Goal: Task Accomplishment & Management: Complete application form

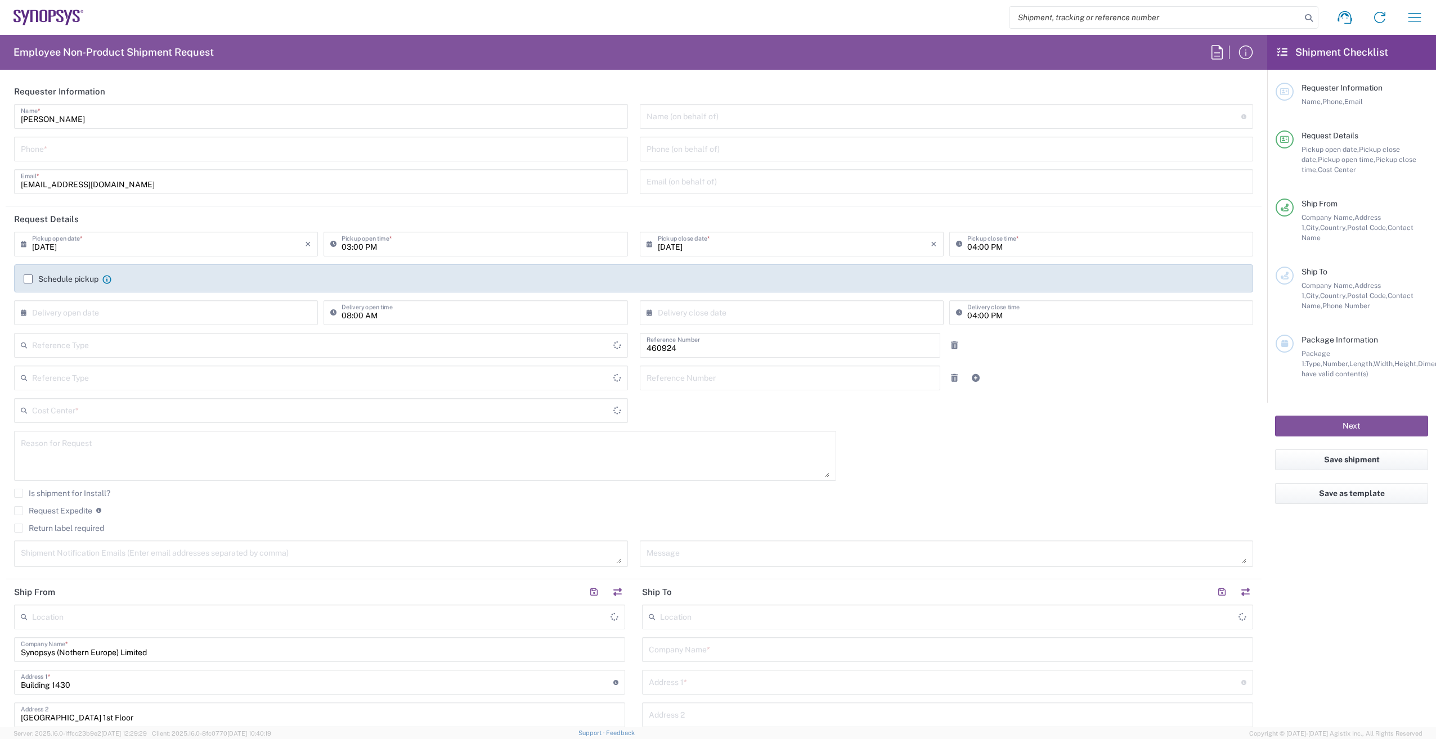
type input "Department"
type input "Delivered at Place"
type input "GB02, VG, SW, CAE 460924"
type input "[GEOGRAPHIC_DATA]"
type input "England"
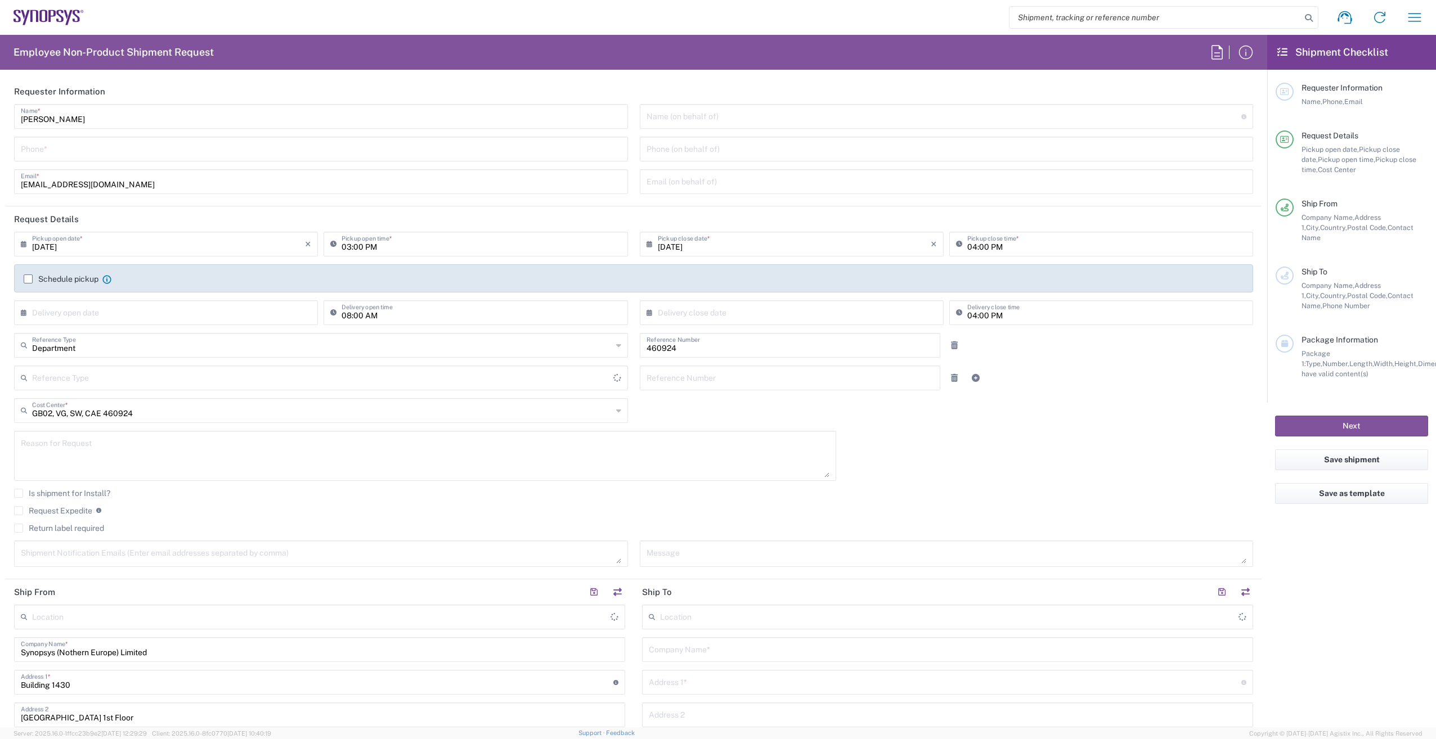
type input "United Kingdom"
type input "Theale GB33"
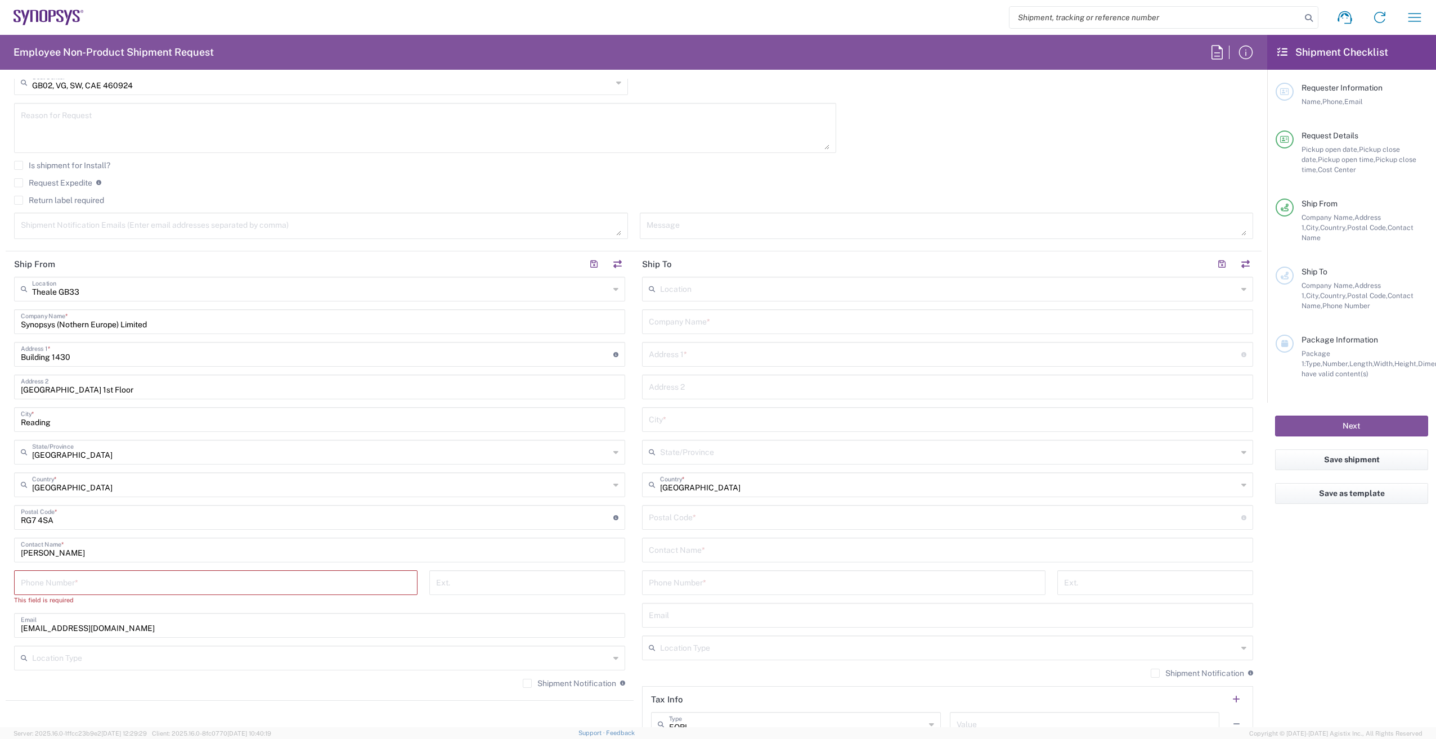
scroll to position [338, 0]
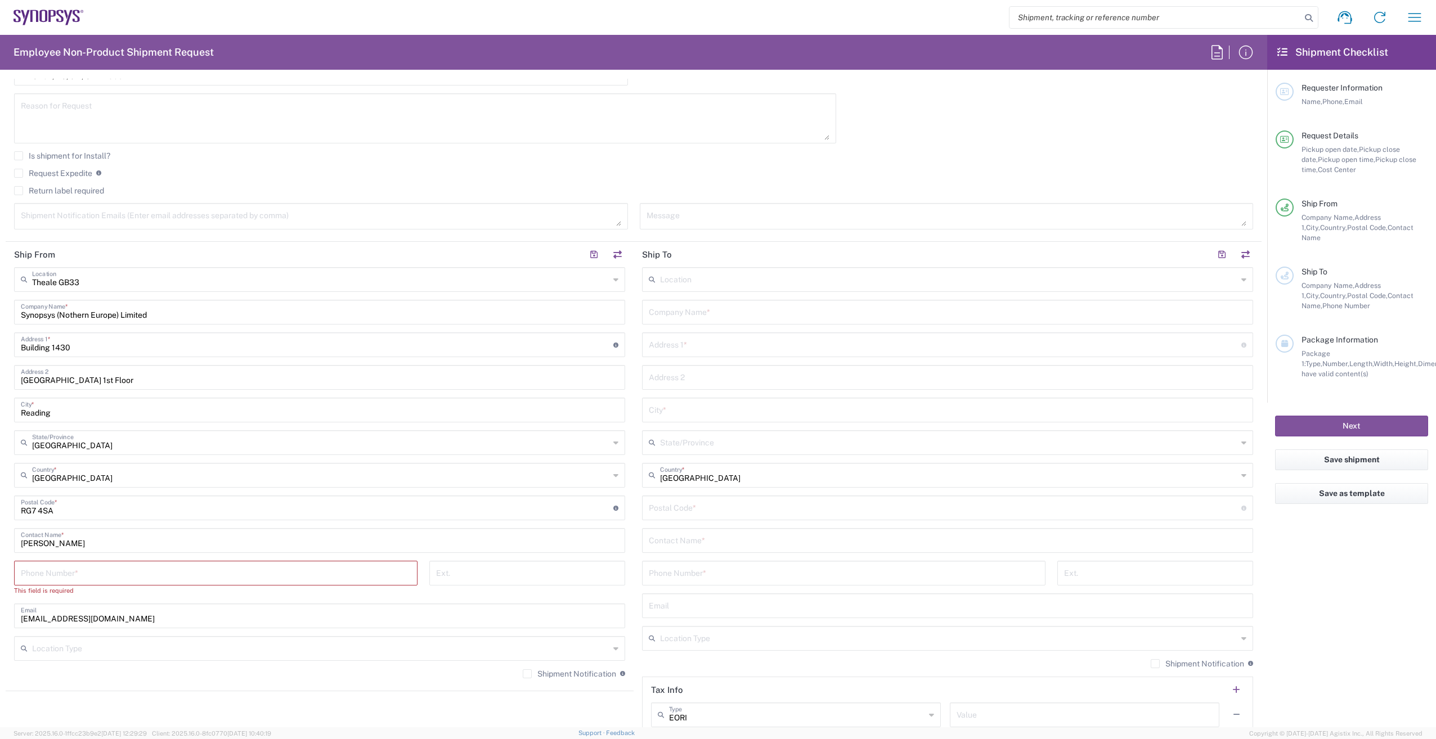
click at [717, 538] on input "text" at bounding box center [948, 540] width 598 height 20
paste input "Alison Powell"
type input "Alison Powell"
click at [666, 312] on input "text" at bounding box center [948, 312] width 598 height 20
type input "ANSYS"
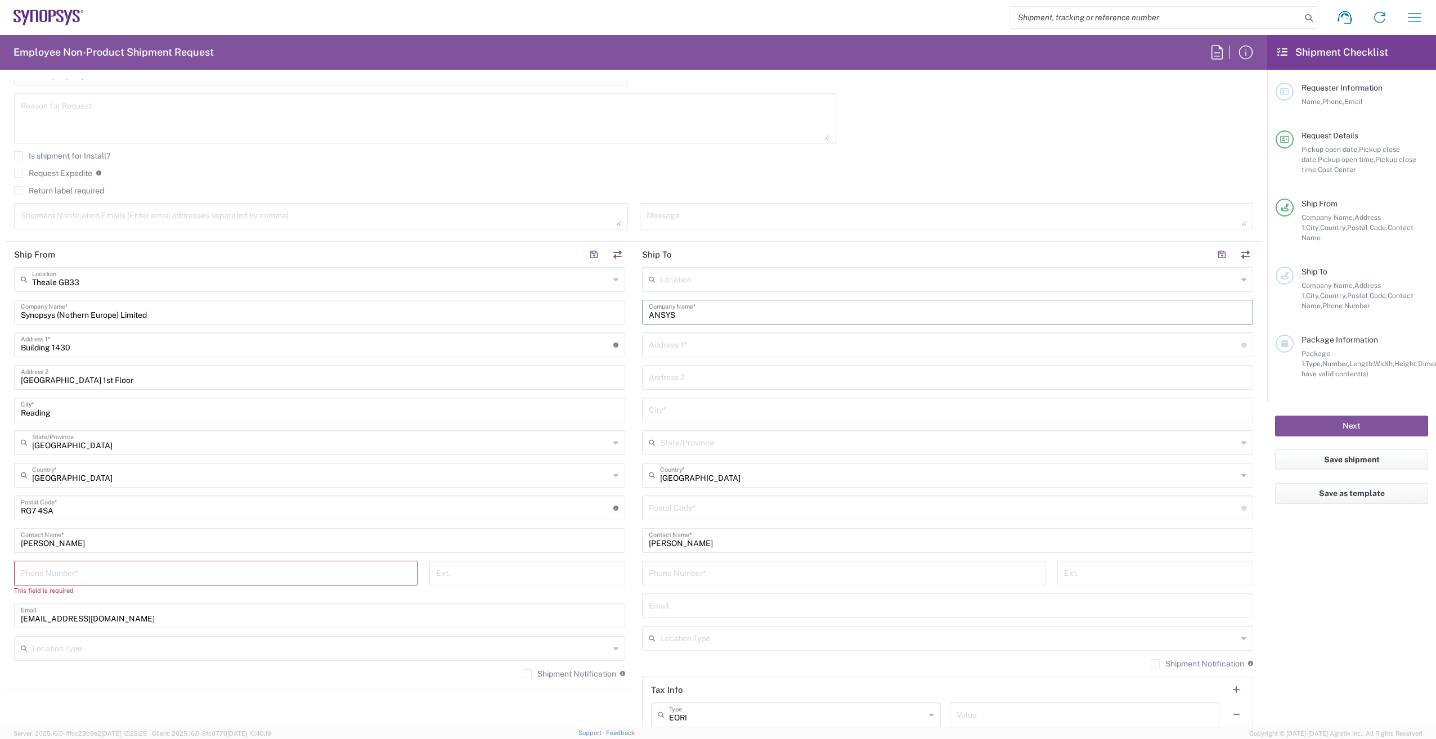
click at [684, 404] on input "text" at bounding box center [948, 410] width 598 height 20
paste input "Cambridge"
type input "Cambridge"
click at [688, 506] on input "undefined" at bounding box center [945, 507] width 593 height 20
paste input "CB1 7EG"
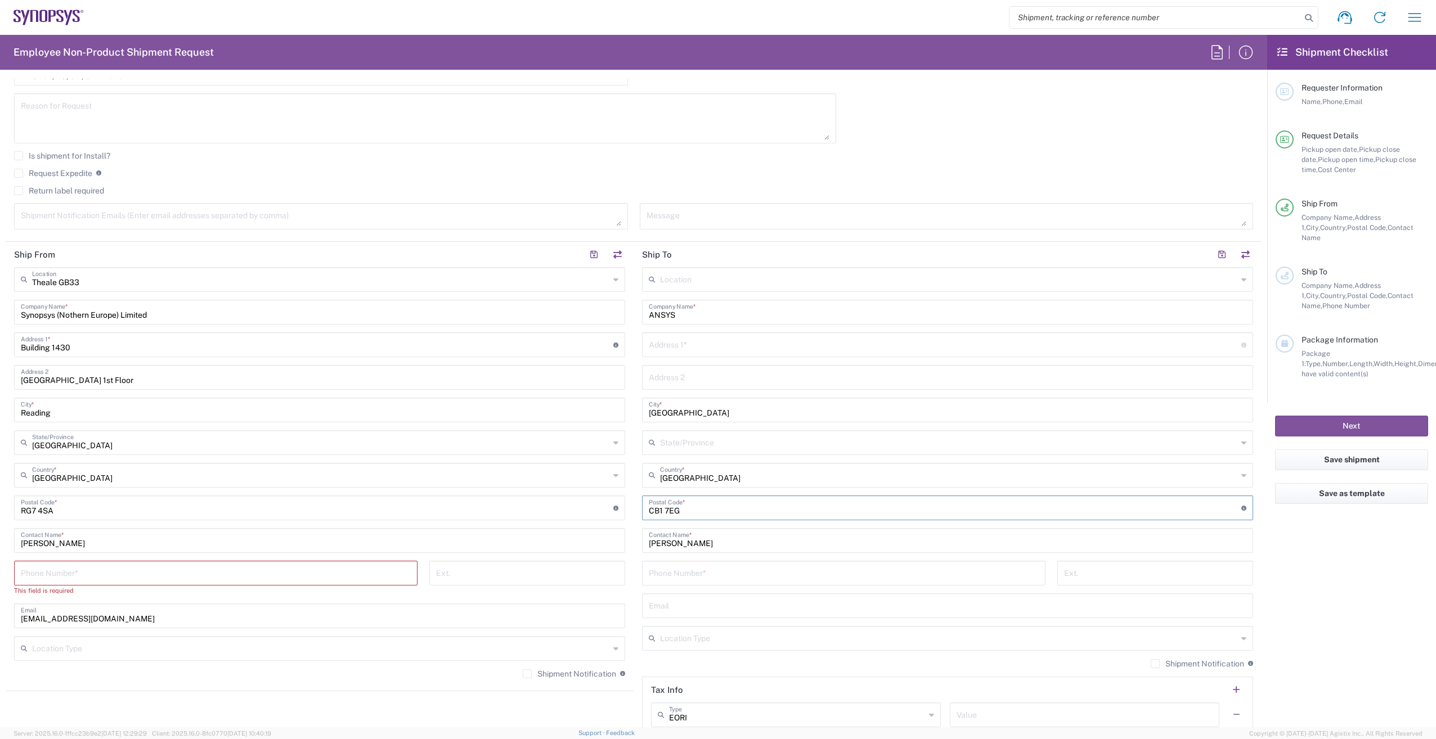
type input "CB1 7EG"
click at [786, 452] on div "State/Province" at bounding box center [947, 443] width 611 height 25
click at [667, 342] on input "text" at bounding box center [945, 344] width 593 height 20
type input "e"
type input "r"
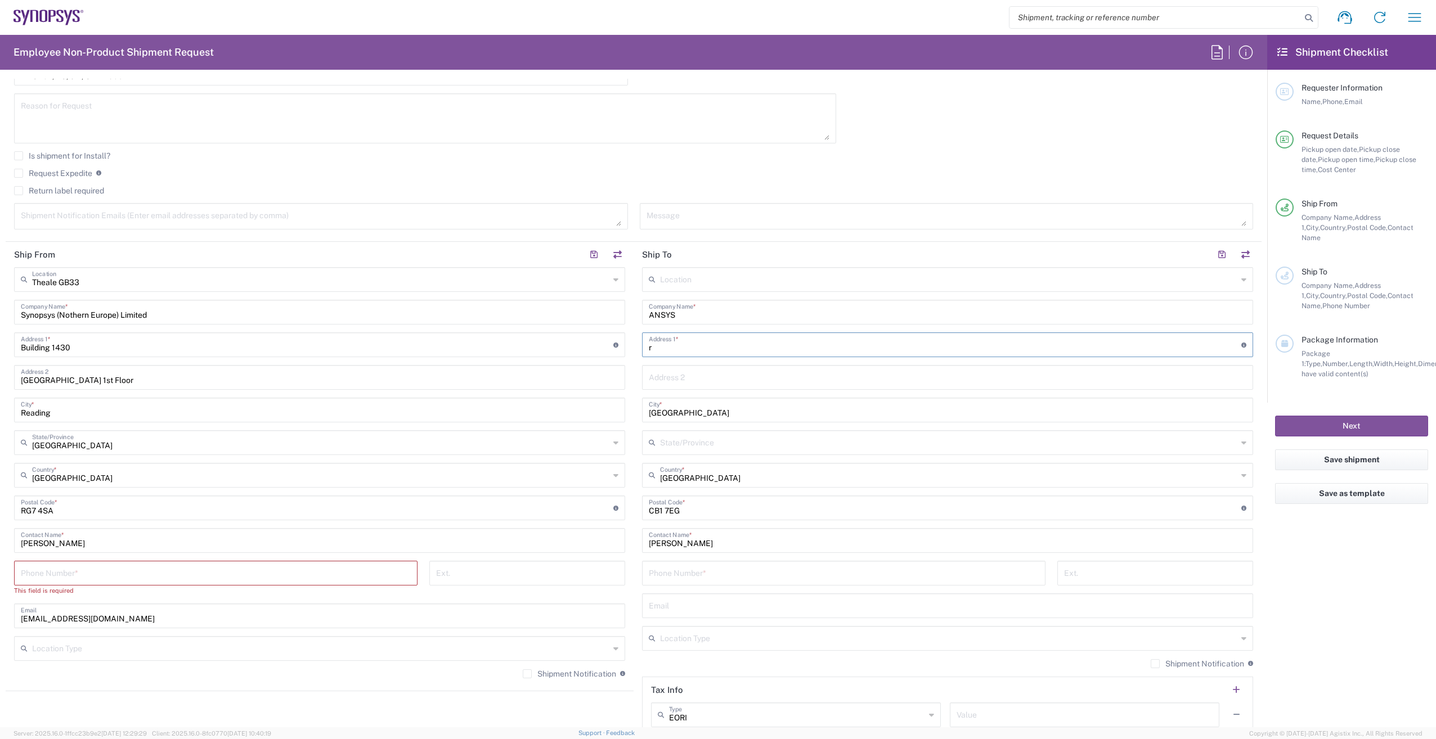
click at [777, 338] on input "r" at bounding box center [945, 344] width 593 height 20
click at [701, 348] on input "r" at bounding box center [945, 344] width 593 height 20
type input "r"
type input "Rustat House"
click at [736, 293] on div "Location Aachen DE04 Agrate Brianza IT01 Aschheim DE02 Atlanta US60 Austin US26…" at bounding box center [947, 503] width 611 height 473
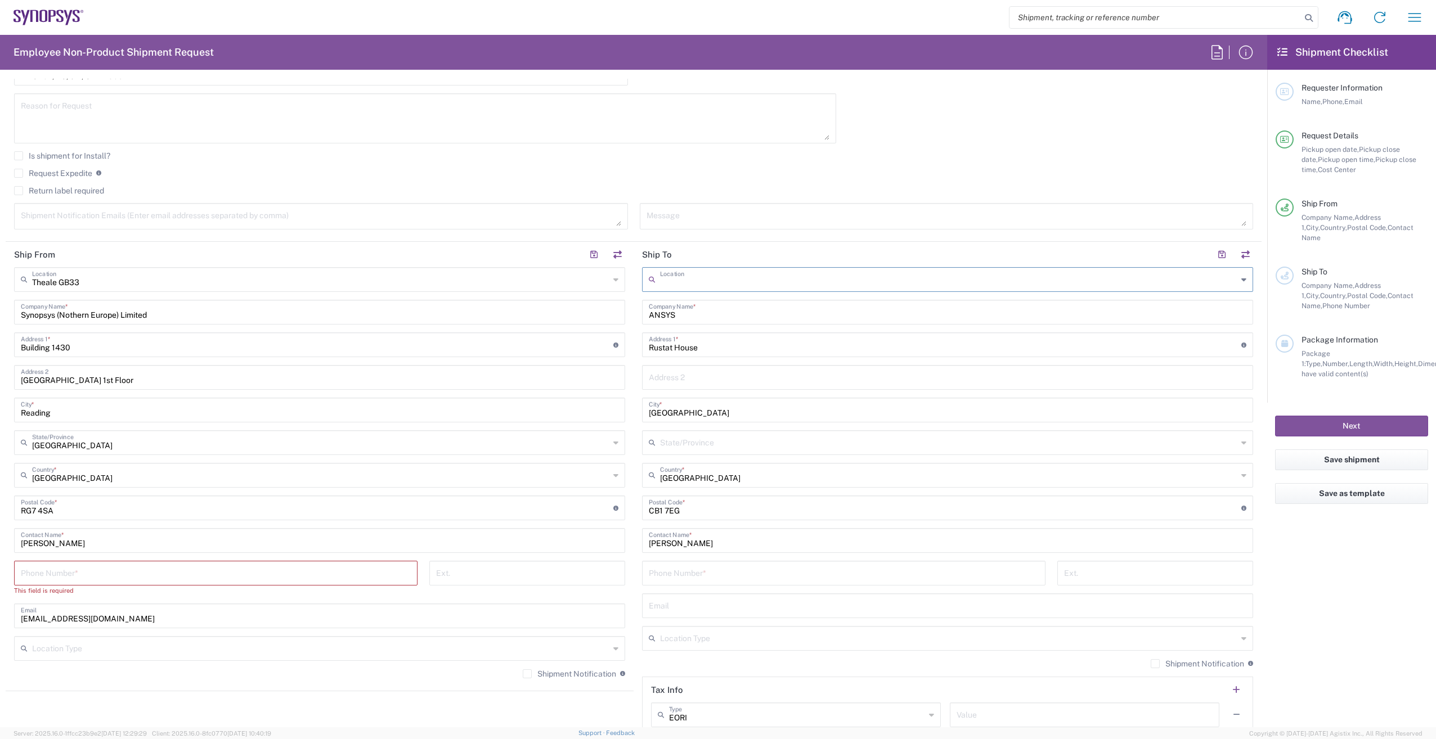
click at [743, 281] on input "text" at bounding box center [948, 279] width 577 height 20
click at [721, 280] on input "text" at bounding box center [948, 279] width 577 height 20
click at [809, 127] on textarea at bounding box center [425, 118] width 809 height 43
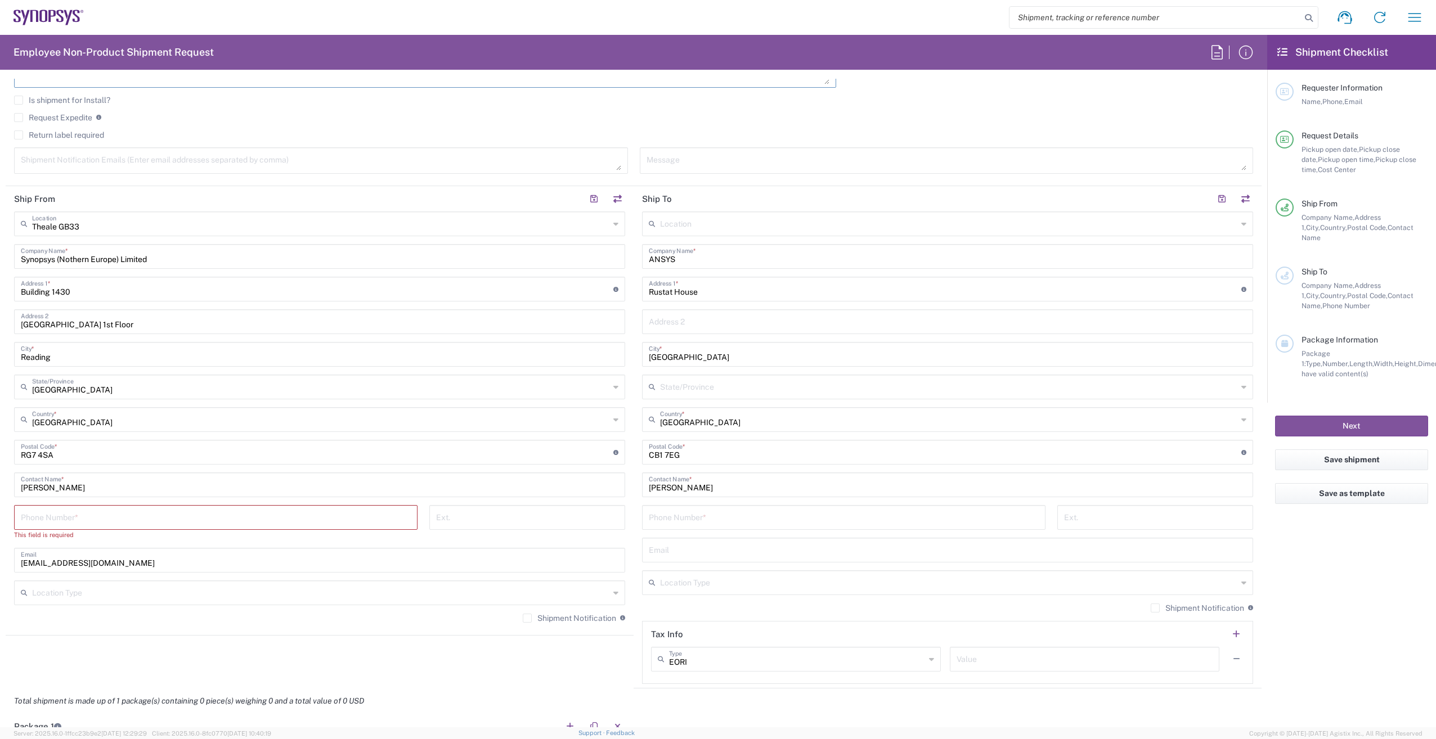
scroll to position [394, 0]
click at [108, 517] on input "tel" at bounding box center [216, 516] width 390 height 20
click at [150, 461] on div "Postal Code * Enter Postal Code here" at bounding box center [319, 452] width 611 height 25
click at [80, 521] on input "tel" at bounding box center [216, 516] width 390 height 20
drag, startPoint x: 530, startPoint y: 119, endPoint x: 515, endPoint y: 144, distance: 28.5
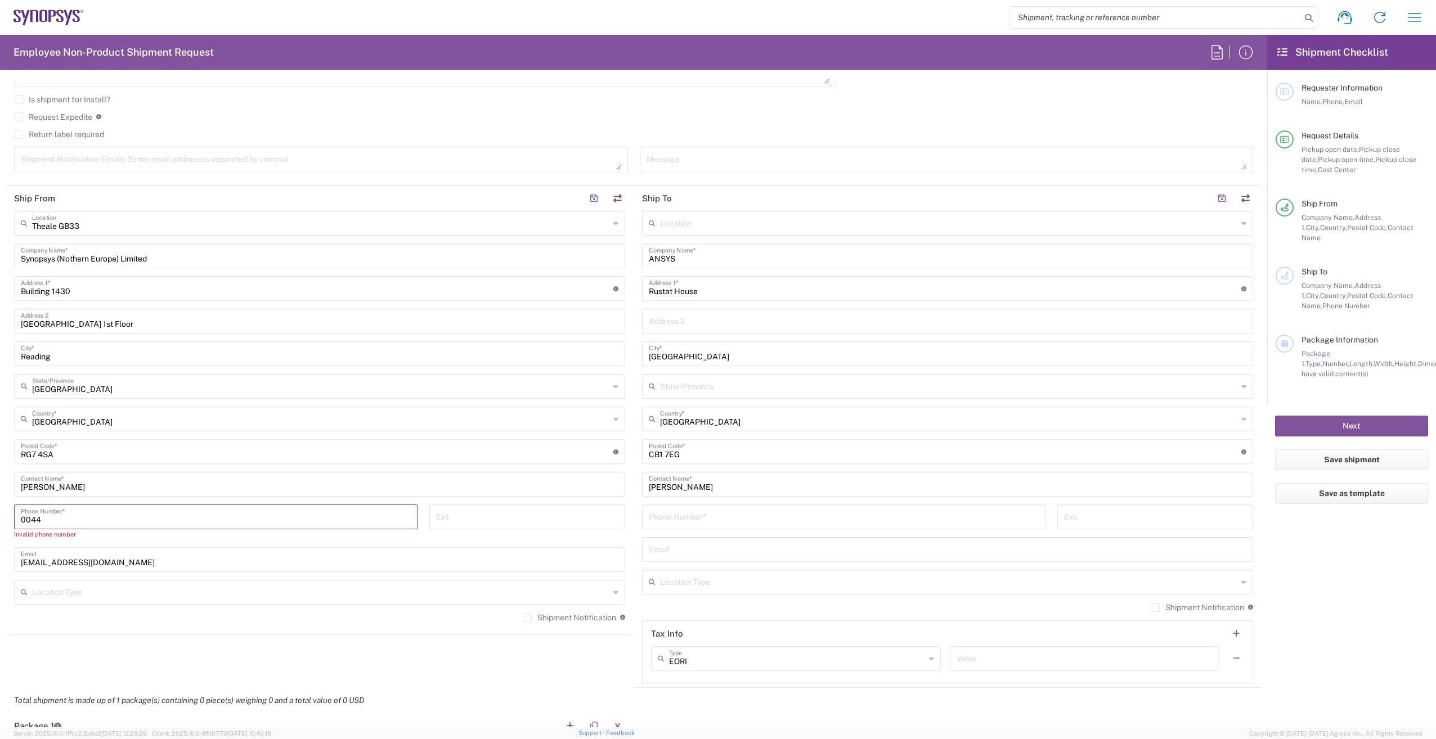
click at [530, 119] on agx-checkbox-control "Request Expedite If expedite is checked you will be unable to rate and book thi…" at bounding box center [633, 117] width 1239 height 10
drag, startPoint x: 82, startPoint y: 518, endPoint x: -57, endPoint y: 505, distance: 140.1
click at [0, 505] on html "Shipment request Shipment tracking Employee non-product shipment request My shi…" at bounding box center [718, 369] width 1436 height 739
paste input "1182349555"
type input "00441182349555"
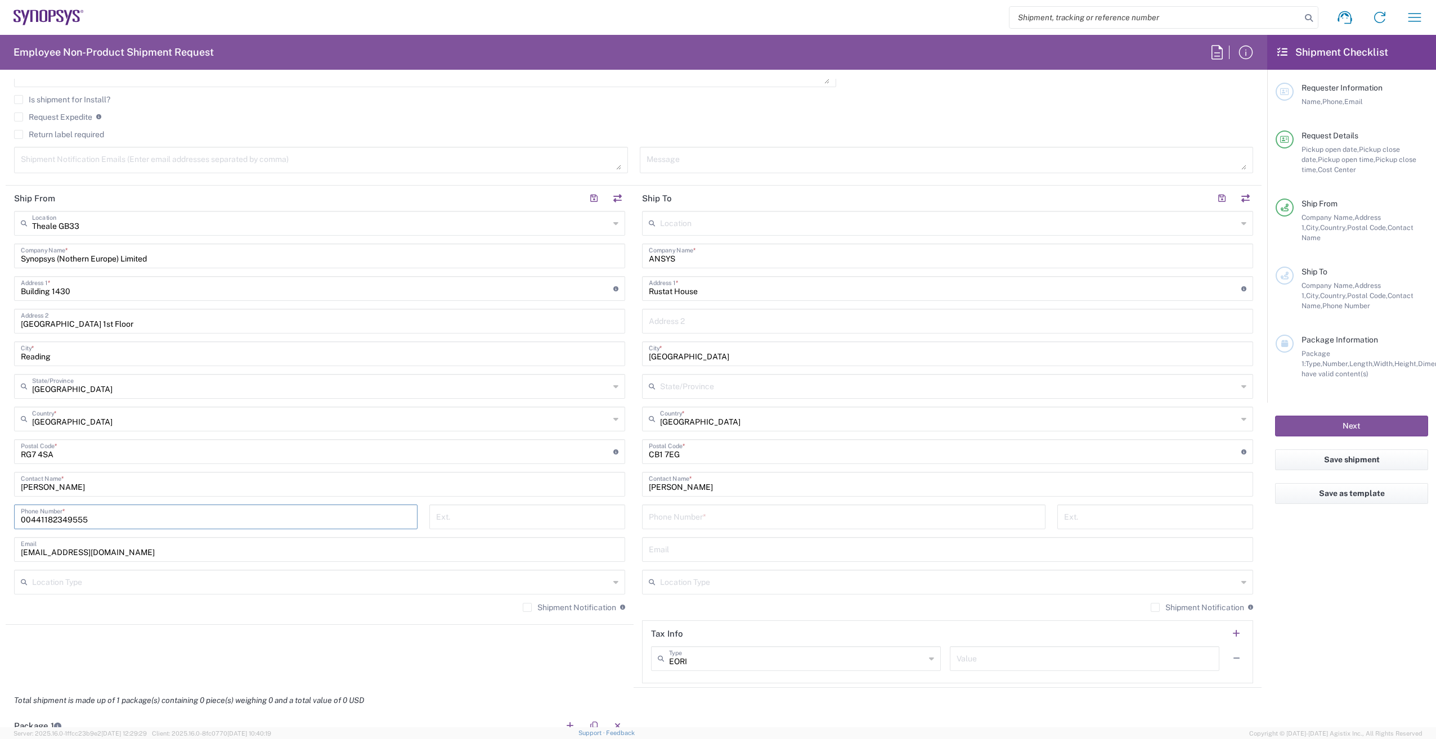
click at [683, 519] on input "tel" at bounding box center [844, 516] width 390 height 20
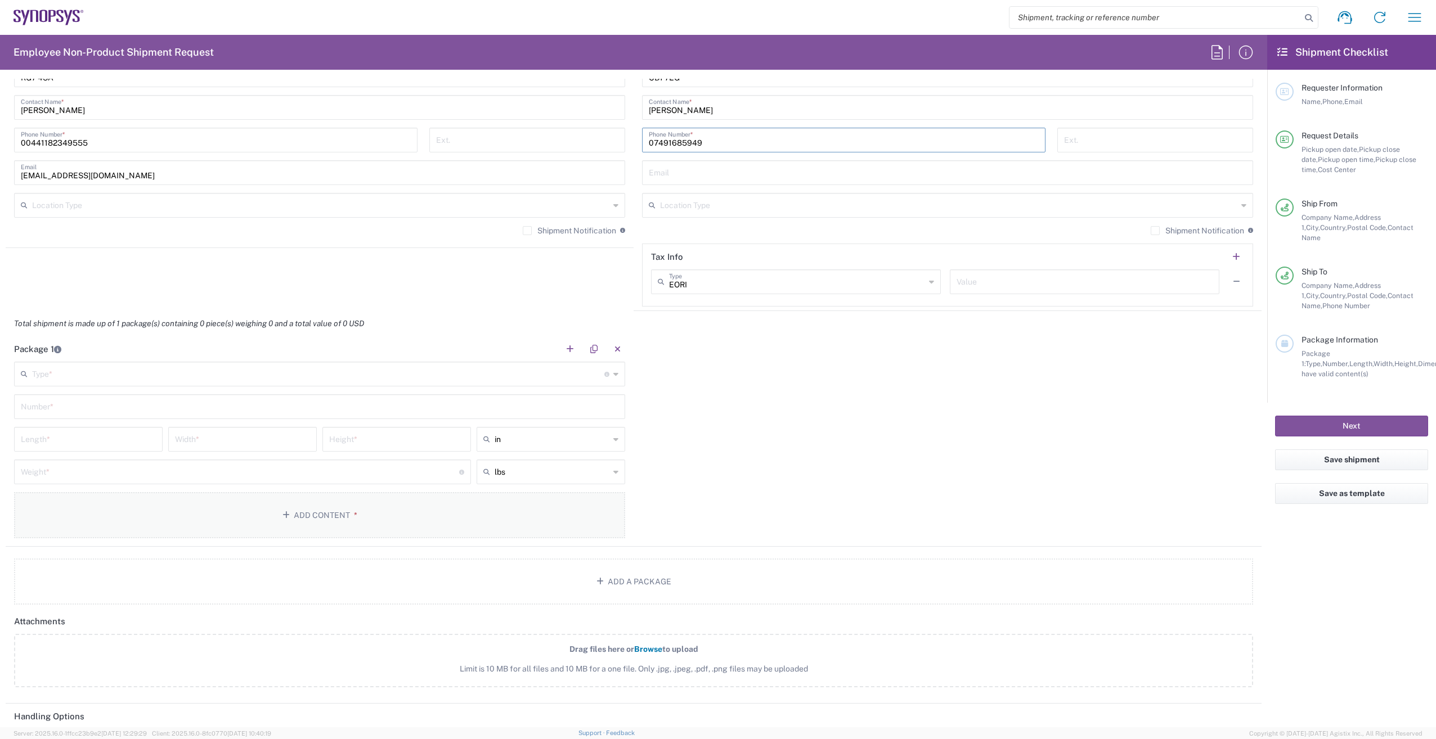
scroll to position [788, 0]
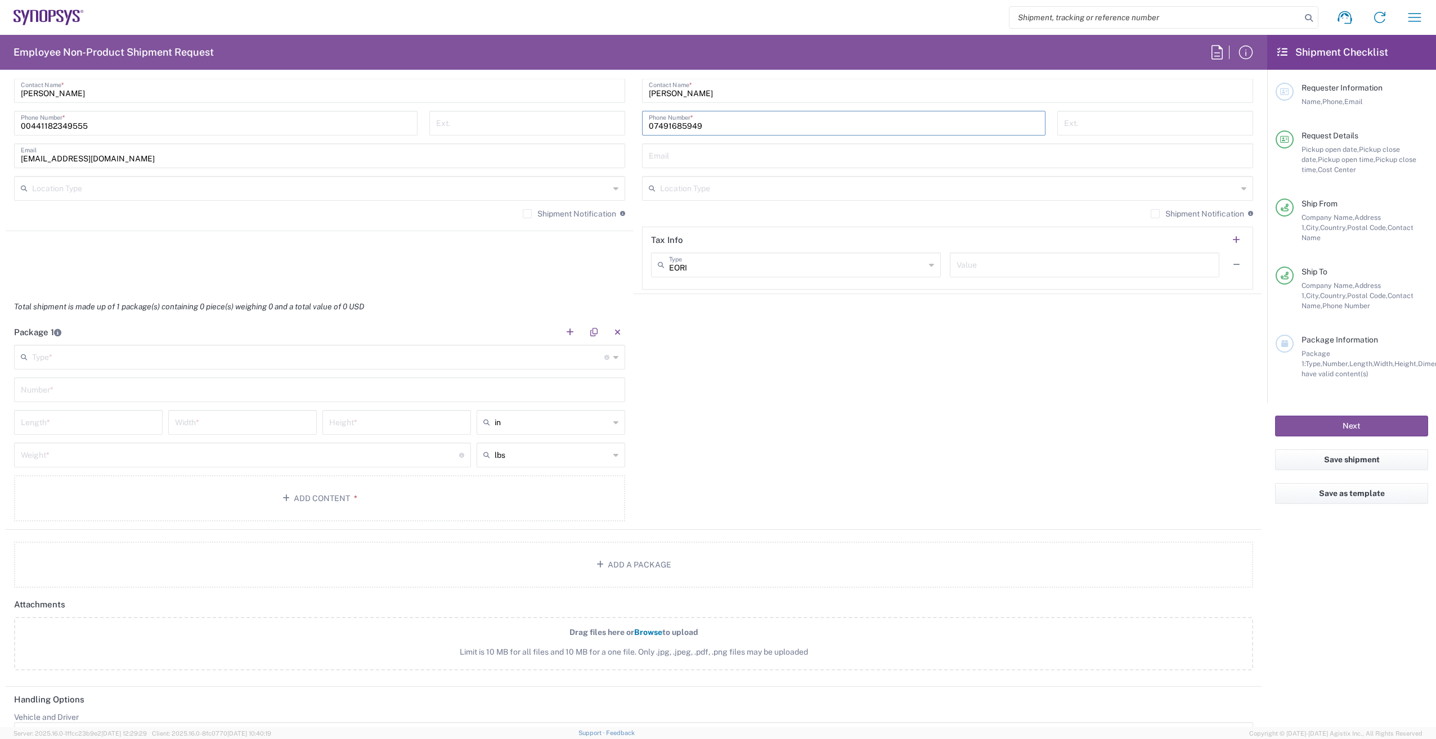
type input "07491685949"
click at [95, 357] on input "text" at bounding box center [318, 357] width 572 height 20
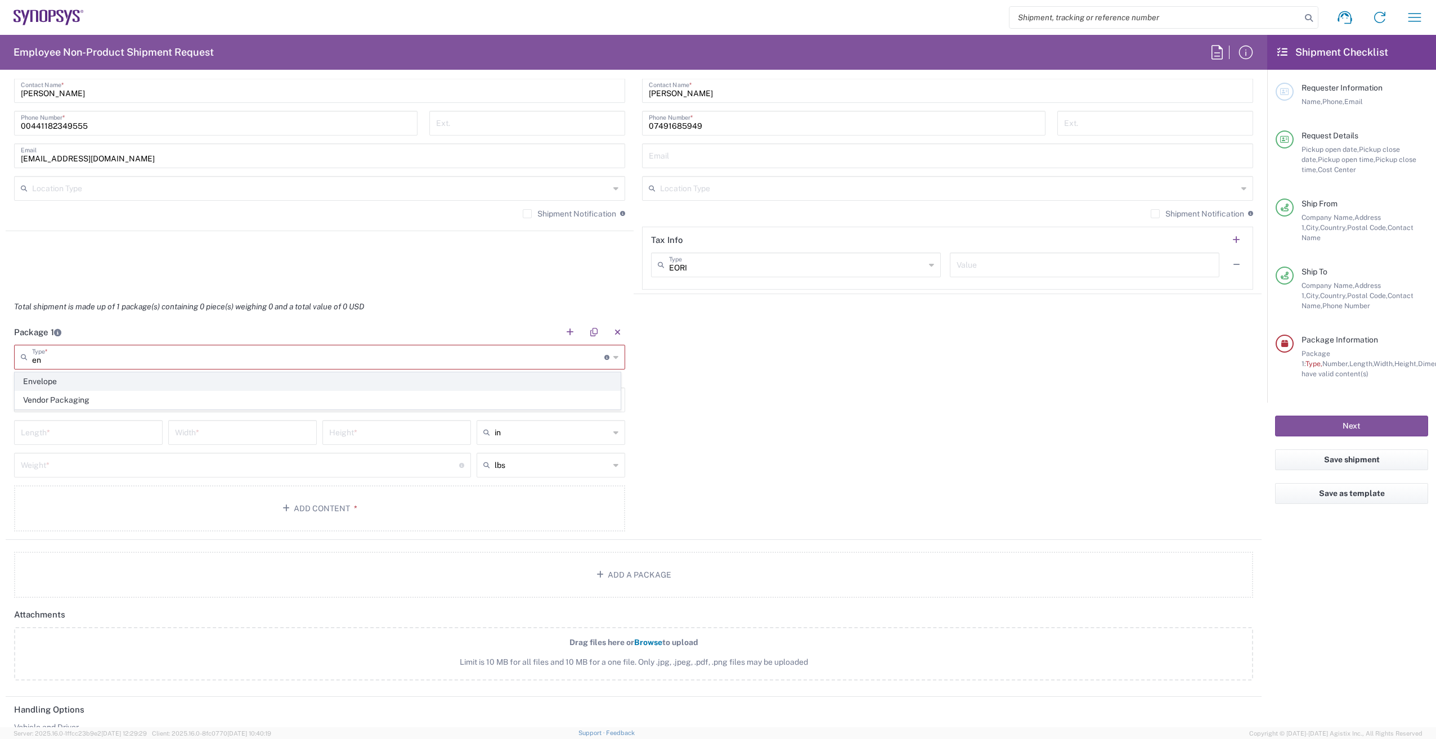
click at [78, 384] on span "Envelope" at bounding box center [317, 381] width 605 height 17
type input "Envelope"
type input "1"
type input "9.5"
type input "12.5"
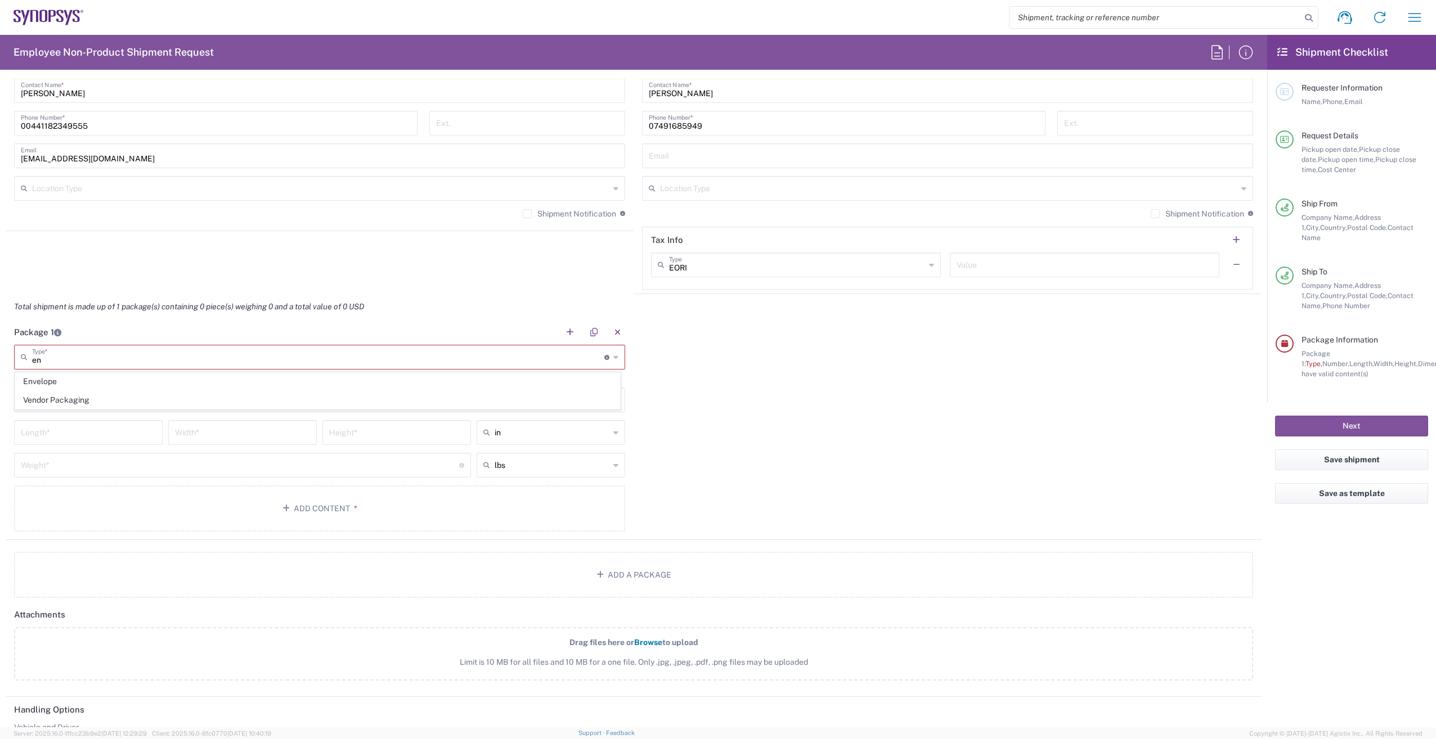
type input "0.25"
type input "1"
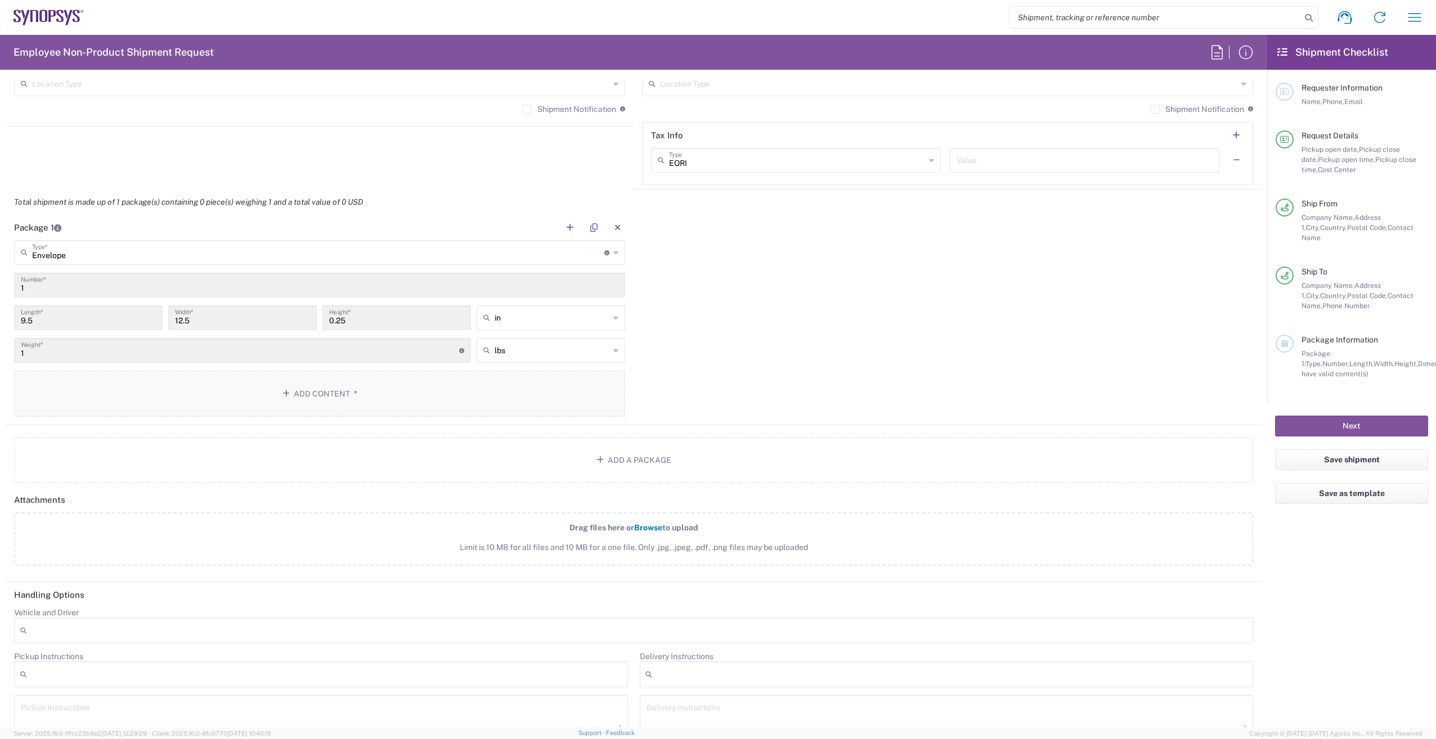
scroll to position [900, 0]
click at [361, 388] on button "Add Content *" at bounding box center [319, 386] width 611 height 46
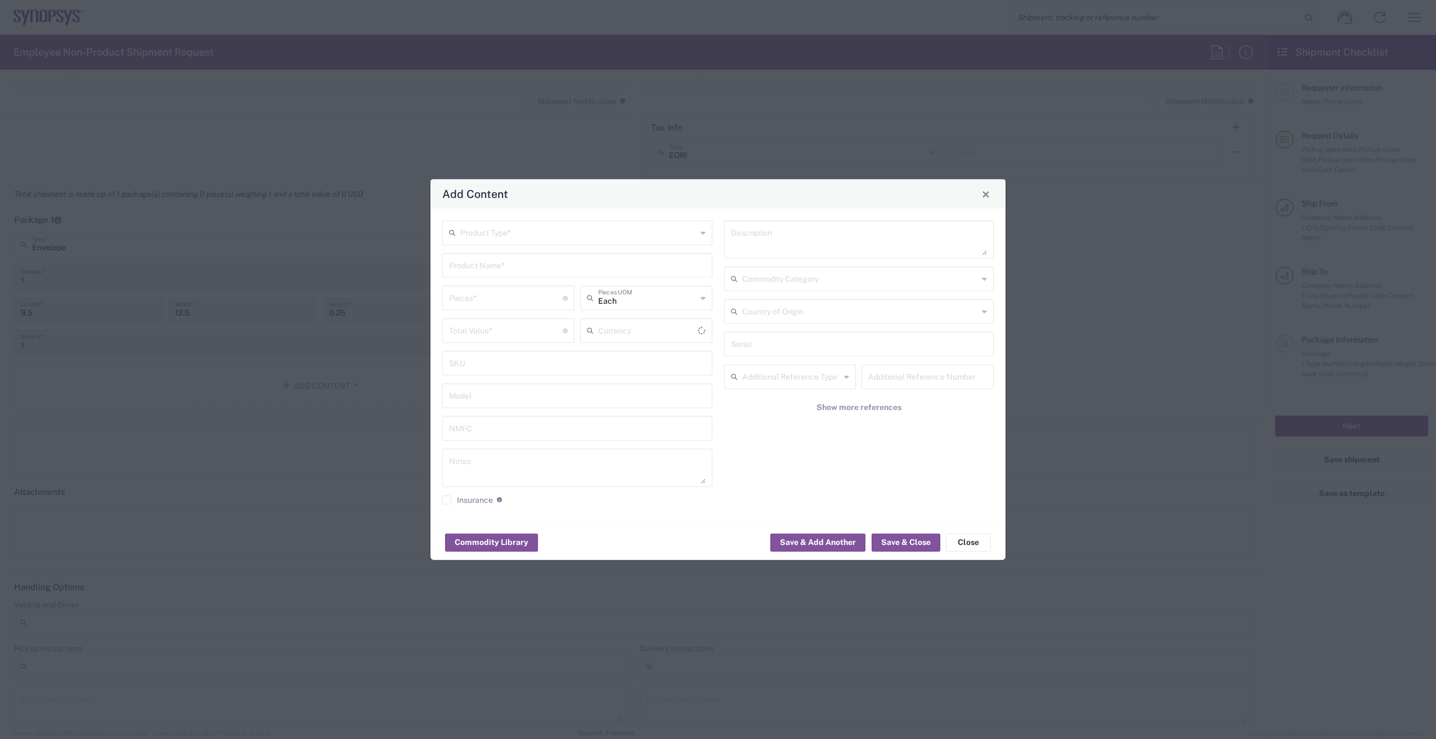
click at [500, 225] on input "text" at bounding box center [578, 232] width 236 height 20
type input "US Dollar"
click at [494, 278] on span "General Commodity" at bounding box center [577, 275] width 268 height 17
type input "General Commodity"
click at [481, 267] on input "text" at bounding box center [577, 265] width 257 height 20
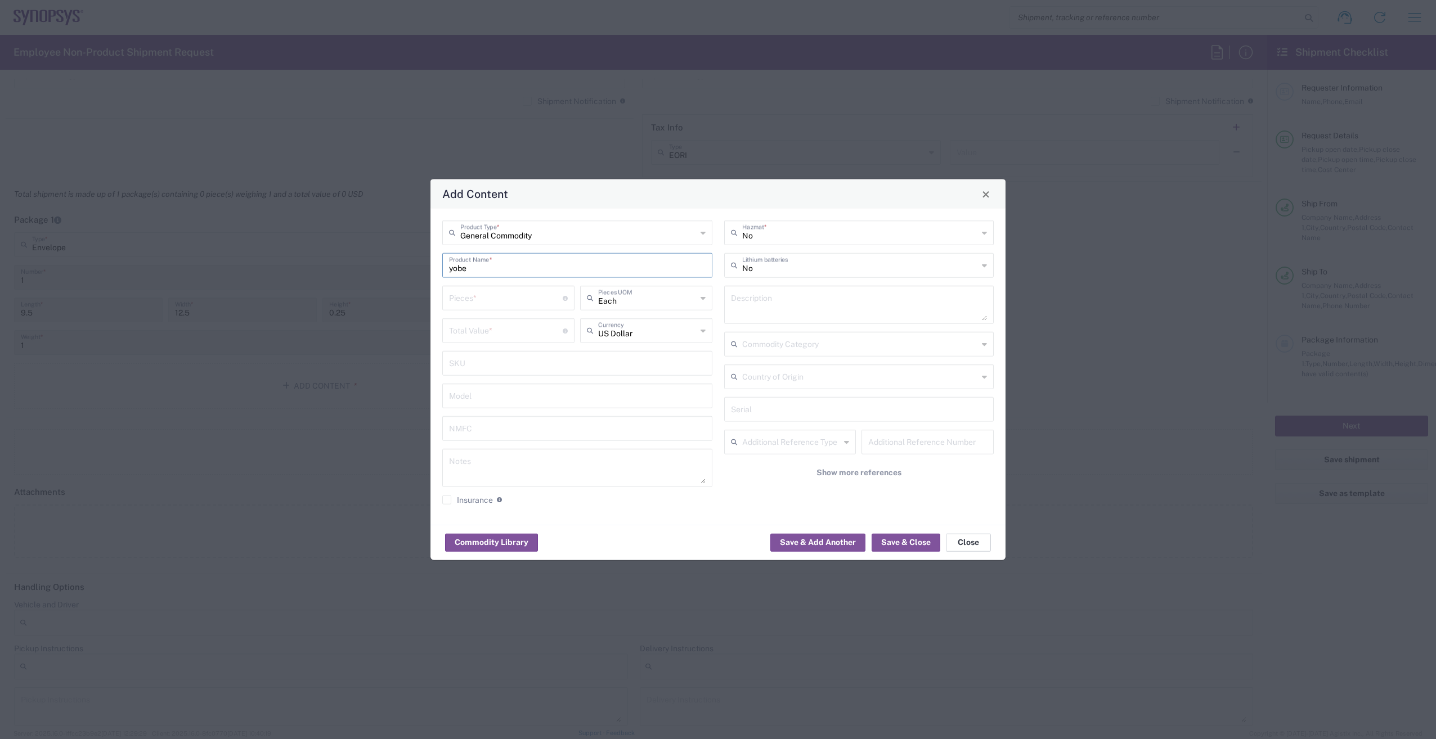
type input "yobe"
click at [975, 542] on button "Close" at bounding box center [968, 542] width 45 height 18
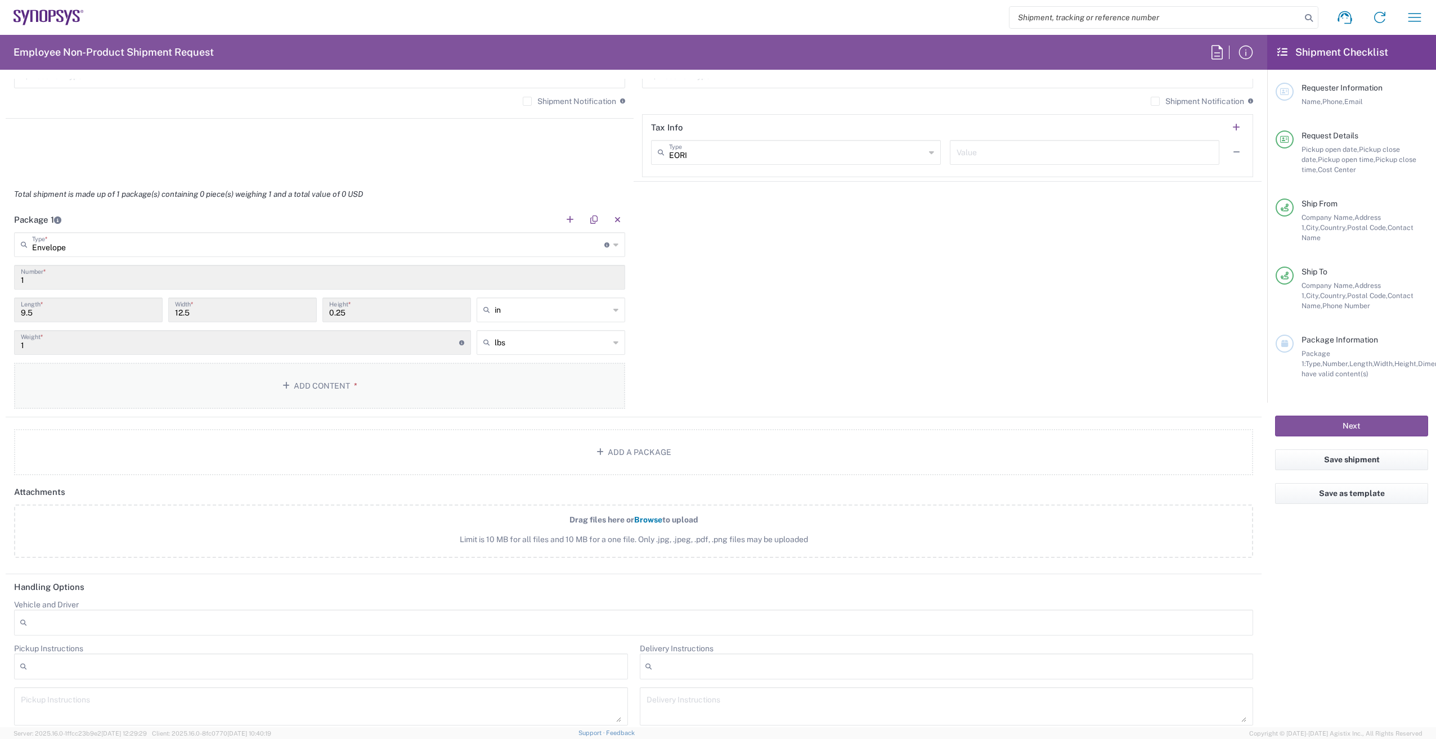
click at [391, 392] on button "Add Content *" at bounding box center [319, 386] width 611 height 46
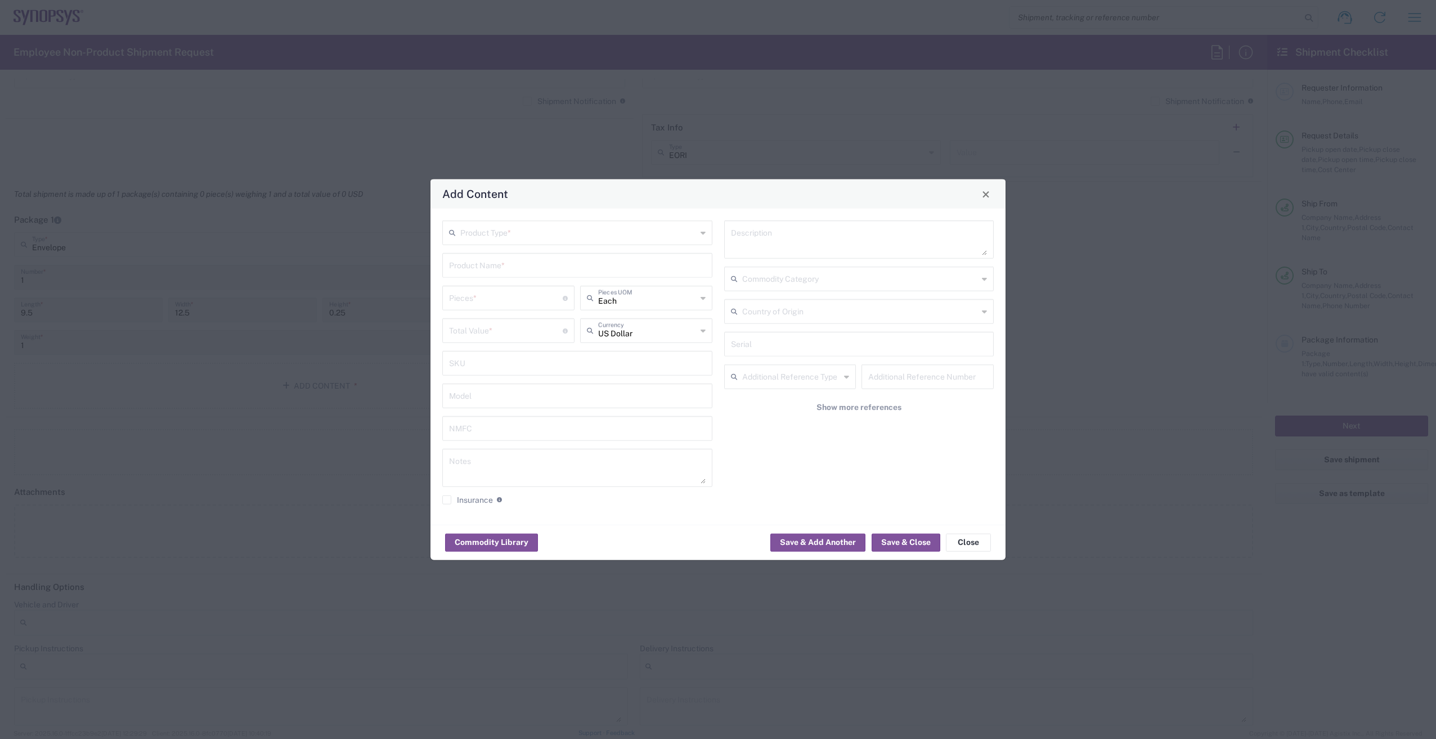
click at [504, 237] on input "text" at bounding box center [578, 232] width 236 height 20
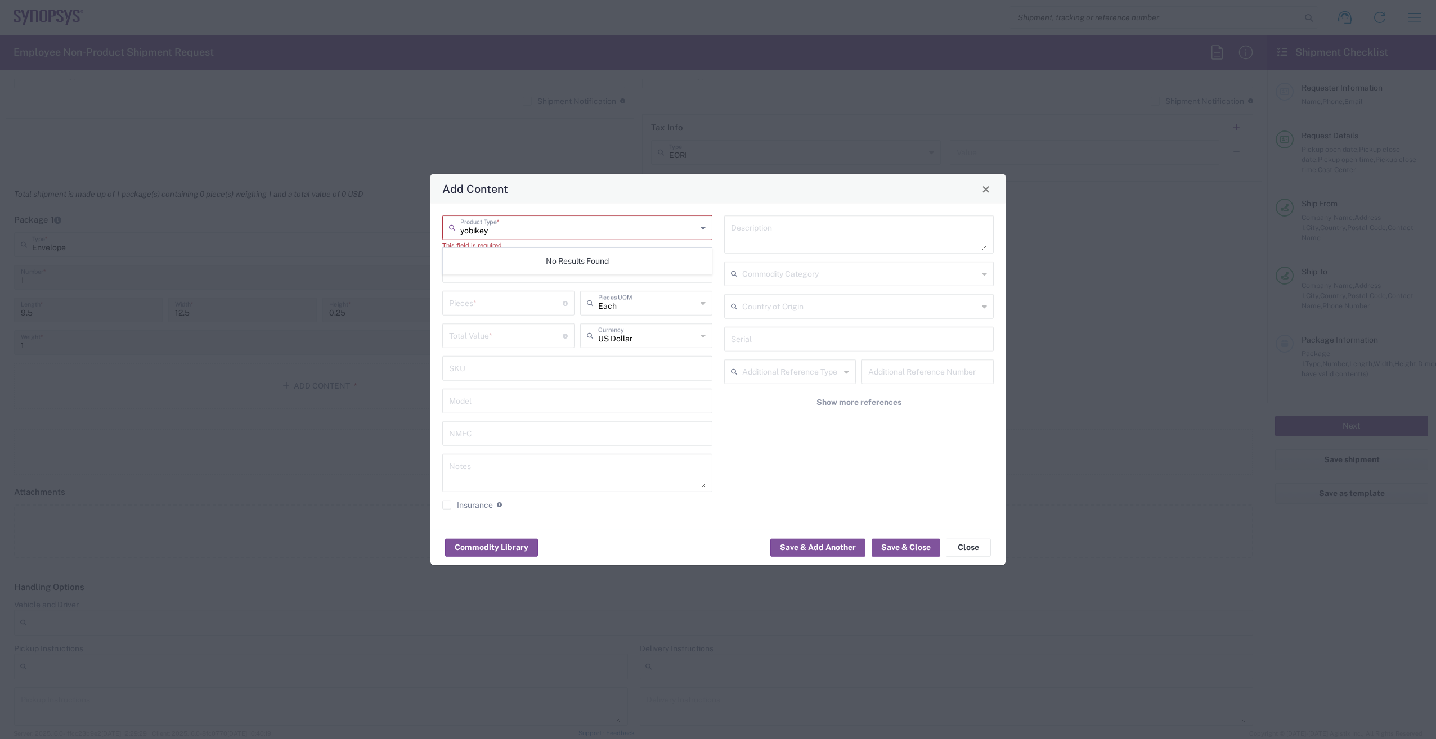
click at [466, 231] on input "yobikey" at bounding box center [578, 227] width 236 height 20
click at [523, 229] on input "yubikey" at bounding box center [578, 227] width 236 height 20
type input "yubikey"
click at [598, 183] on div "Add Content" at bounding box center [718, 188] width 575 height 29
click at [700, 228] on div "Product Type *" at bounding box center [577, 228] width 270 height 25
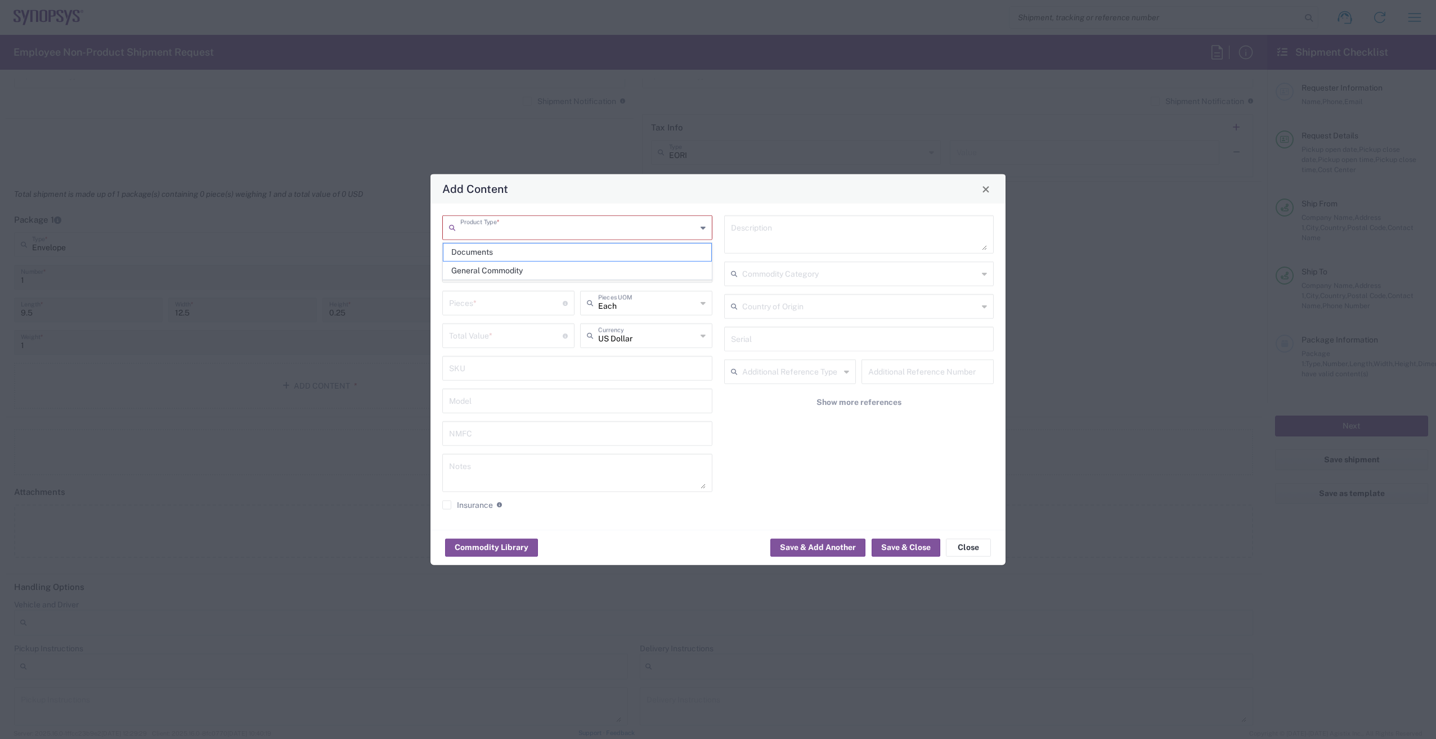
drag, startPoint x: 667, startPoint y: 270, endPoint x: 656, endPoint y: 270, distance: 11.8
click at [666, 270] on span "General Commodity" at bounding box center [577, 270] width 268 height 17
type input "General Commodity"
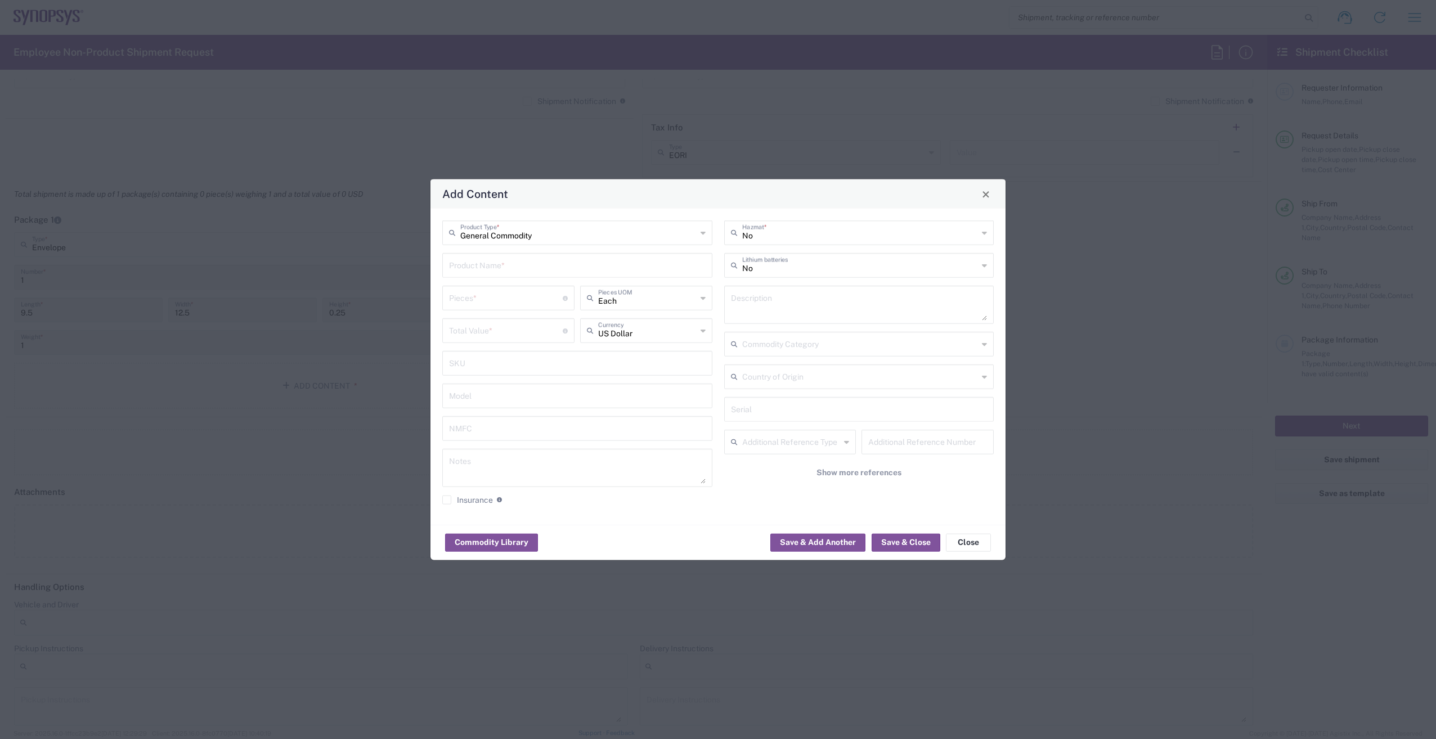
click at [533, 270] on input "text" at bounding box center [577, 265] width 257 height 20
type input "yubikey"
click at [528, 297] on input "number" at bounding box center [506, 298] width 114 height 20
type input "0"
click at [702, 337] on icon at bounding box center [703, 331] width 5 height 18
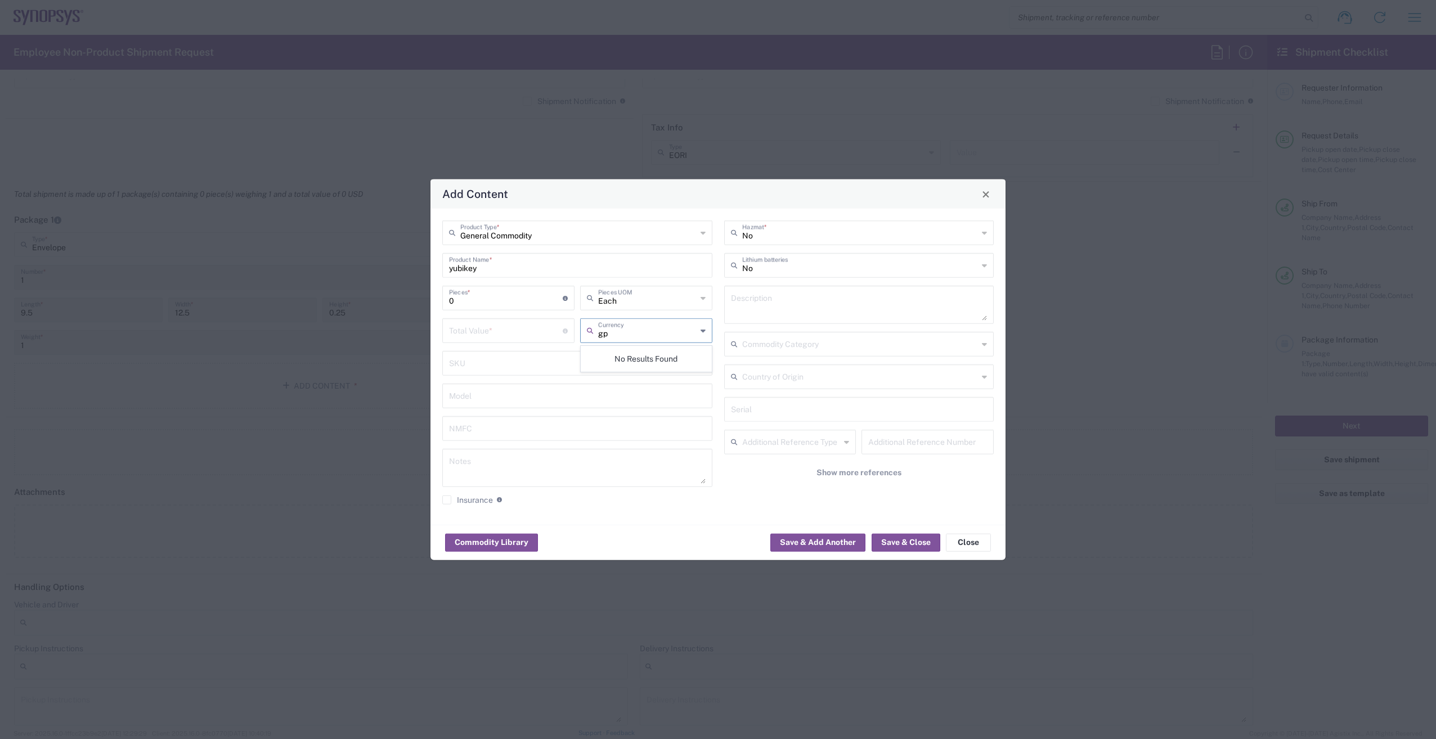
type input "g"
type input "i"
type input "o"
click at [658, 406] on span "Great British Pound" at bounding box center [646, 410] width 130 height 17
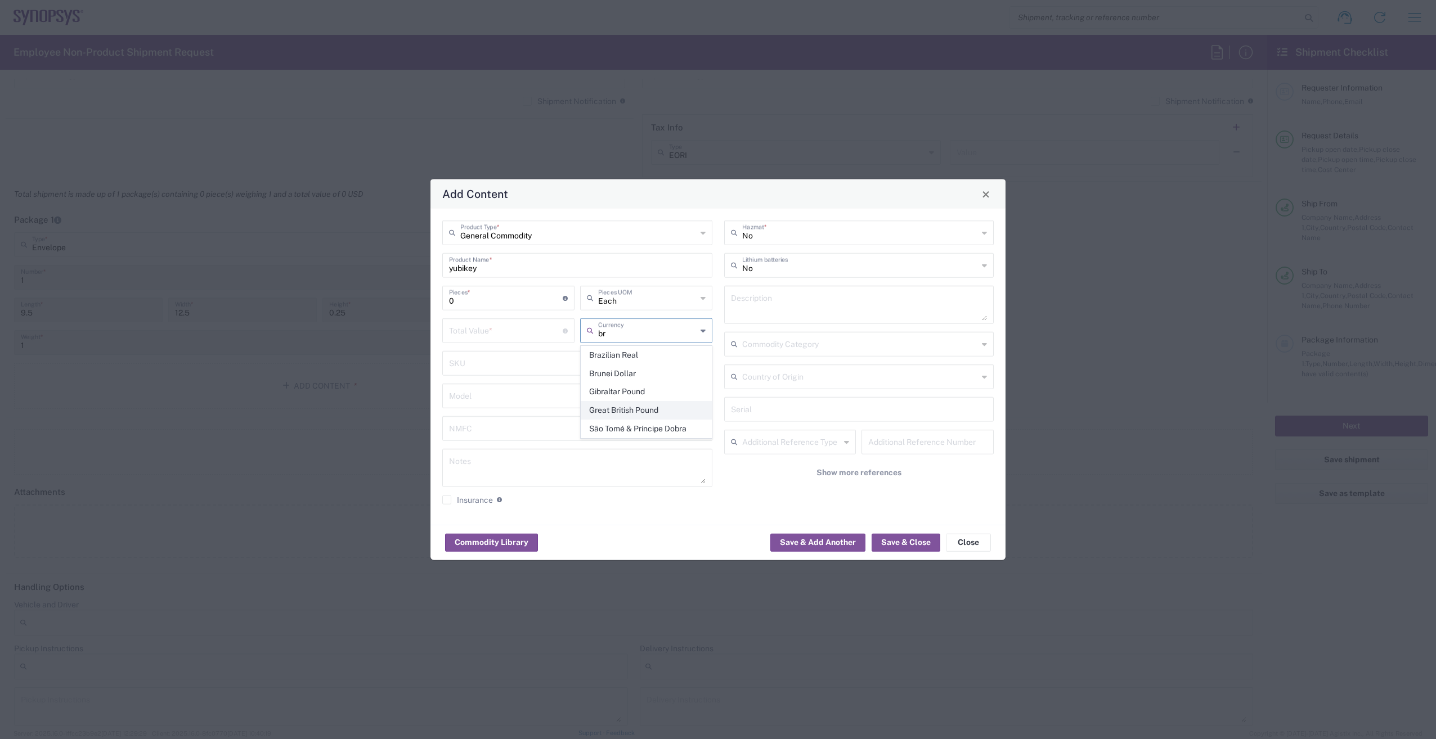
type input "Great British Pound"
click at [492, 331] on input "number" at bounding box center [506, 330] width 114 height 20
type input "0"
click at [908, 538] on button "Save & Close" at bounding box center [906, 542] width 69 height 18
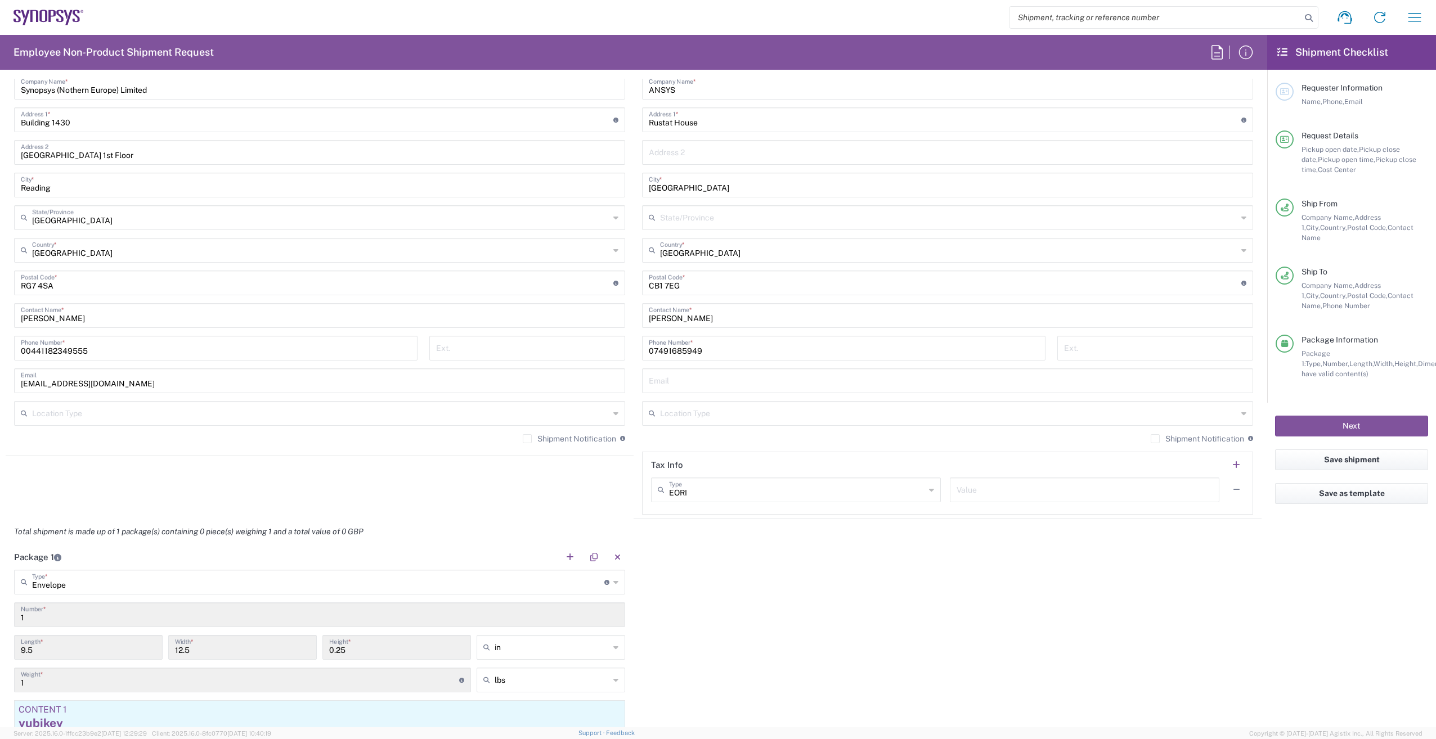
scroll to position [281, 0]
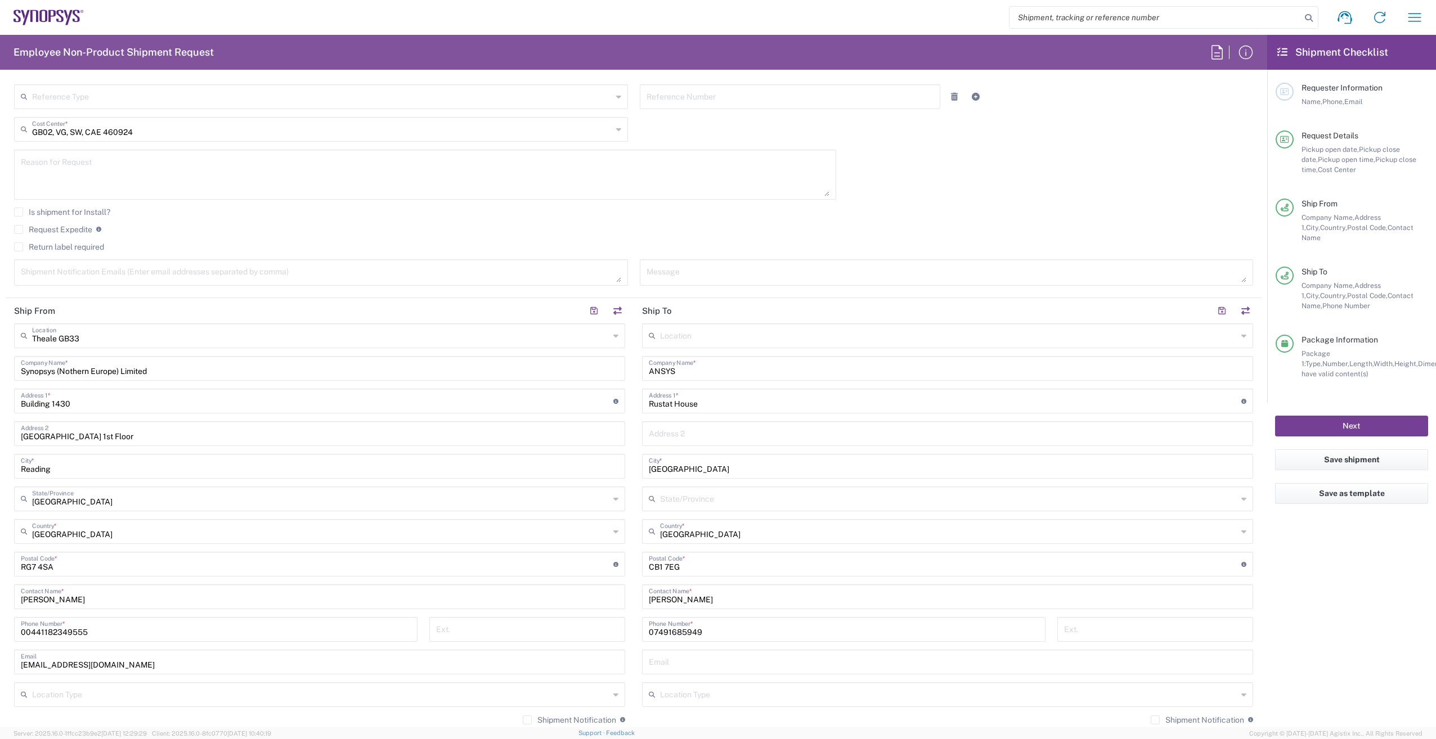
click at [1344, 422] on button "Next" at bounding box center [1351, 426] width 153 height 21
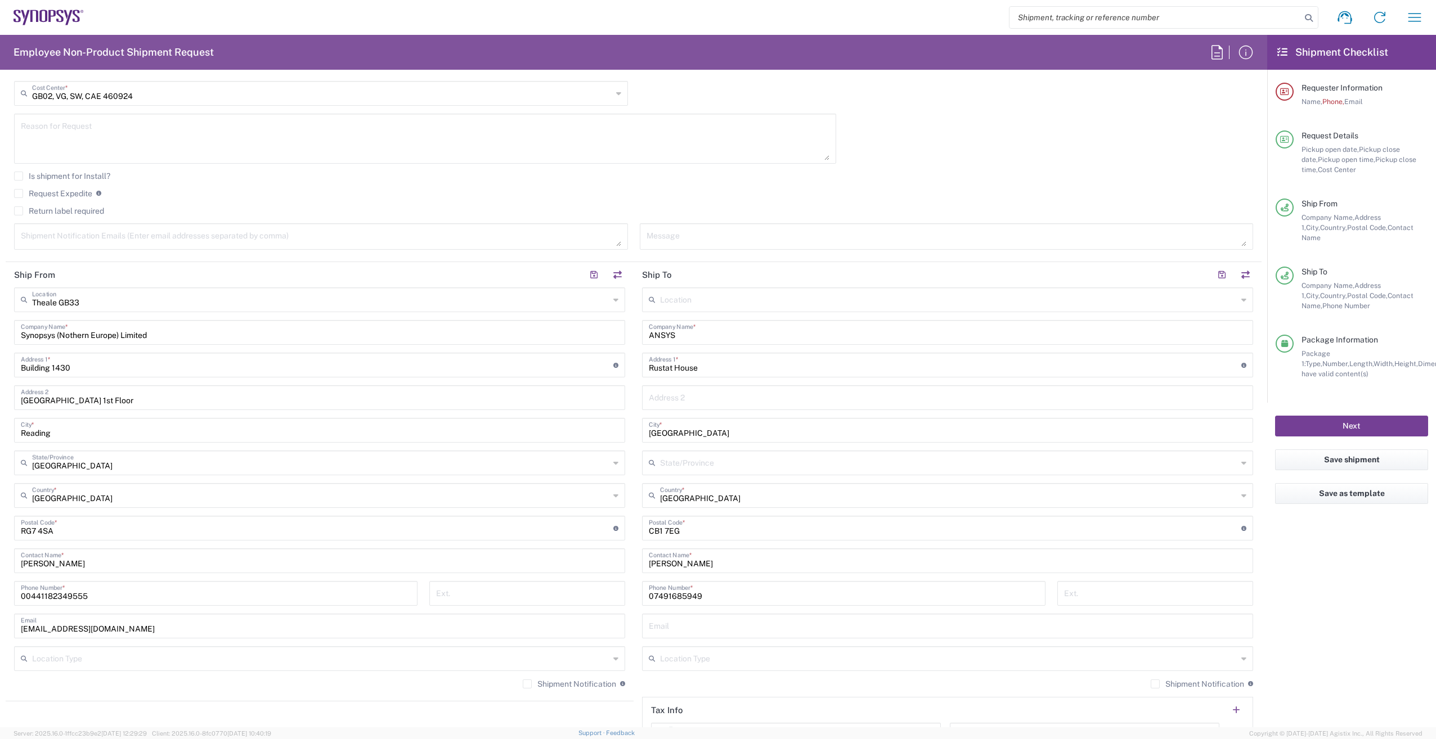
scroll to position [506, 0]
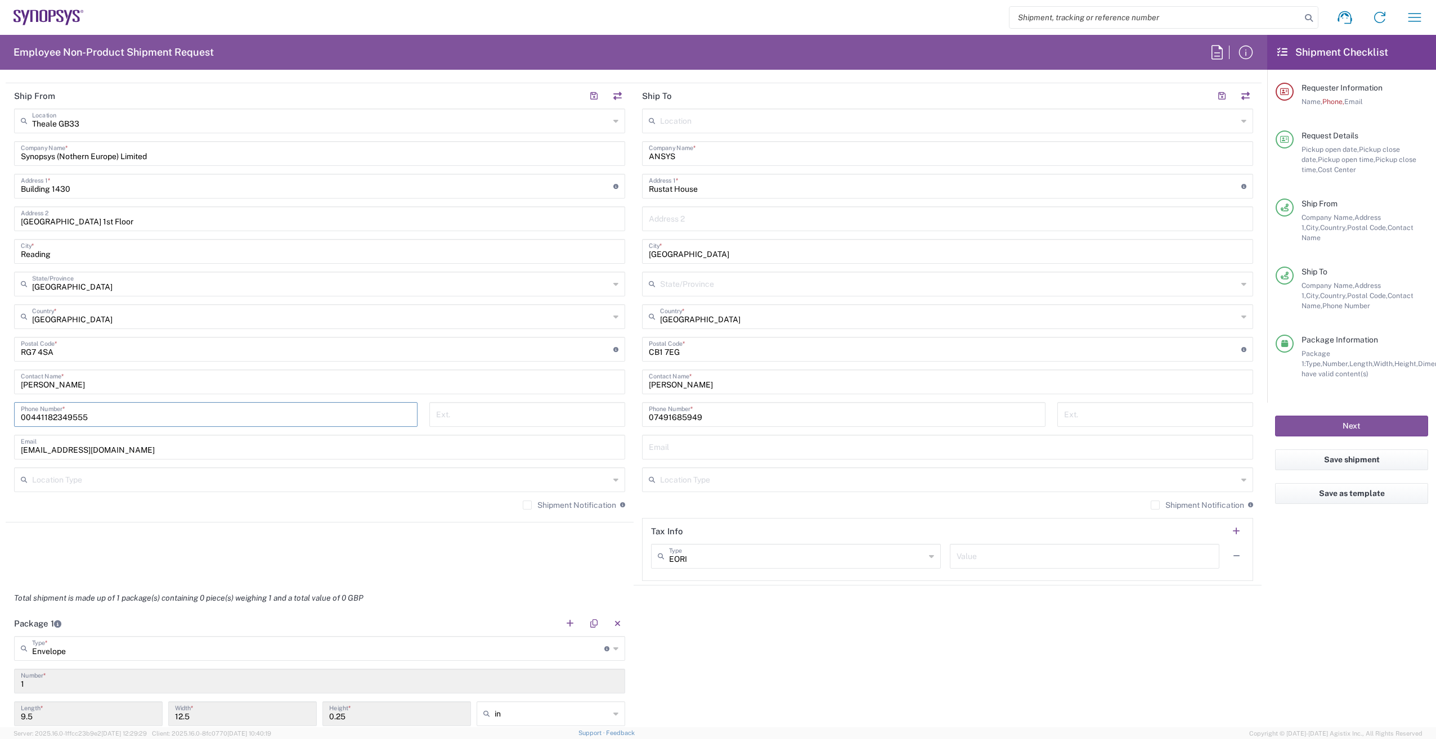
drag, startPoint x: 105, startPoint y: 417, endPoint x: -23, endPoint y: 420, distance: 128.4
click at [0, 420] on html "Shipment request Shipment tracking Employee non-product shipment request My shi…" at bounding box center [718, 369] width 1436 height 739
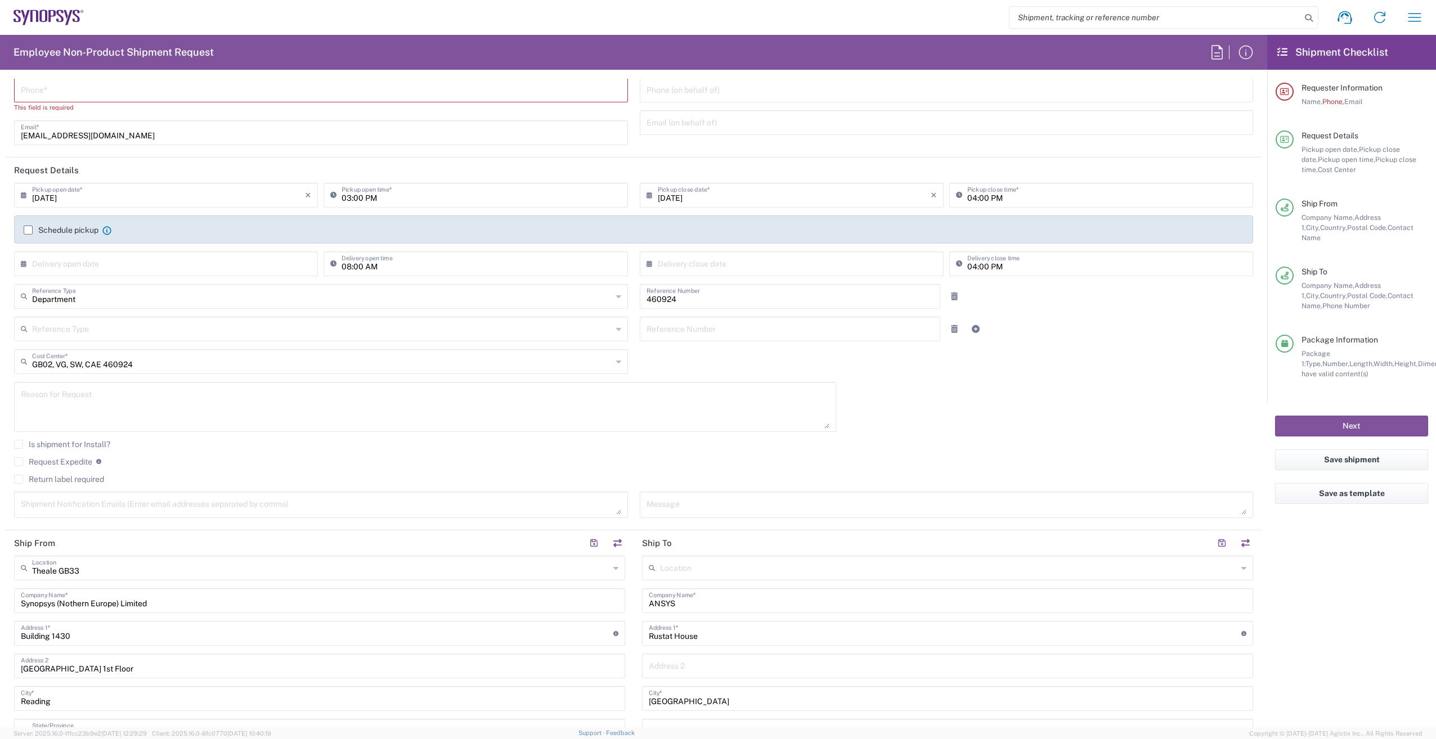
scroll to position [0, 0]
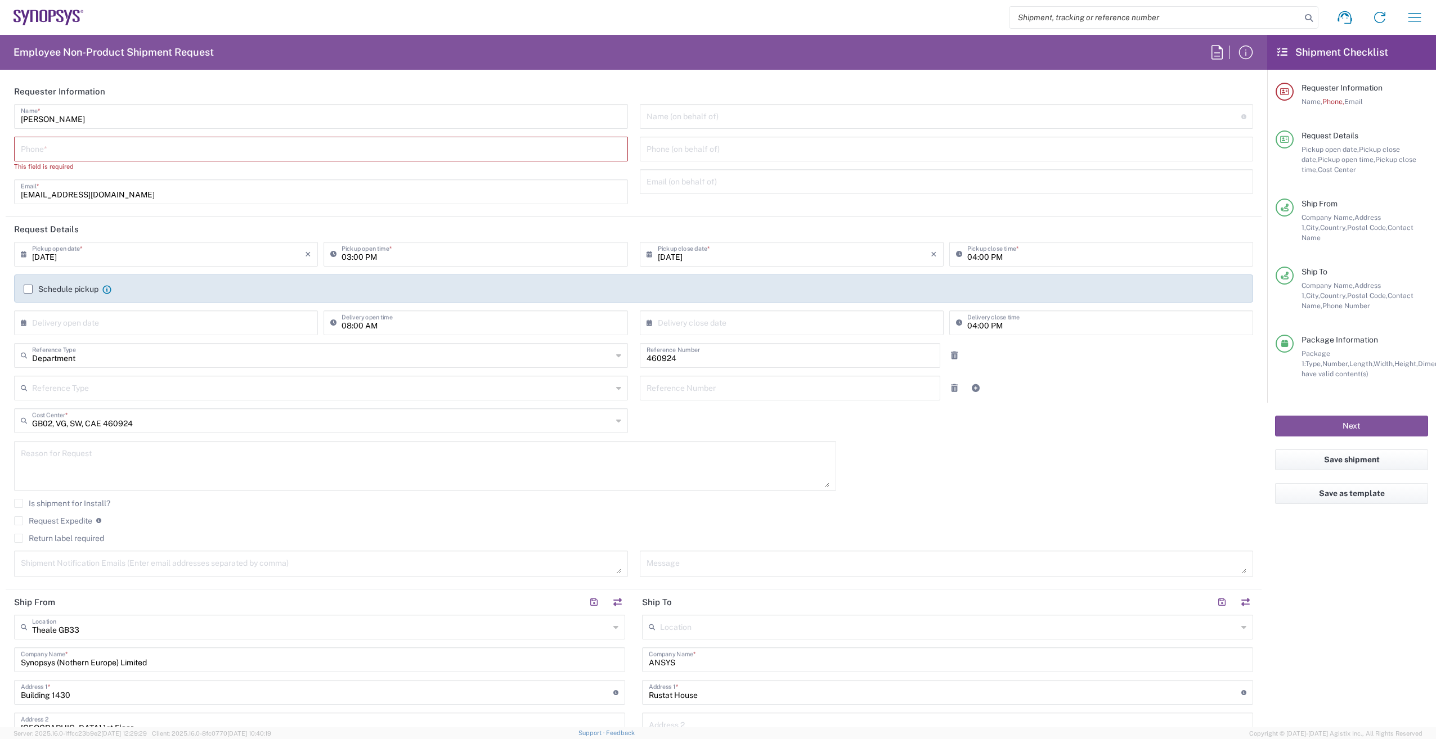
click at [50, 150] on input "tel" at bounding box center [321, 148] width 600 height 20
paste input "00441182349555"
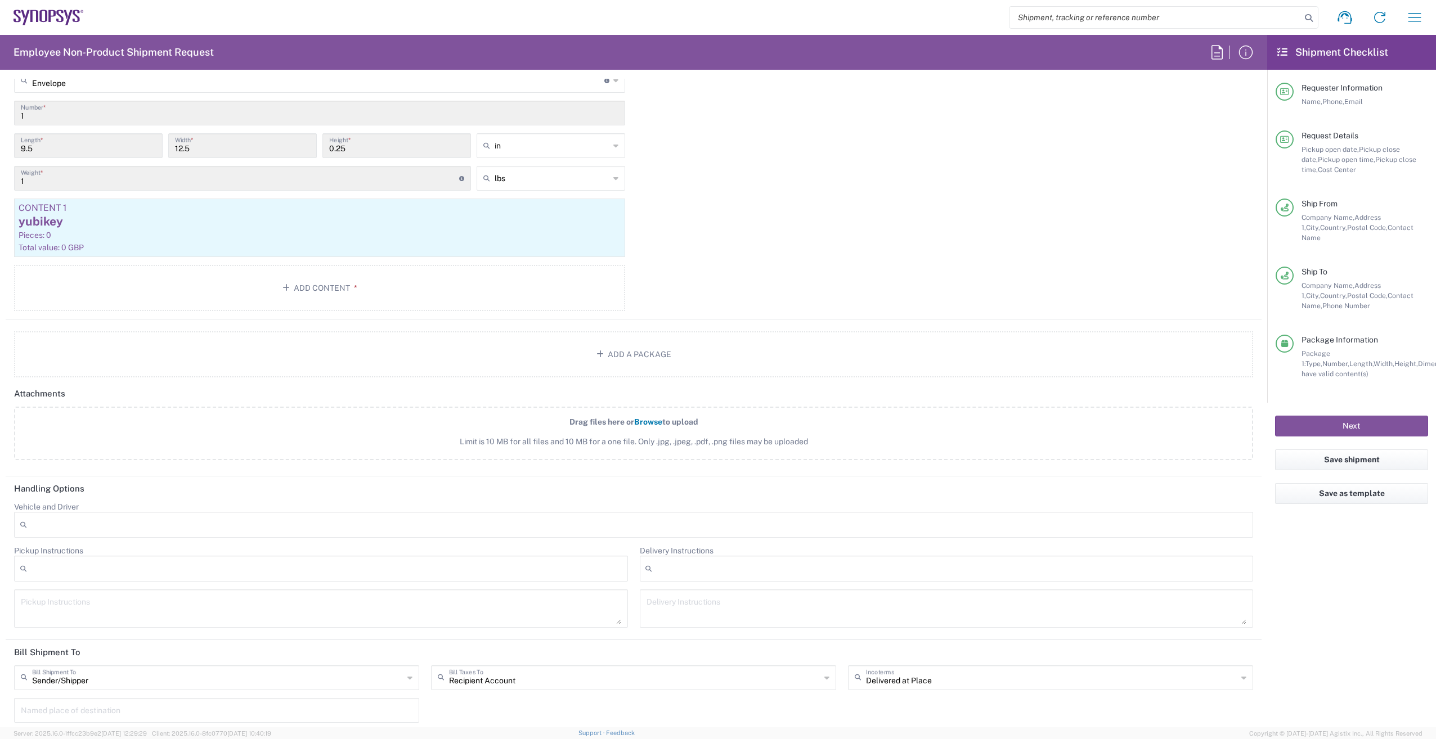
scroll to position [1145, 0]
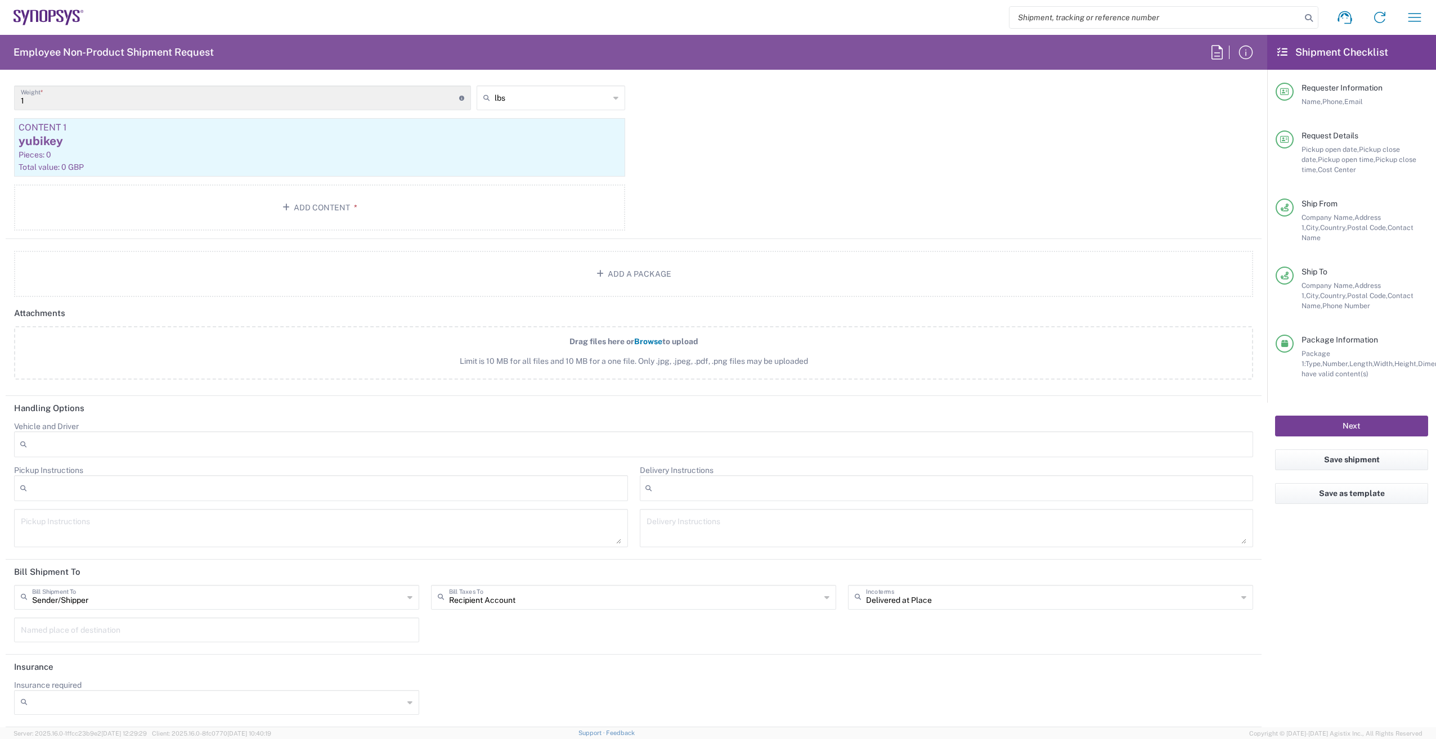
type input "00441182349555"
drag, startPoint x: 1379, startPoint y: 415, endPoint x: 1347, endPoint y: 436, distance: 37.8
click at [1378, 416] on button "Next" at bounding box center [1351, 426] width 153 height 21
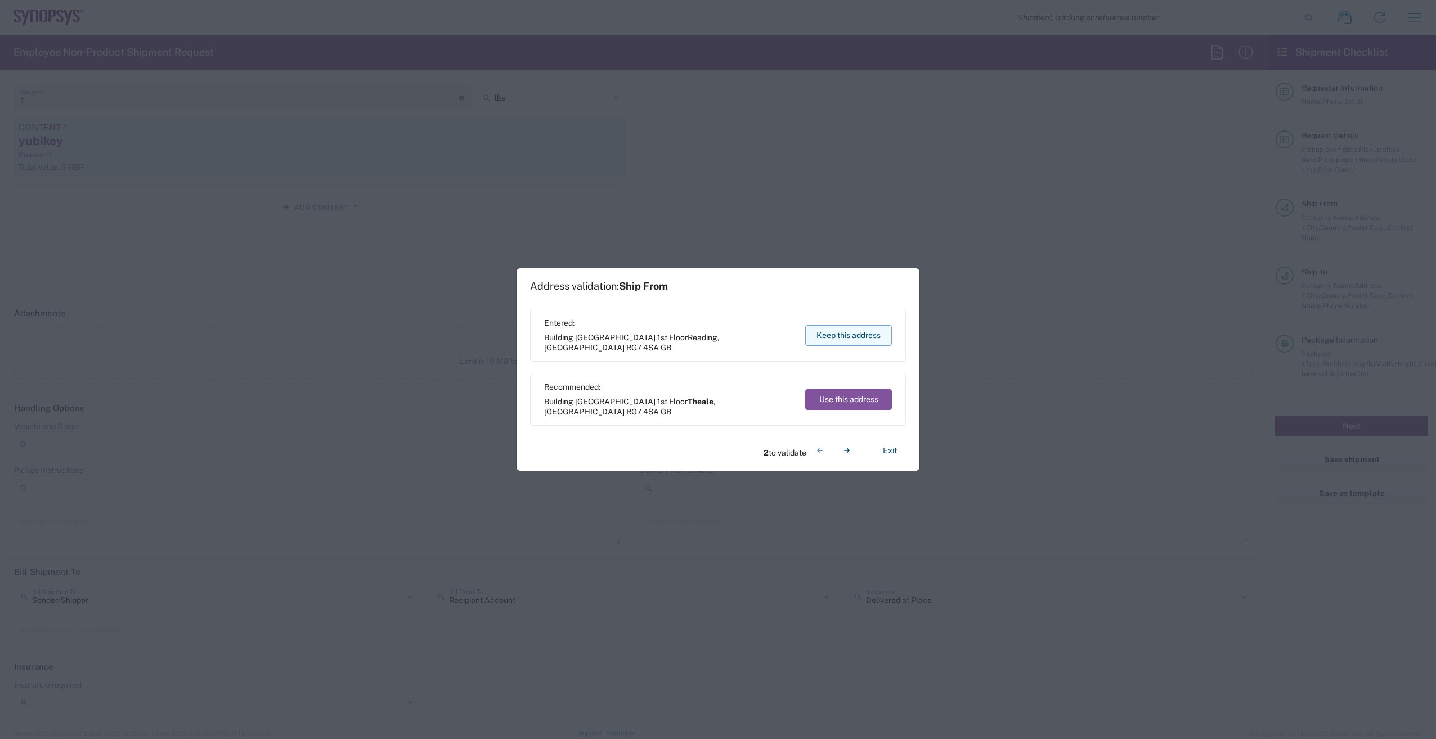
click at [856, 335] on button "Keep this address" at bounding box center [848, 335] width 87 height 21
drag, startPoint x: 845, startPoint y: 398, endPoint x: 857, endPoint y: 380, distance: 22.0
click at [874, 377] on div "Recommended: Rustat House Cambridge , England CB1 7EG GB Use this address" at bounding box center [718, 399] width 376 height 53
click at [851, 398] on button "Use this address" at bounding box center [848, 399] width 87 height 21
type input "England"
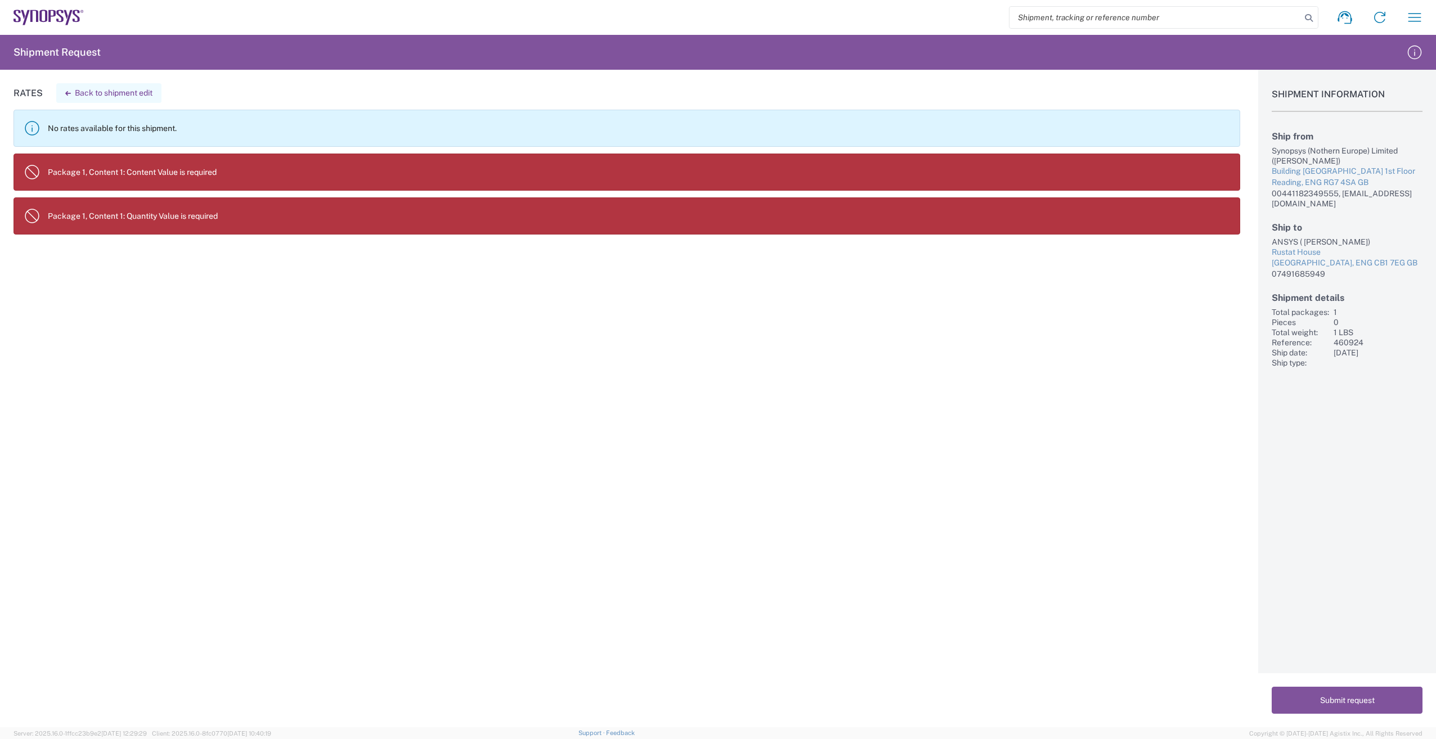
click at [82, 97] on button "Back to shipment edit" at bounding box center [108, 93] width 105 height 20
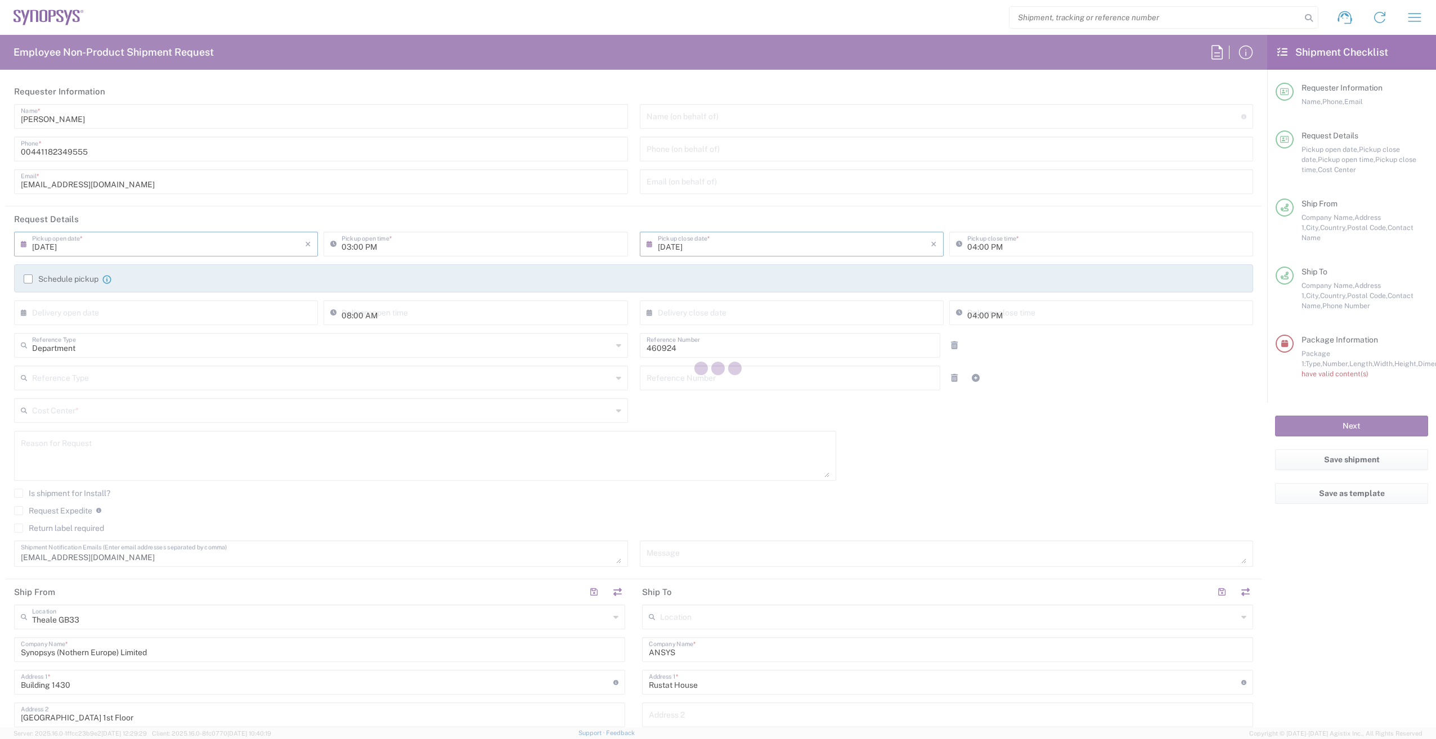
type input "Envelope"
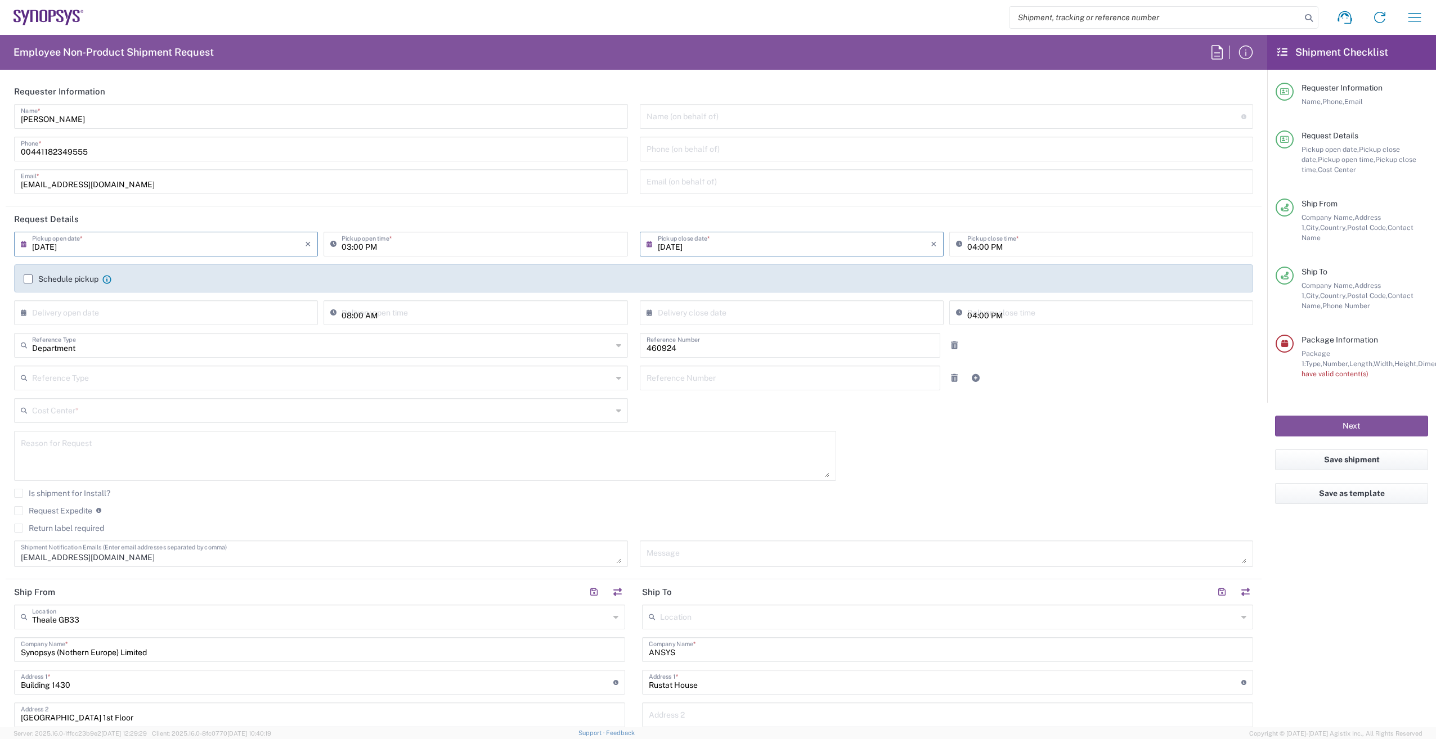
type input "England"
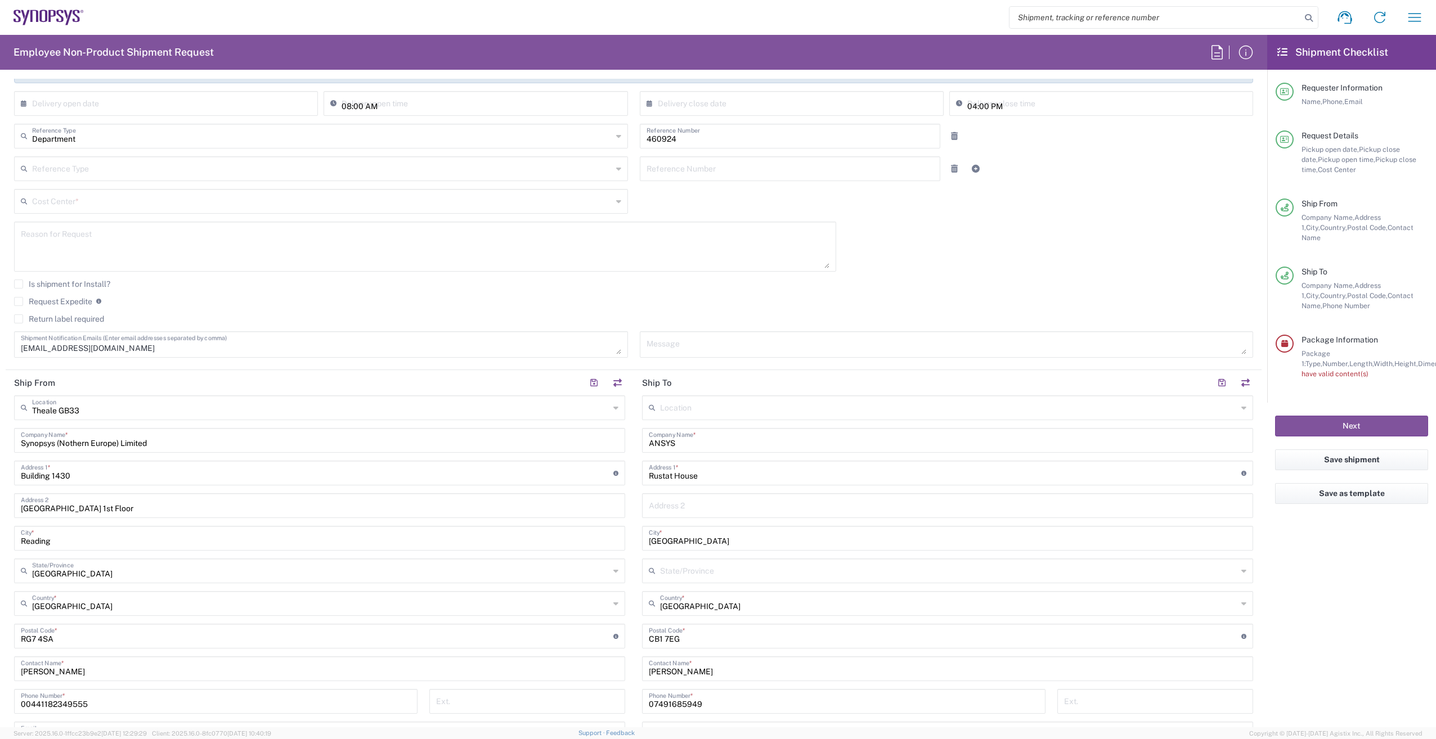
type input "England"
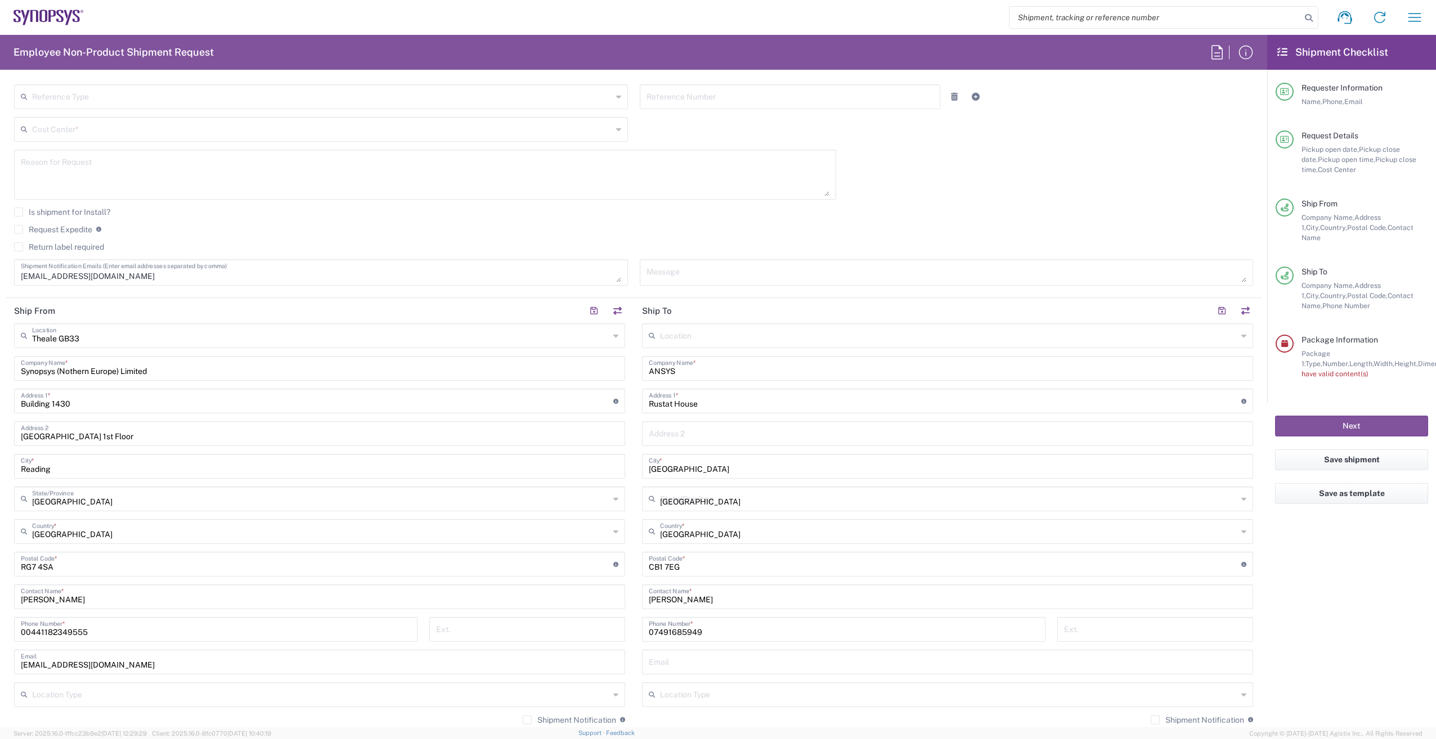
type input "GB02, VG, SW, CAE 460924"
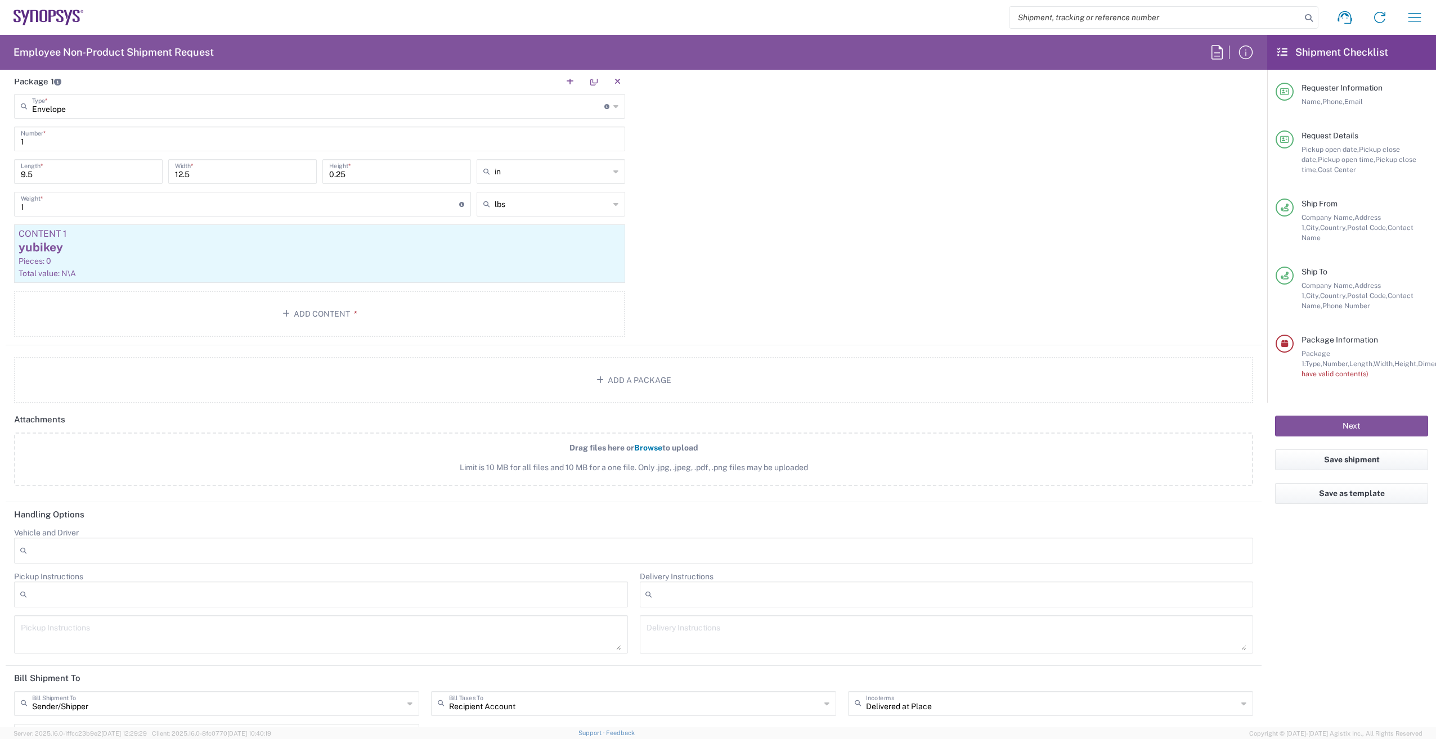
scroll to position [1145, 0]
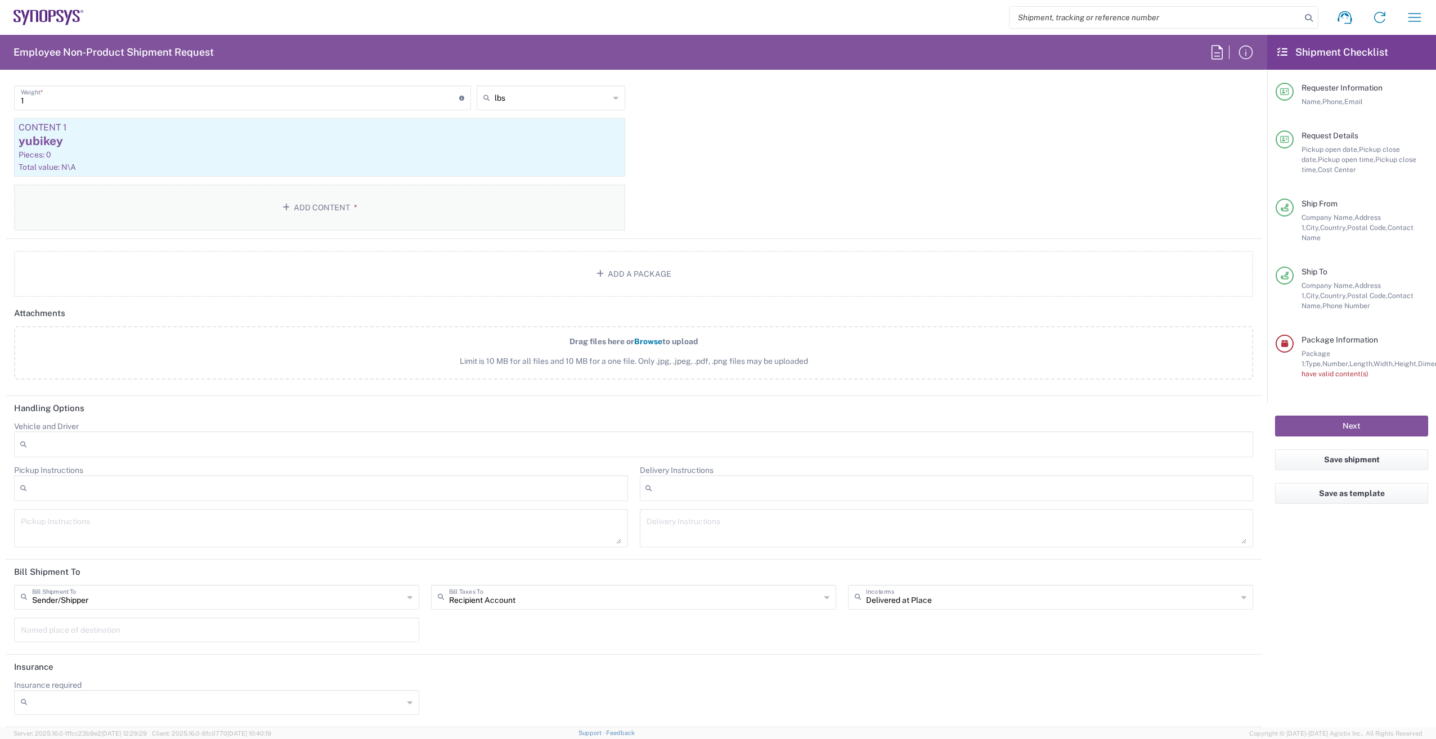
click at [379, 214] on button "Add Content *" at bounding box center [319, 208] width 611 height 46
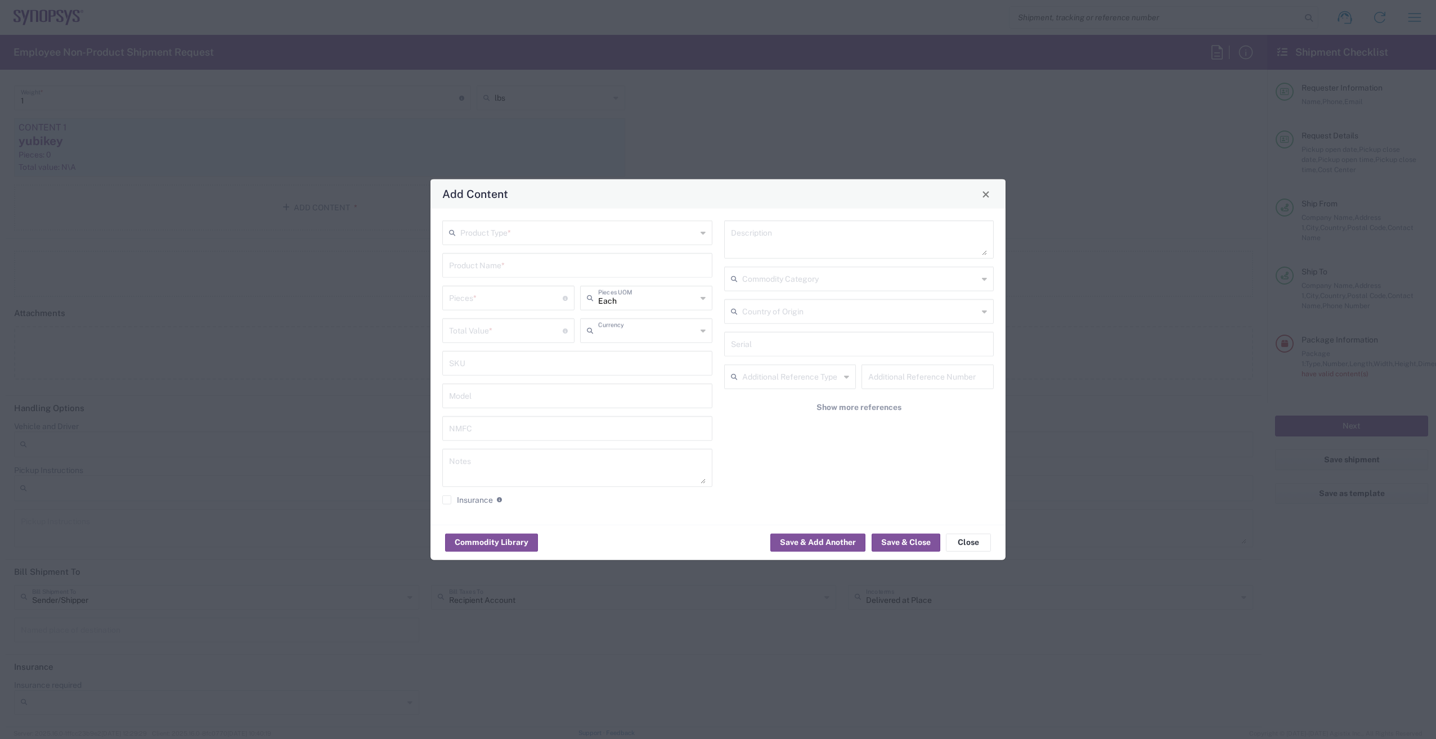
click at [693, 337] on input "text" at bounding box center [647, 330] width 98 height 20
click at [617, 237] on input "text" at bounding box center [578, 232] width 236 height 20
type input "US Dollar"
click at [590, 278] on span "General Commodity" at bounding box center [577, 275] width 268 height 17
type input "General Commodity"
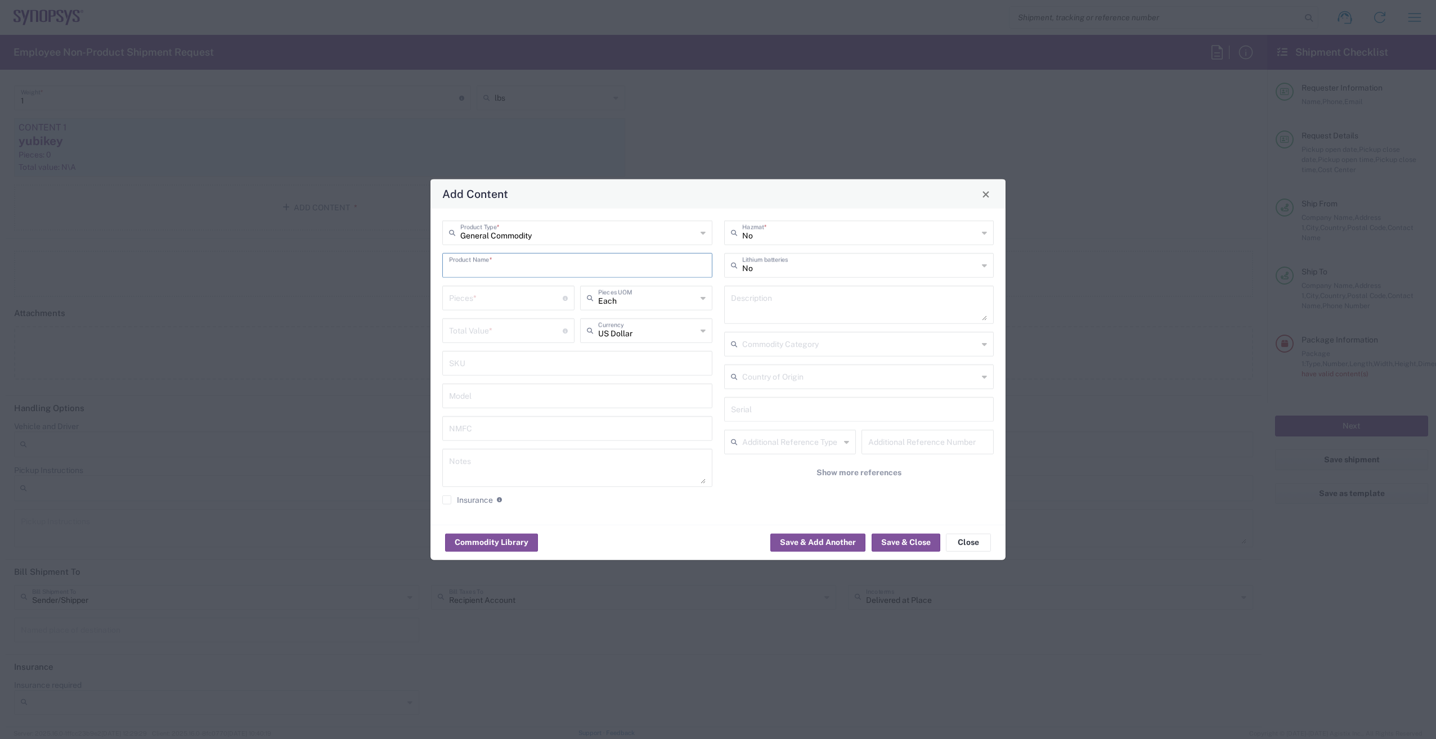
click at [519, 266] on input "text" at bounding box center [577, 265] width 257 height 20
drag, startPoint x: 463, startPoint y: 269, endPoint x: 482, endPoint y: 319, distance: 53.6
click at [463, 269] on input "yuvikey" at bounding box center [577, 265] width 257 height 20
type input "yubikey"
click at [485, 303] on input "number" at bounding box center [506, 298] width 114 height 20
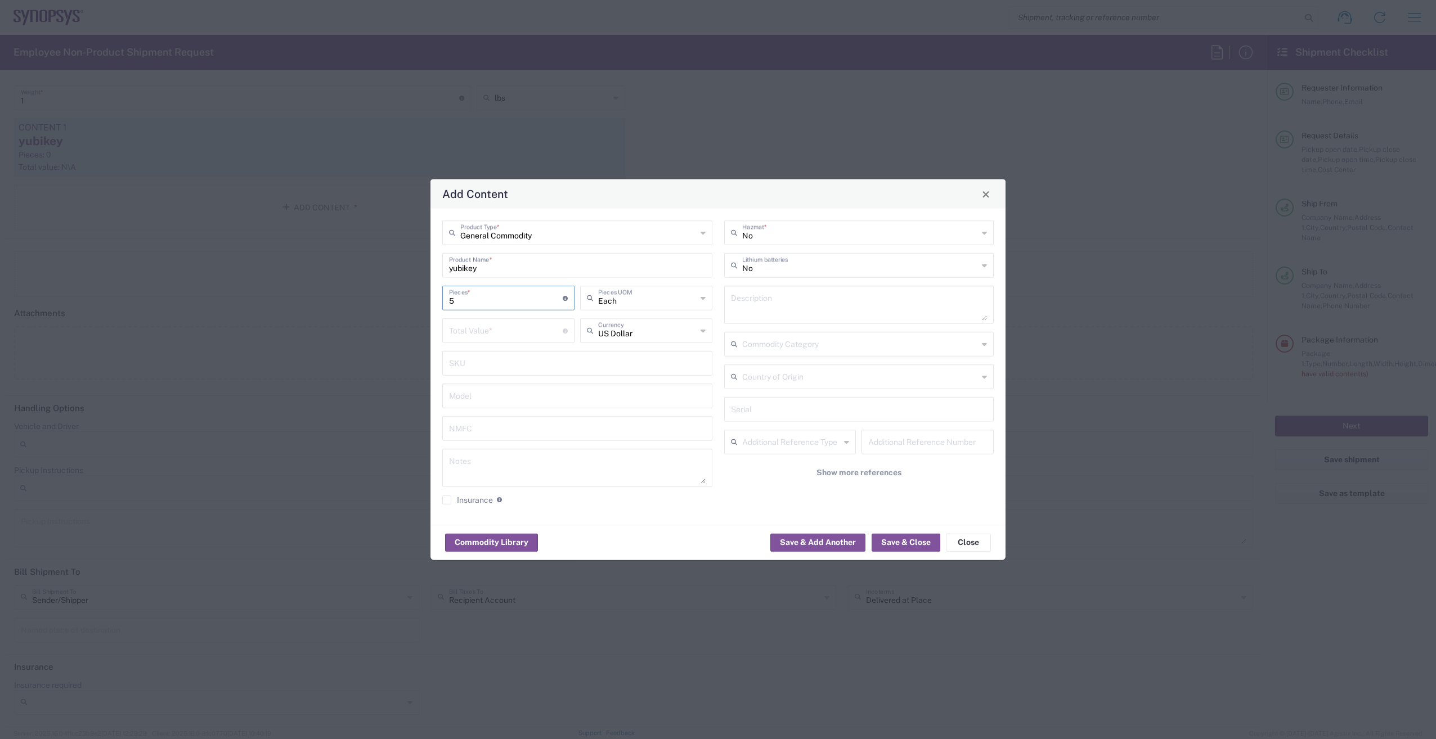
type input "5"
drag, startPoint x: 508, startPoint y: 330, endPoint x: 507, endPoint y: 338, distance: 7.9
click at [507, 335] on input "number" at bounding box center [506, 330] width 114 height 20
type input "5"
click at [659, 338] on input "text" at bounding box center [647, 330] width 98 height 20
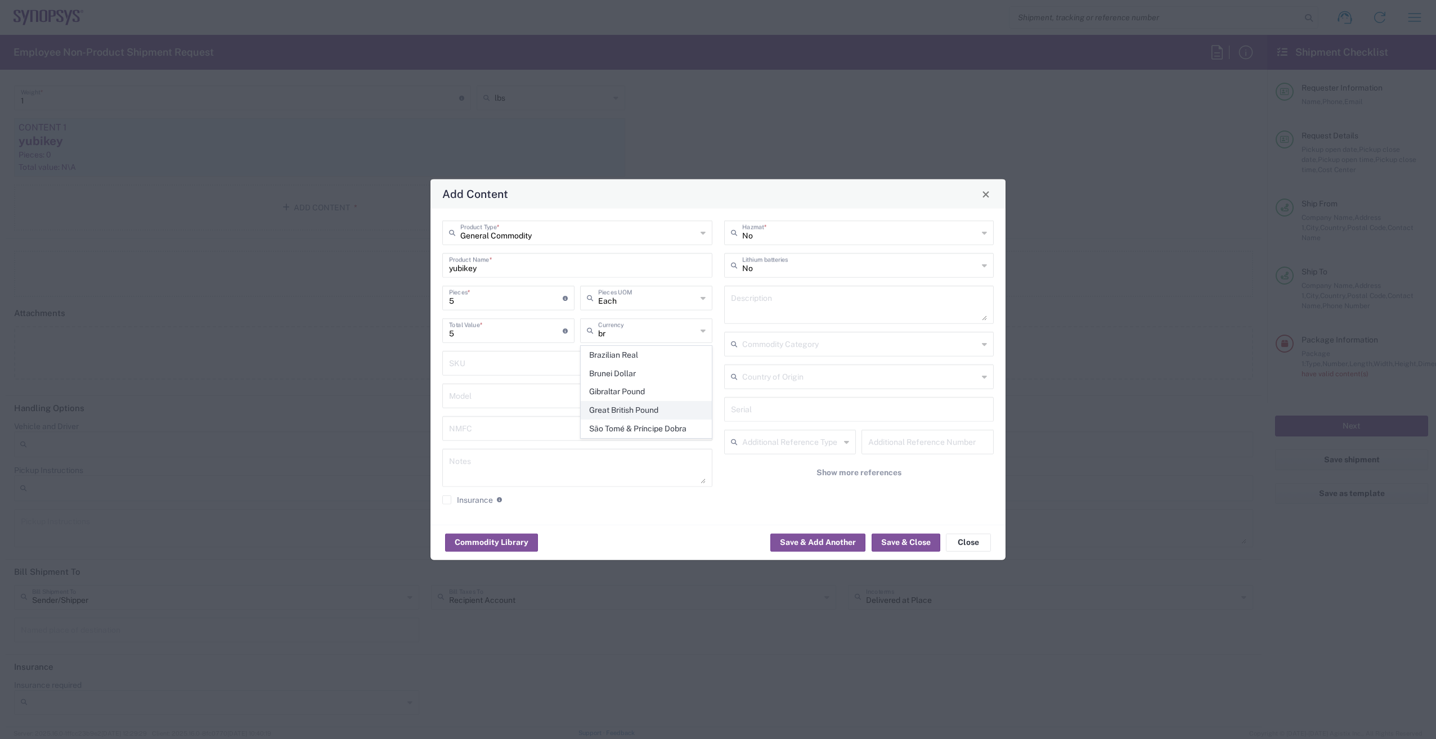
click at [654, 404] on span "Great British Pound" at bounding box center [646, 410] width 130 height 17
type input "Great British Pound"
drag, startPoint x: 913, startPoint y: 544, endPoint x: 899, endPoint y: 557, distance: 18.7
click at [913, 543] on button "Save & Close" at bounding box center [906, 542] width 69 height 18
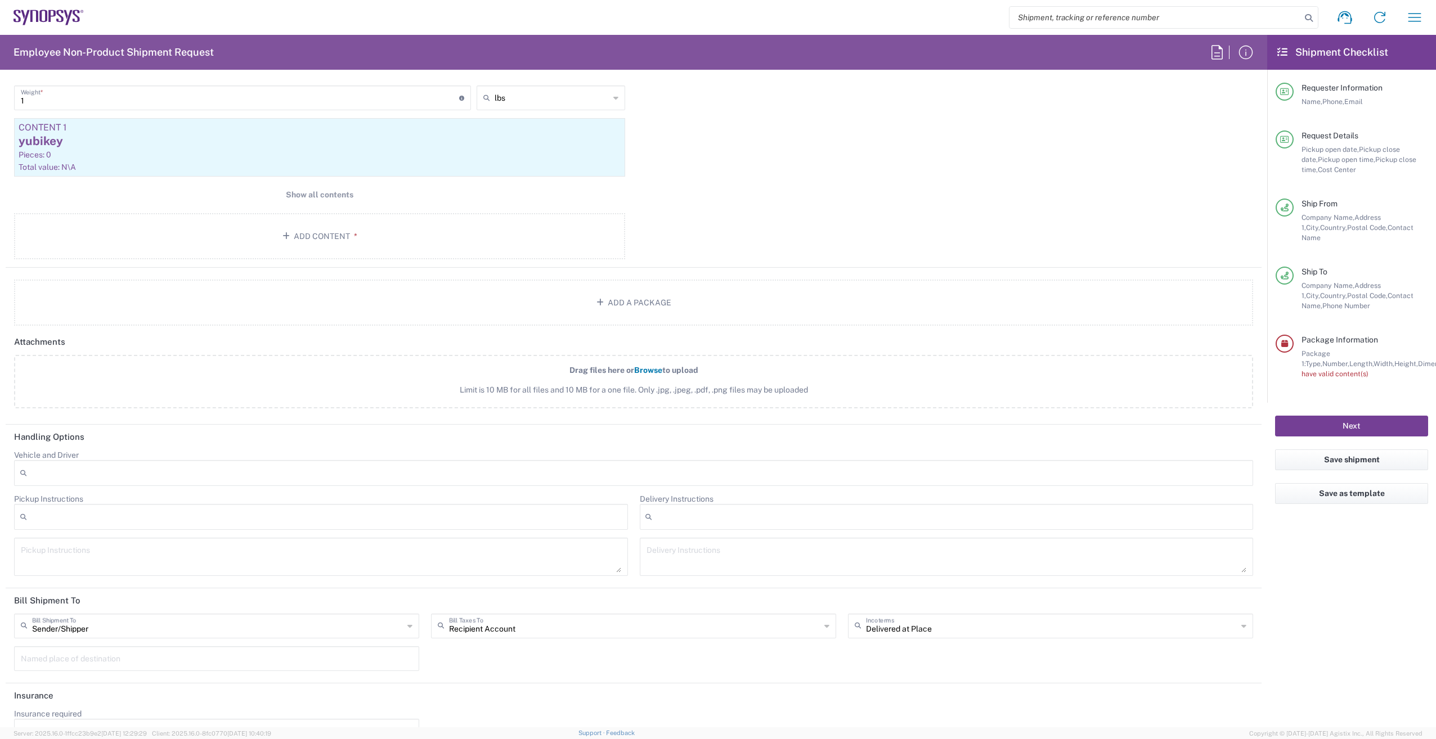
click at [1349, 416] on button "Next" at bounding box center [1351, 426] width 153 height 21
click at [294, 242] on button "Add Content *" at bounding box center [319, 239] width 611 height 46
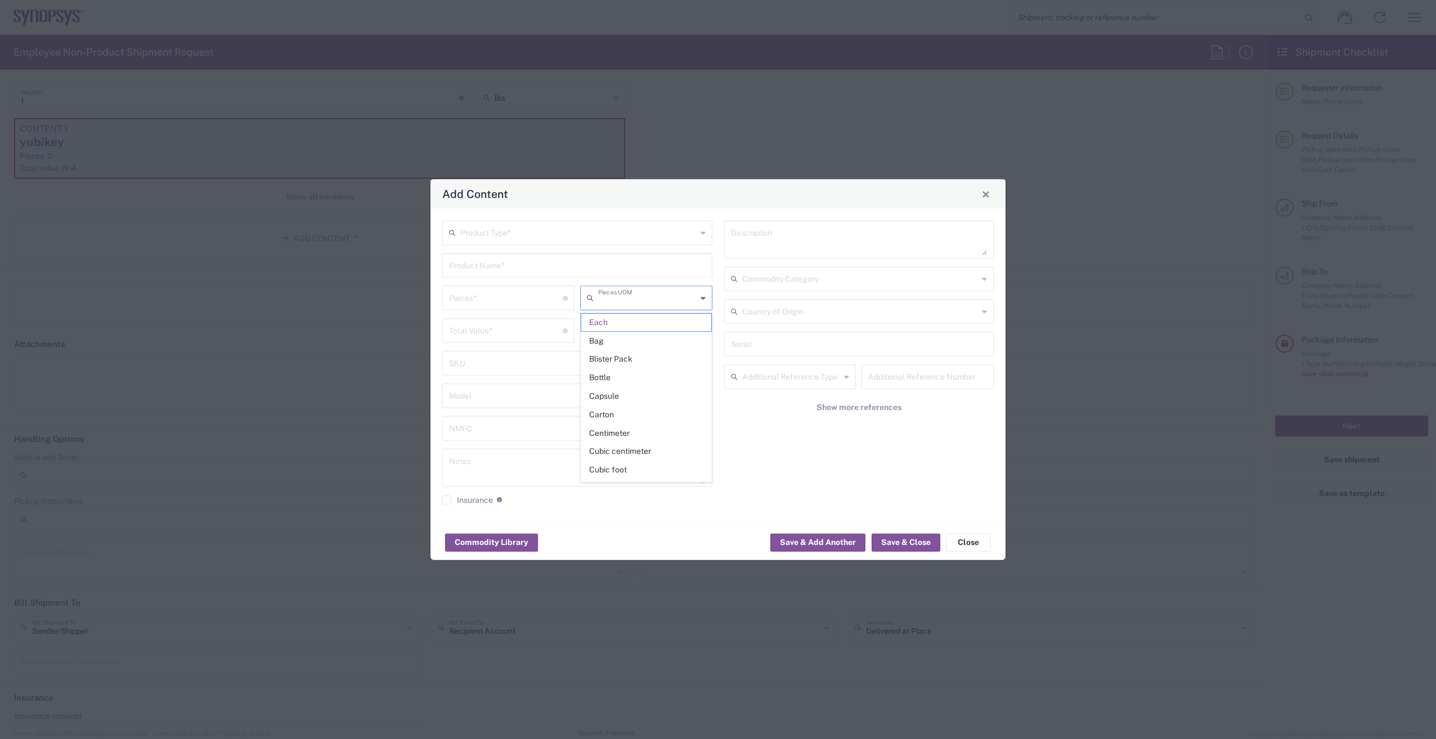
click at [666, 297] on input "text" at bounding box center [647, 298] width 98 height 20
click at [522, 292] on input "number" at bounding box center [506, 298] width 114 height 20
type input "Each"
type input "1"
click at [517, 236] on input "text" at bounding box center [578, 232] width 236 height 20
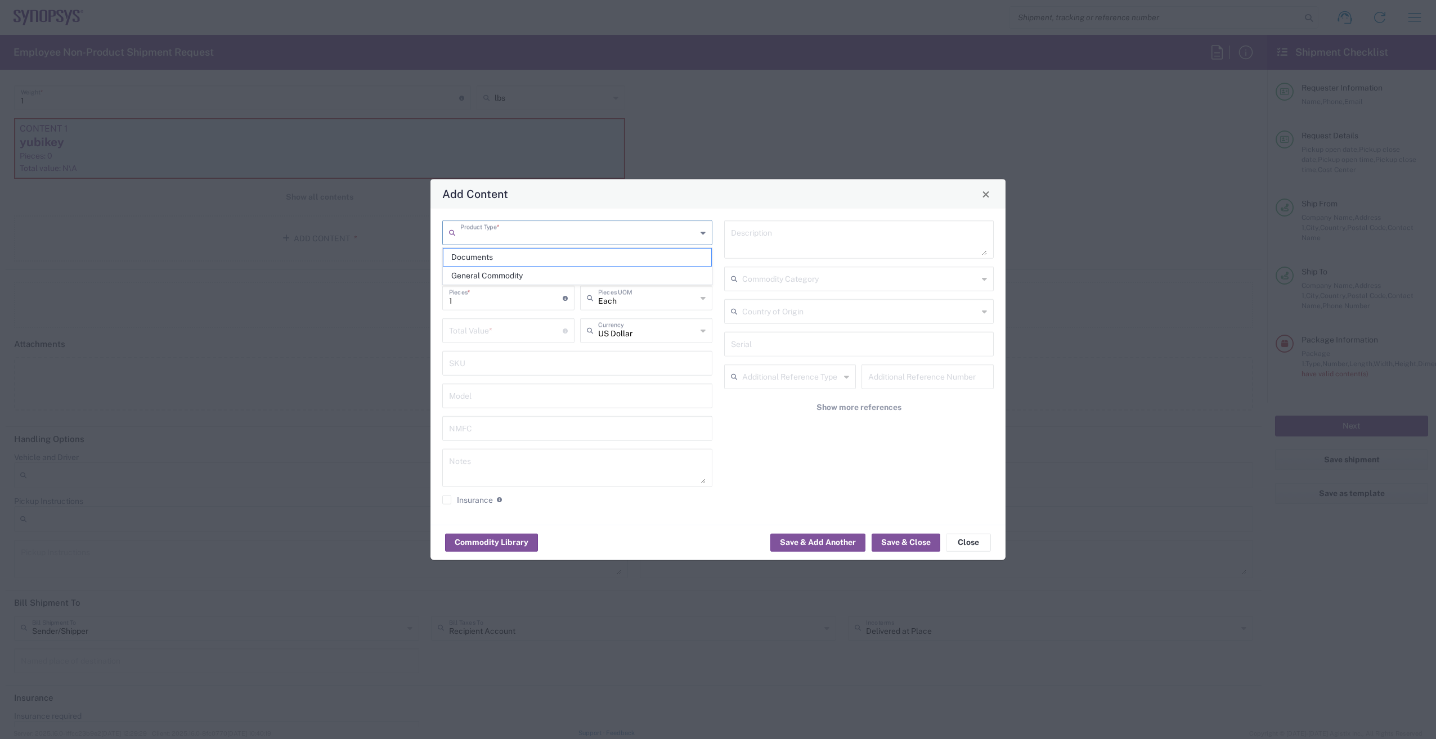
click at [559, 275] on span "General Commodity" at bounding box center [577, 275] width 268 height 17
type input "General Commodity"
click at [521, 266] on input "text" at bounding box center [577, 265] width 257 height 20
type input "yobikey"
click at [520, 327] on input "number" at bounding box center [506, 330] width 114 height 20
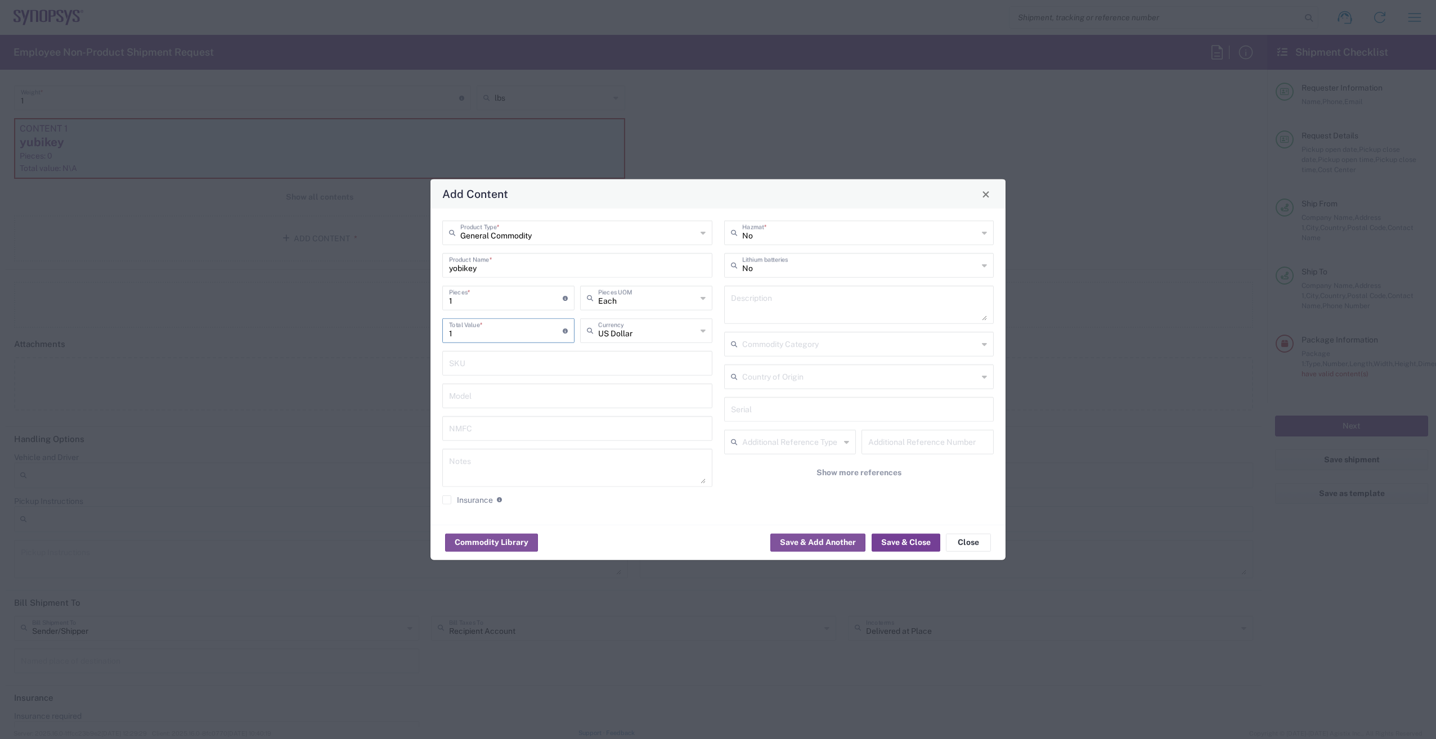
type input "1"
click at [903, 542] on button "Save & Close" at bounding box center [906, 542] width 69 height 18
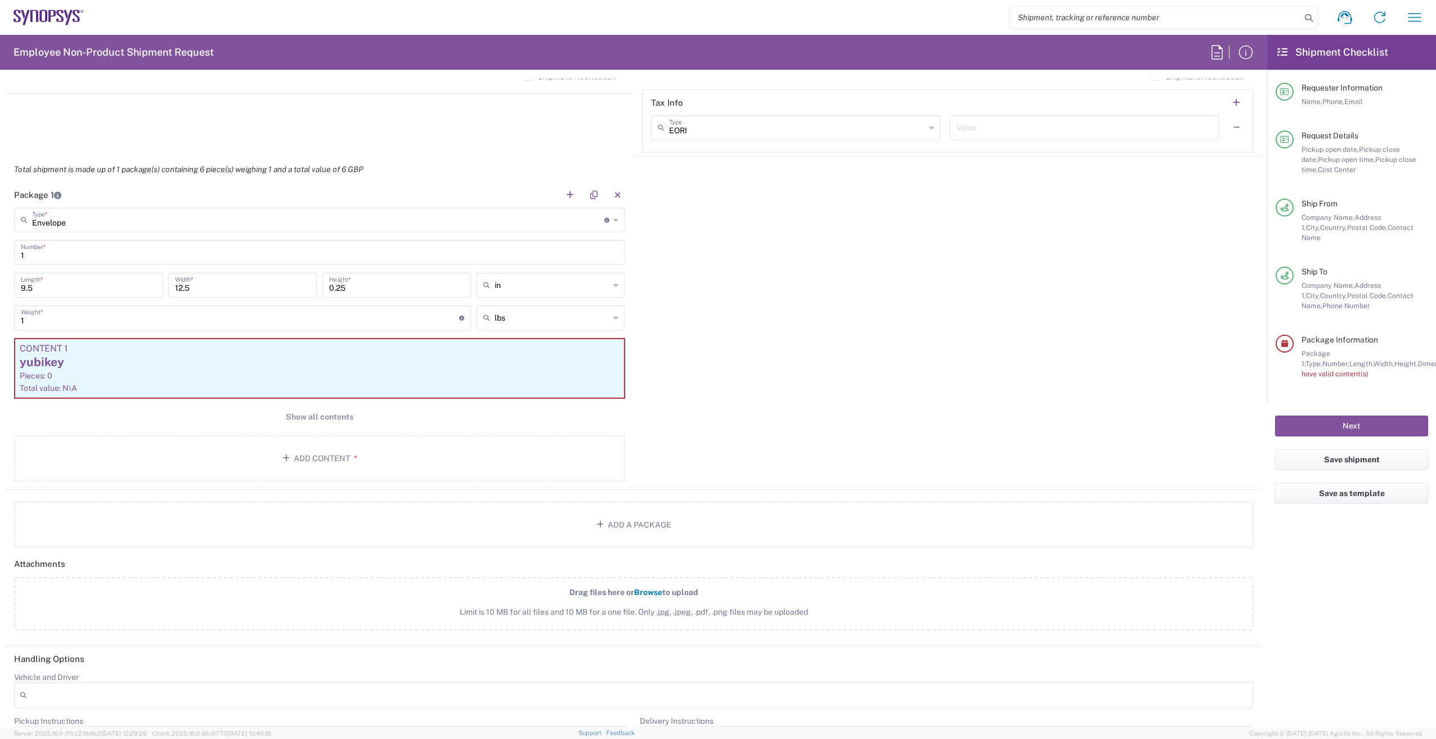
scroll to position [1007, 0]
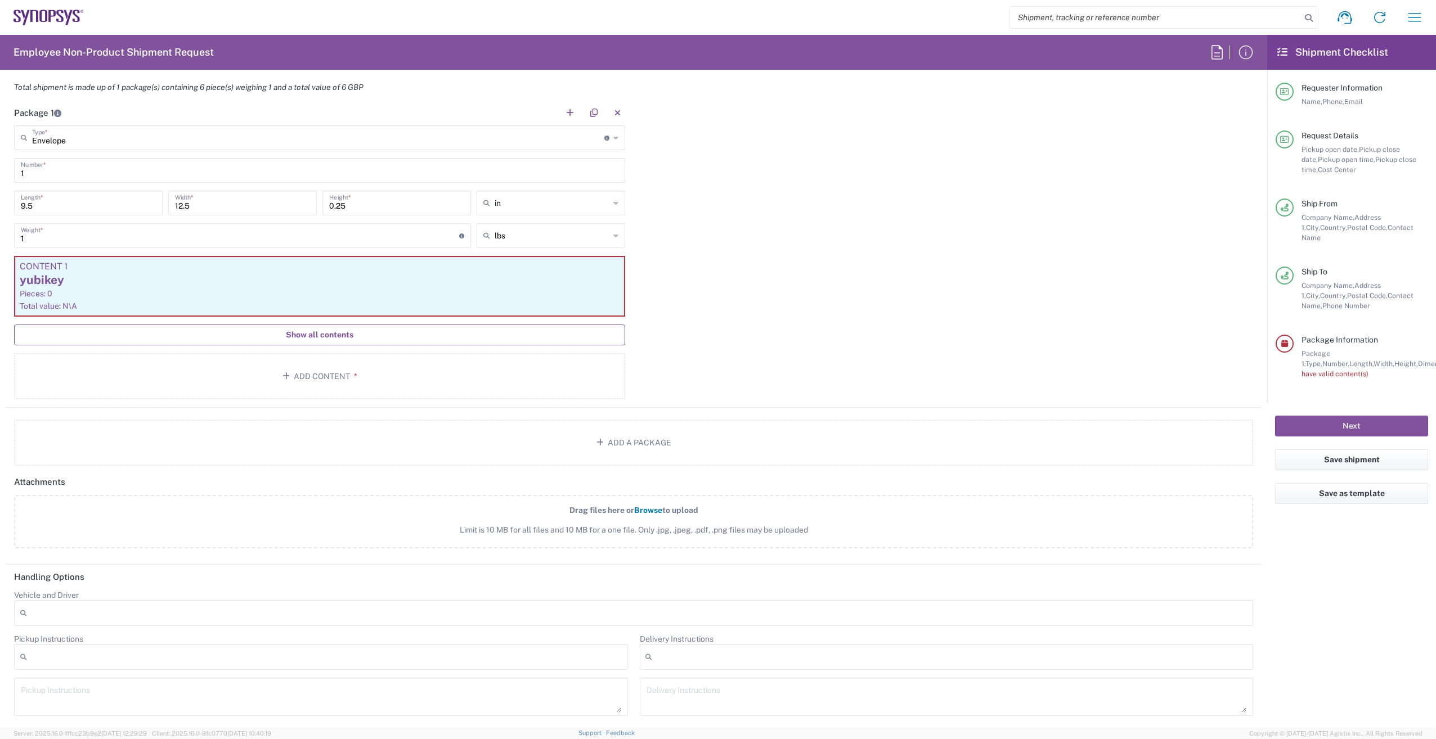
click at [319, 336] on span "Show all contents" at bounding box center [320, 335] width 68 height 11
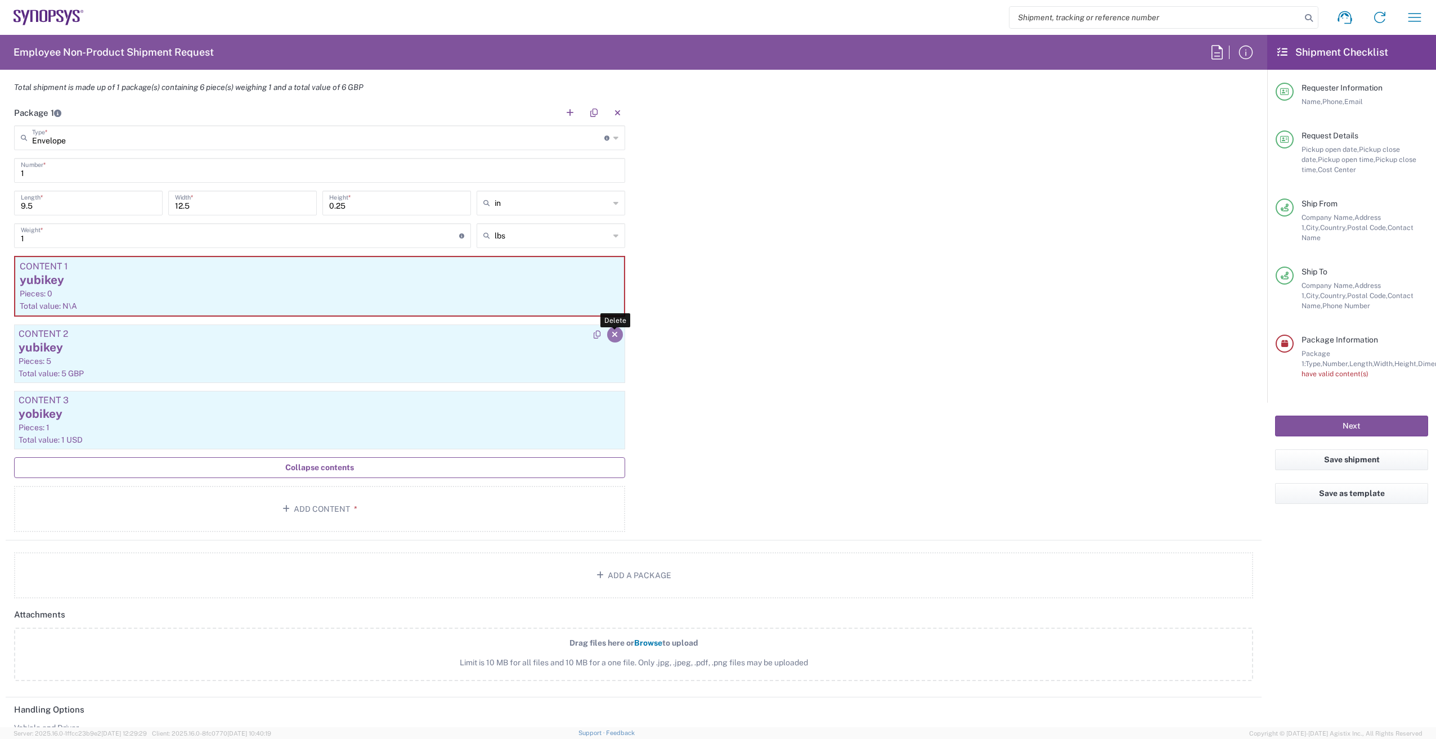
click at [607, 337] on button "button" at bounding box center [615, 335] width 16 height 16
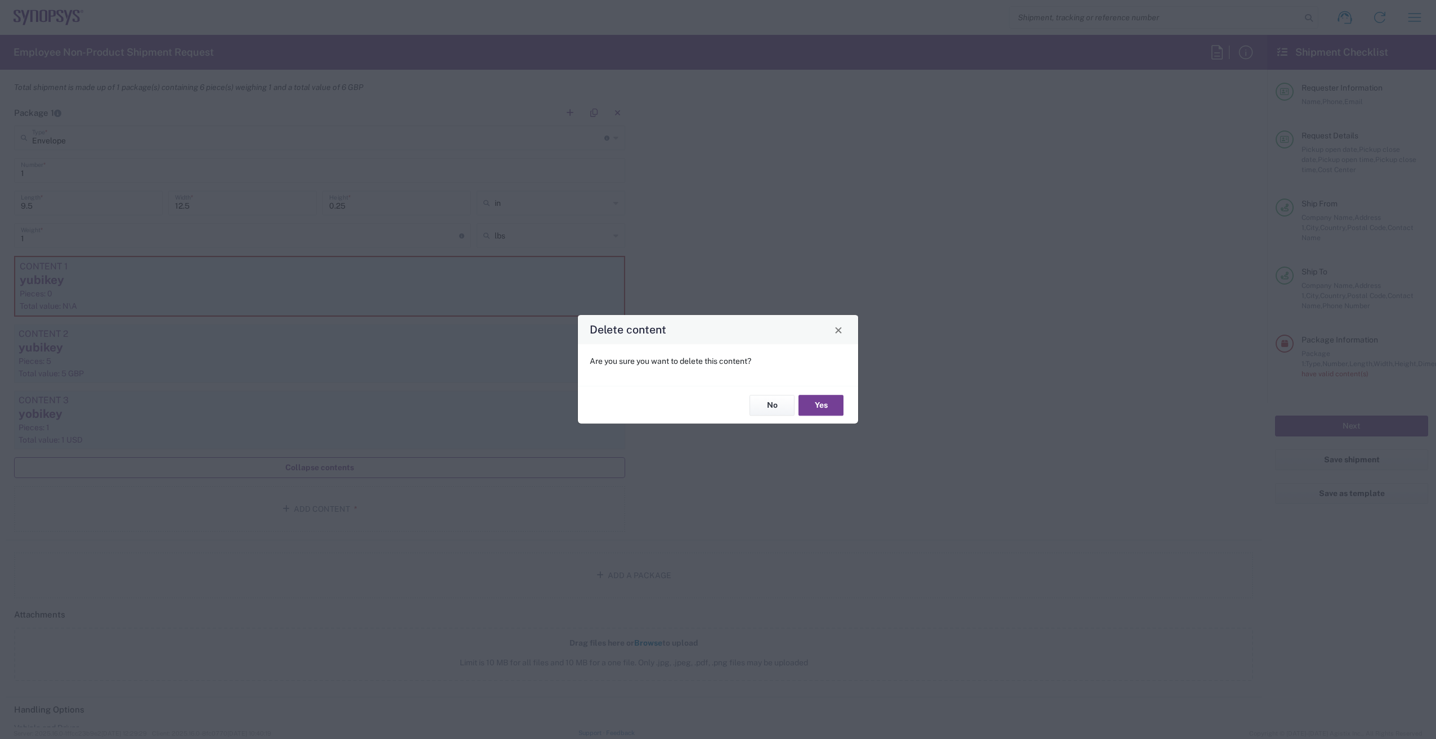
click at [816, 404] on button "Yes" at bounding box center [821, 405] width 45 height 21
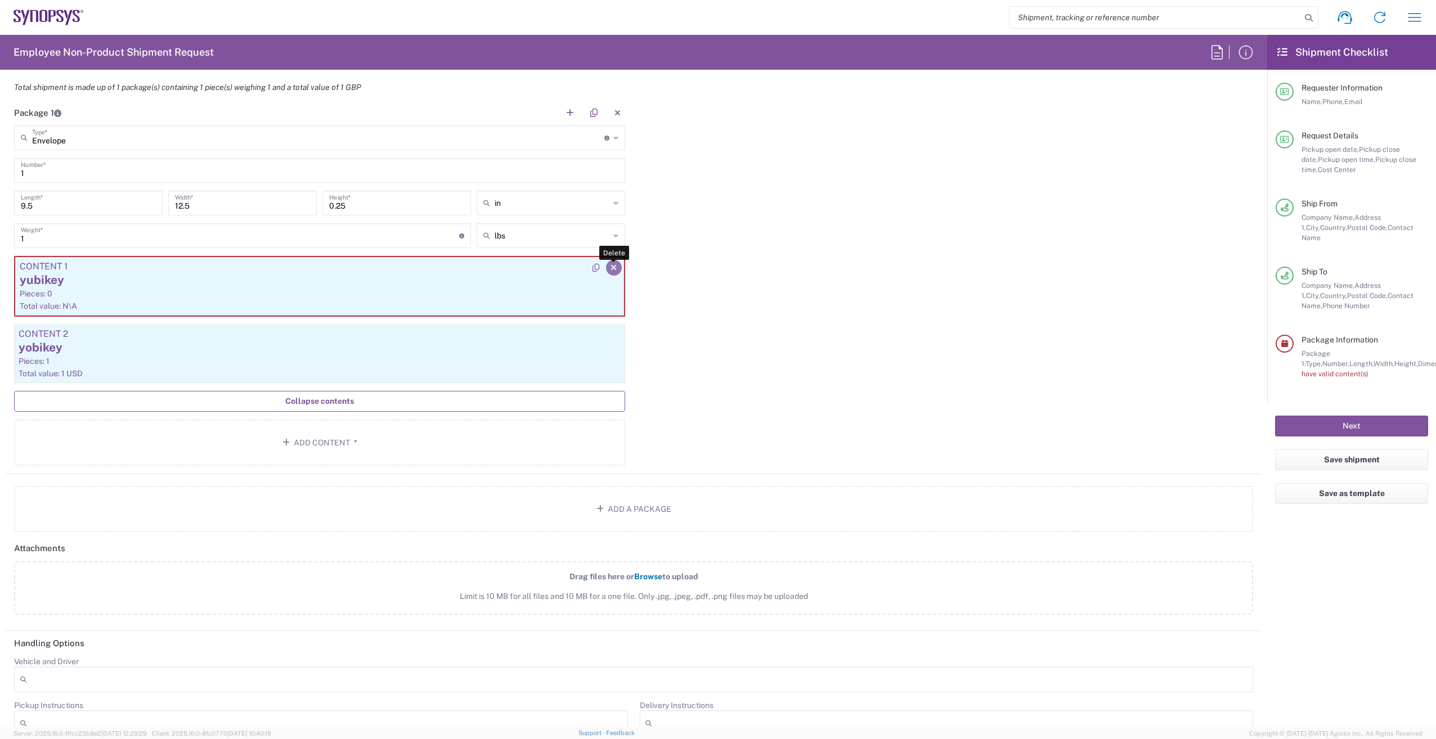
click at [611, 268] on icon "button" at bounding box center [614, 268] width 6 height 8
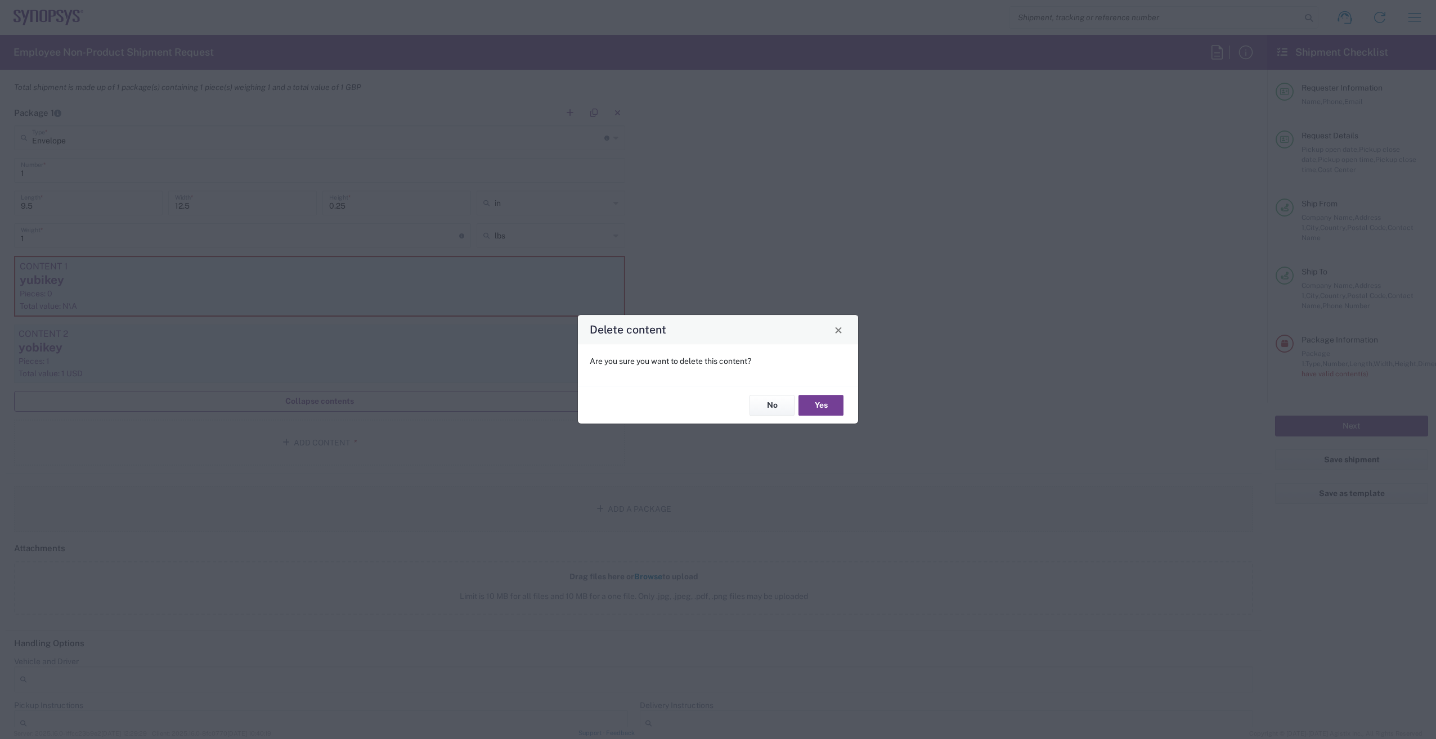
click at [822, 400] on button "Yes" at bounding box center [821, 405] width 45 height 21
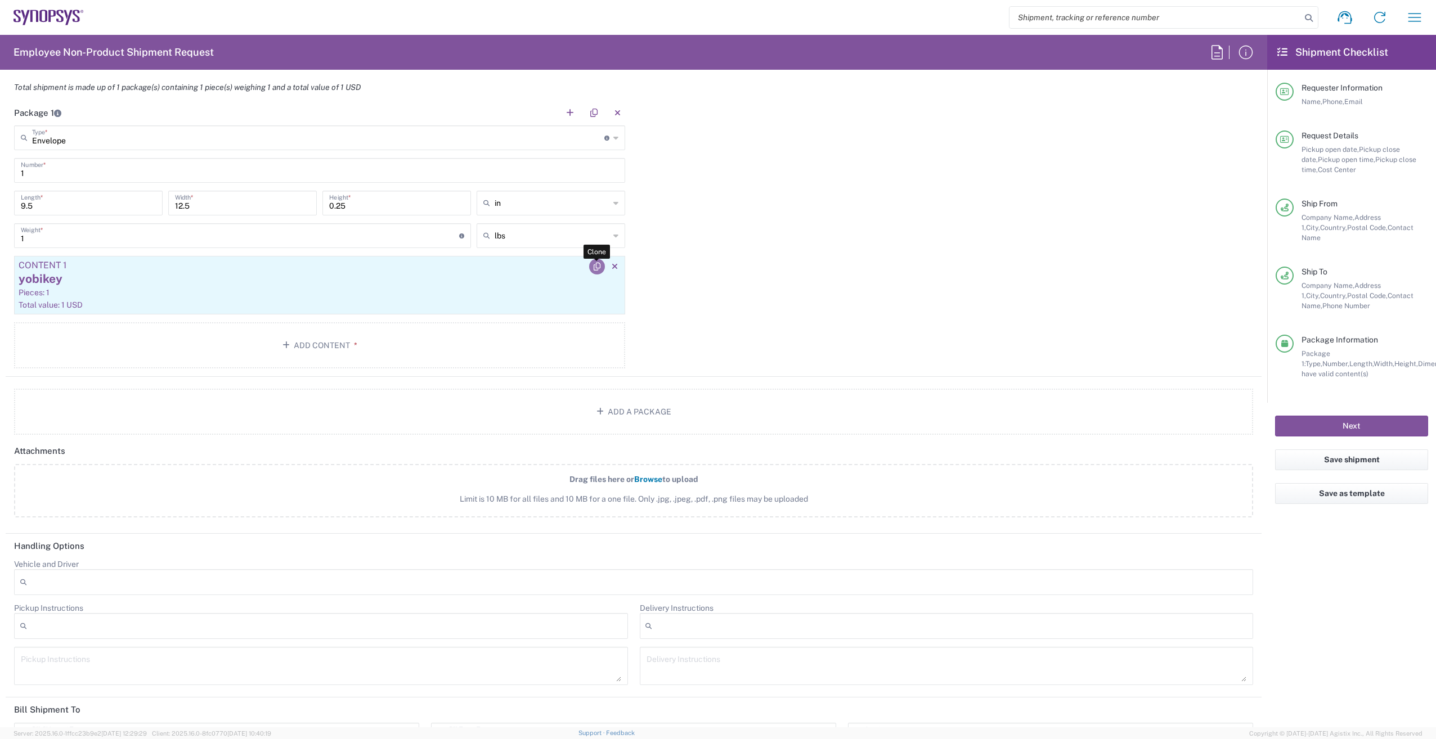
click at [594, 267] on icon "button" at bounding box center [597, 267] width 7 height 8
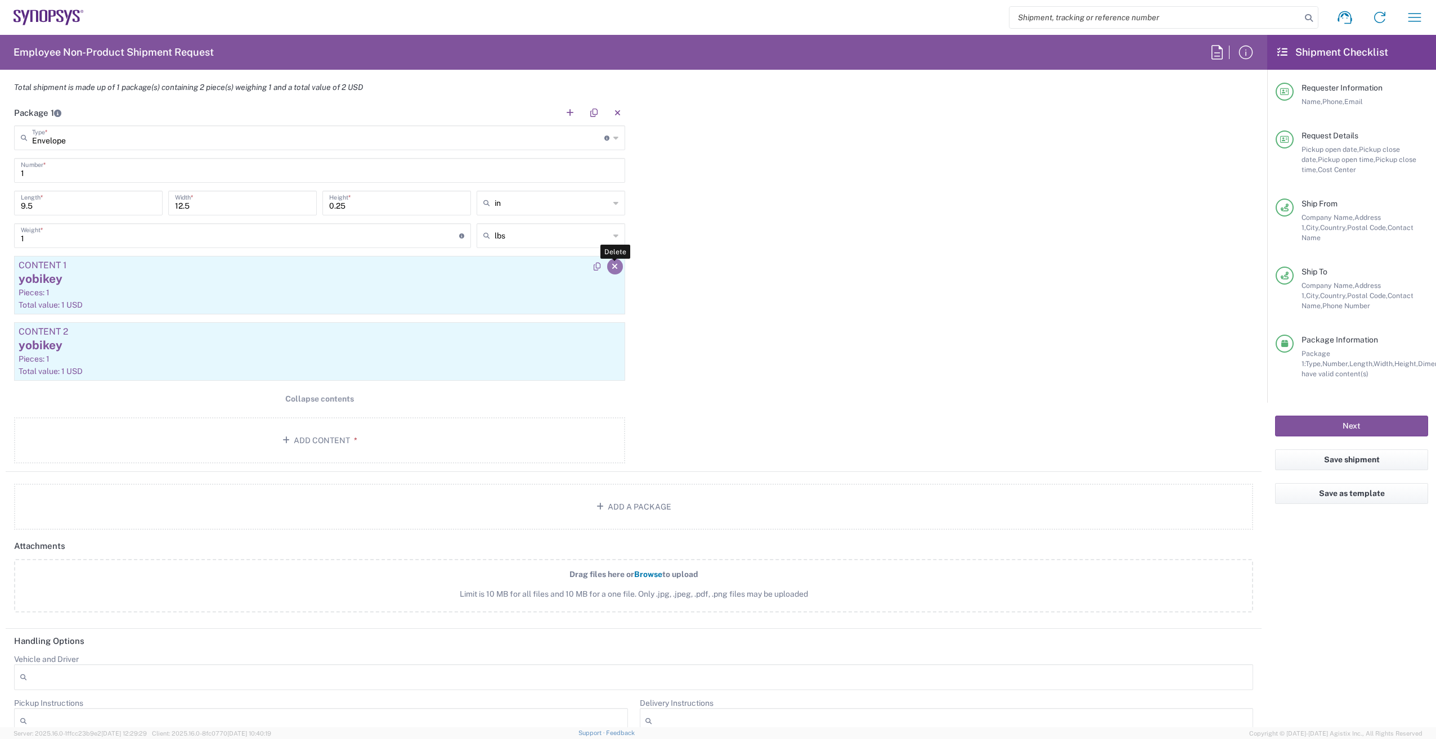
click at [612, 270] on icon "button" at bounding box center [615, 267] width 6 height 8
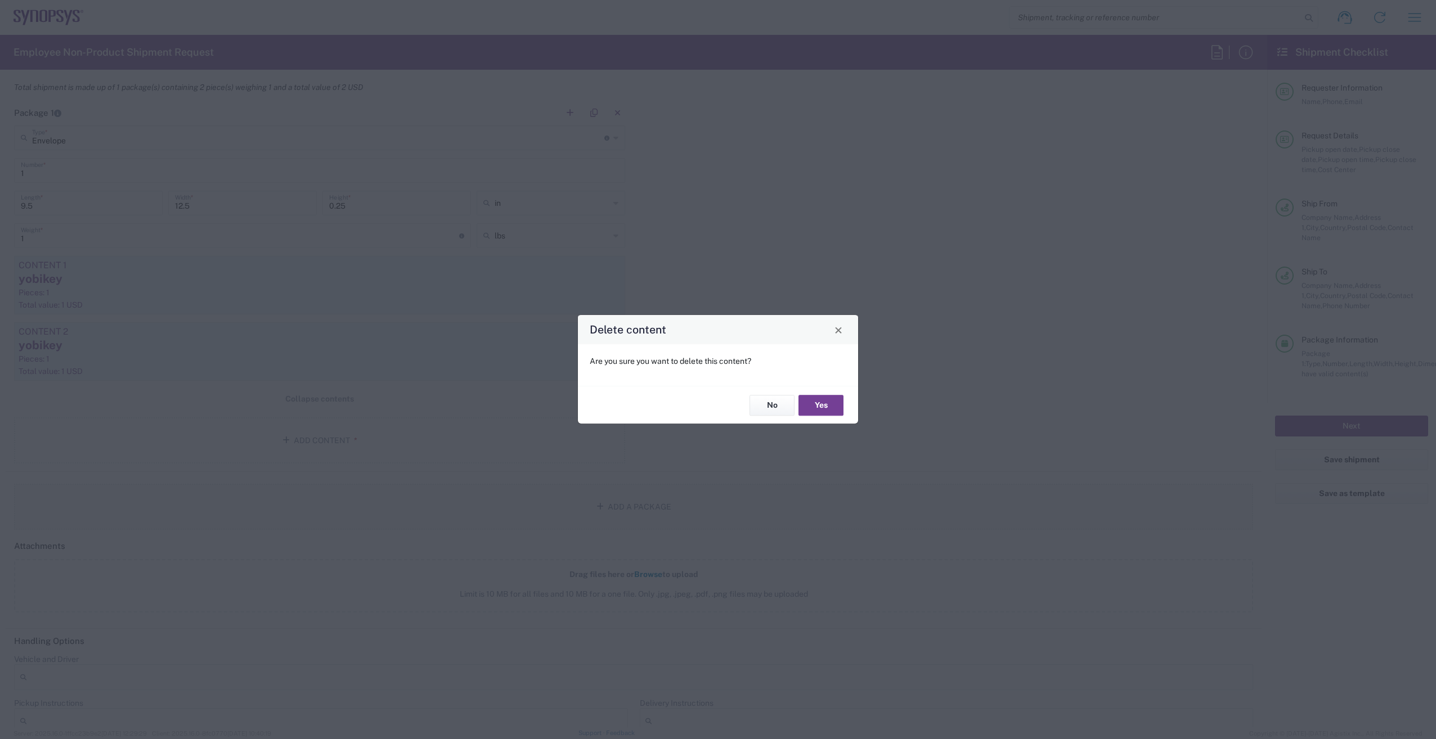
click at [827, 403] on button "Yes" at bounding box center [821, 405] width 45 height 21
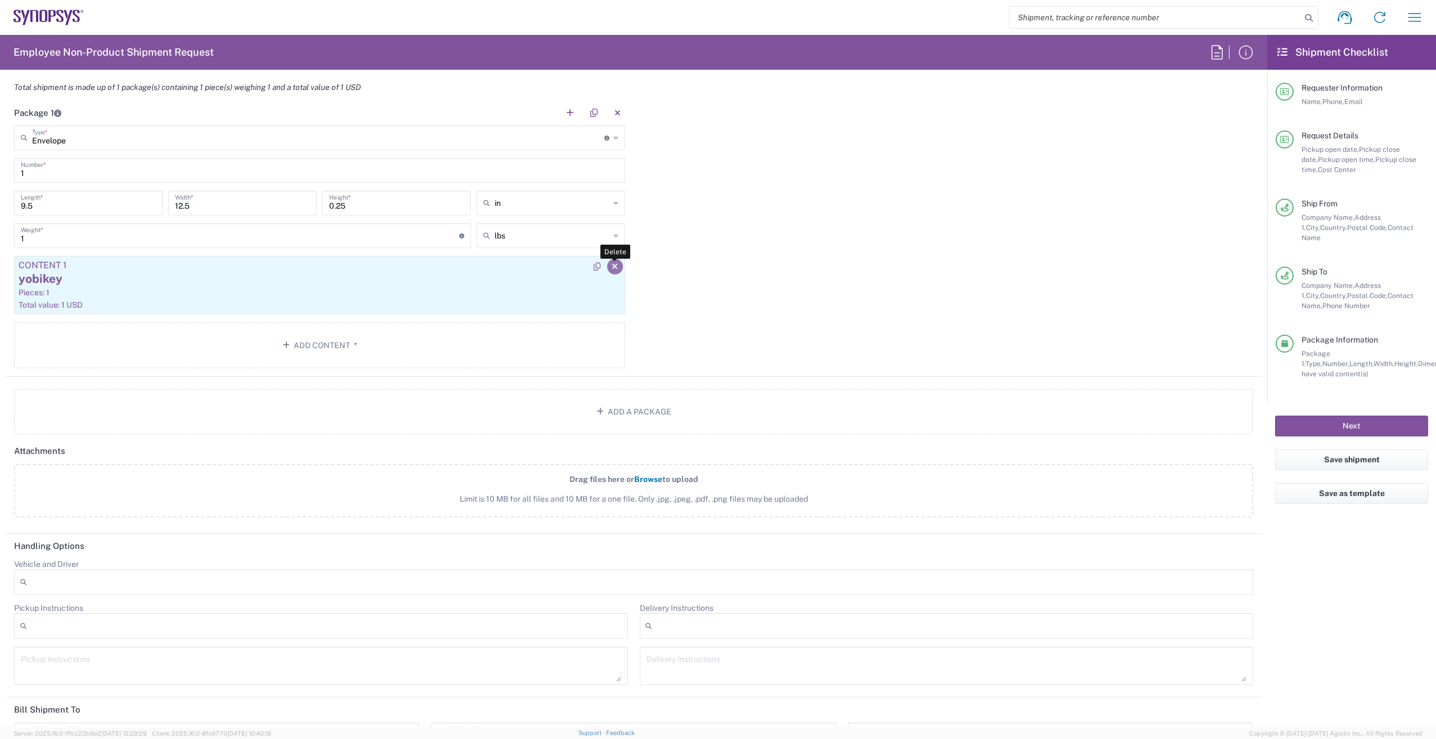
click at [607, 267] on button "button" at bounding box center [615, 267] width 16 height 16
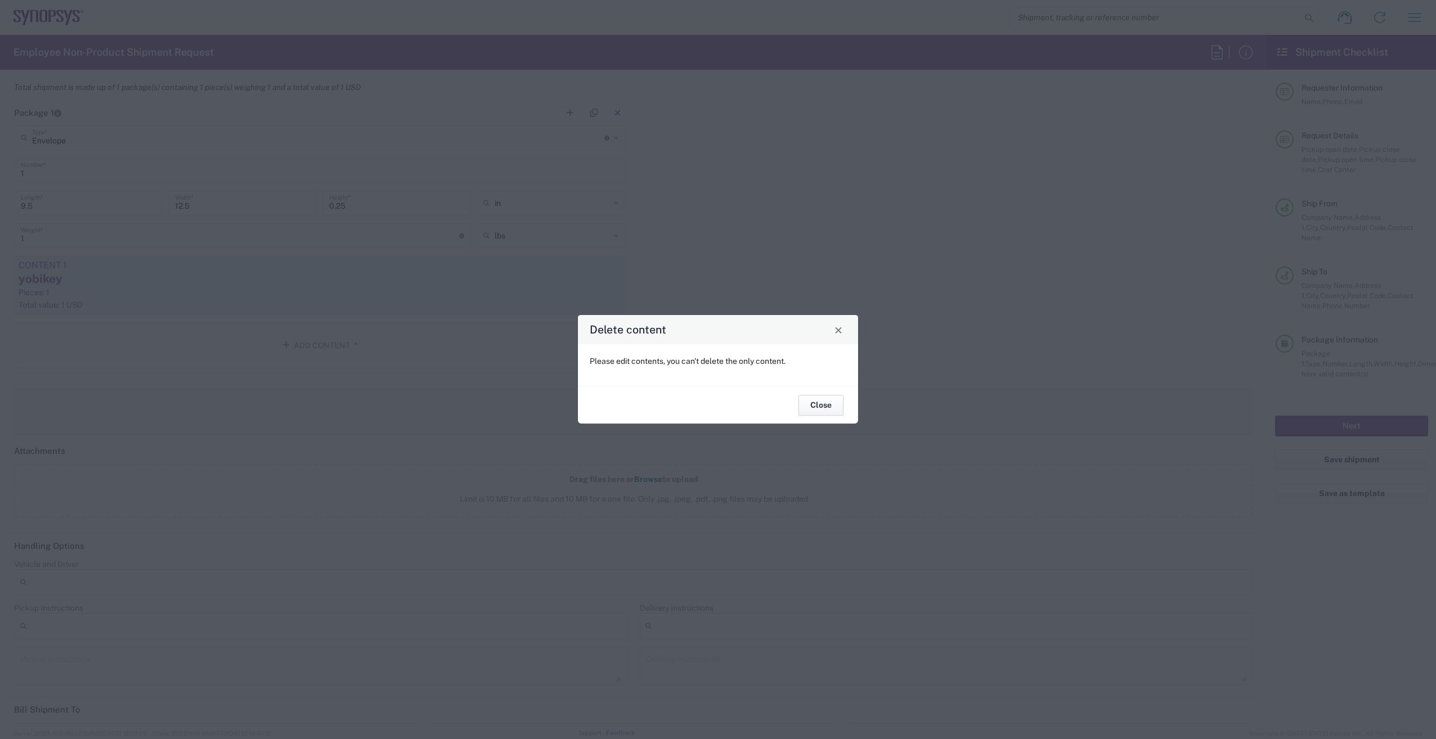
drag, startPoint x: 819, startPoint y: 403, endPoint x: 801, endPoint y: 402, distance: 18.6
click at [819, 403] on button "Close" at bounding box center [821, 405] width 45 height 21
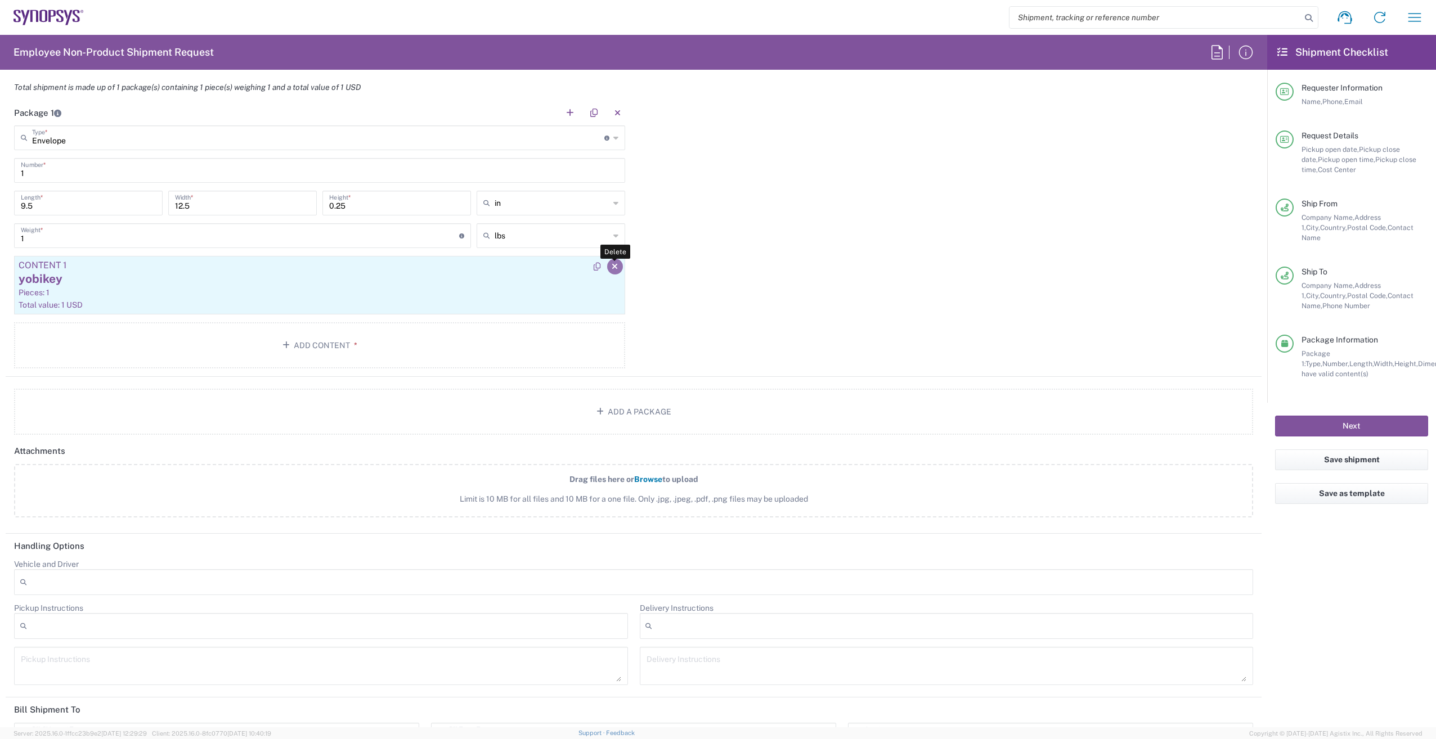
click at [612, 264] on icon "button" at bounding box center [615, 267] width 6 height 8
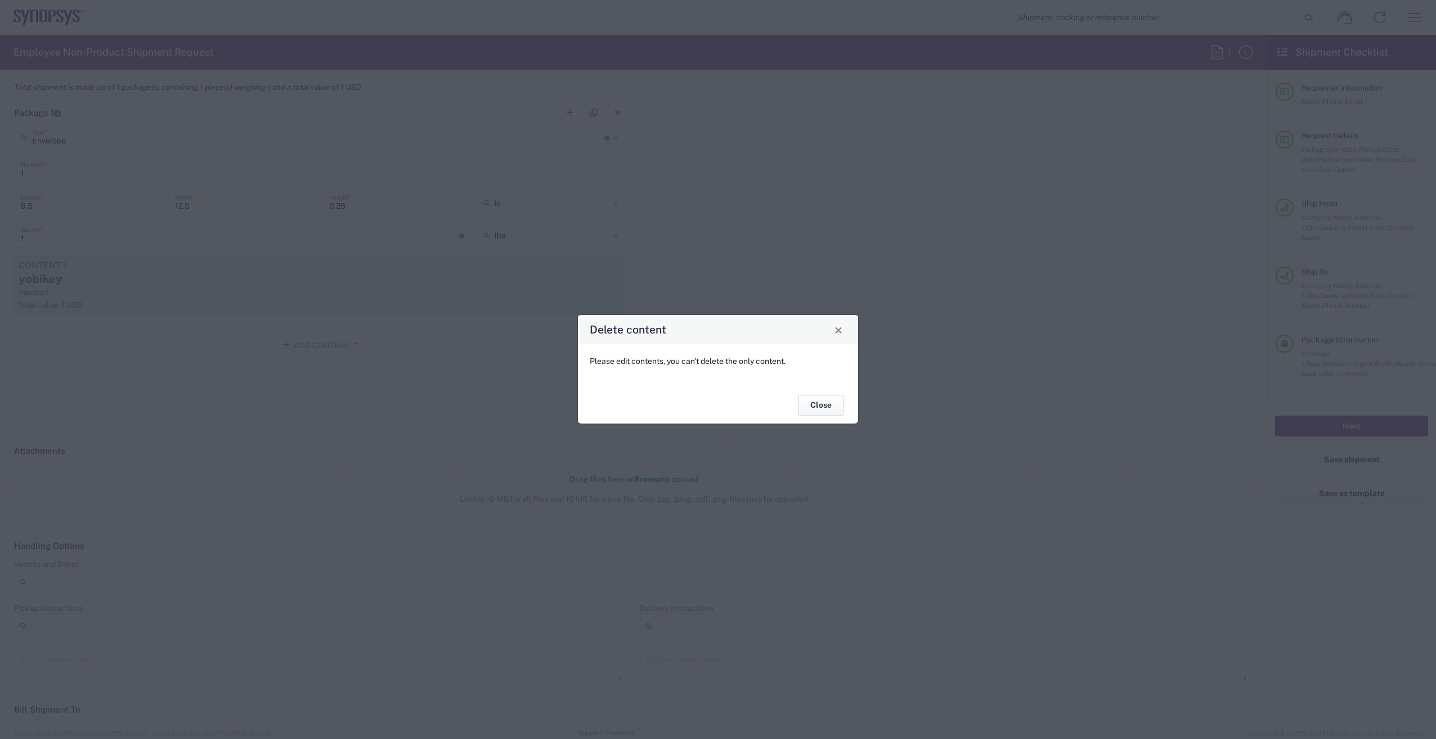
click at [819, 401] on button "Close" at bounding box center [821, 405] width 45 height 21
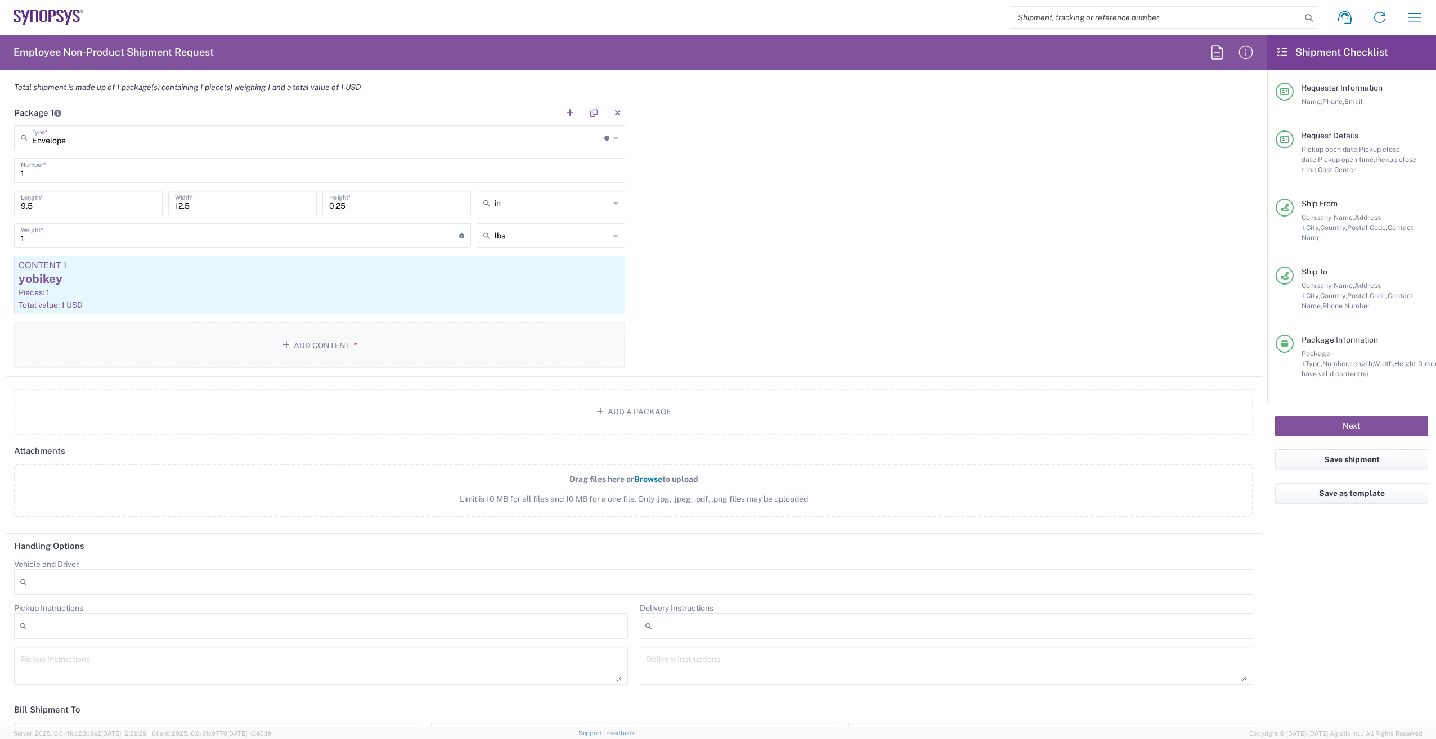
click at [341, 343] on button "Add Content *" at bounding box center [319, 345] width 611 height 46
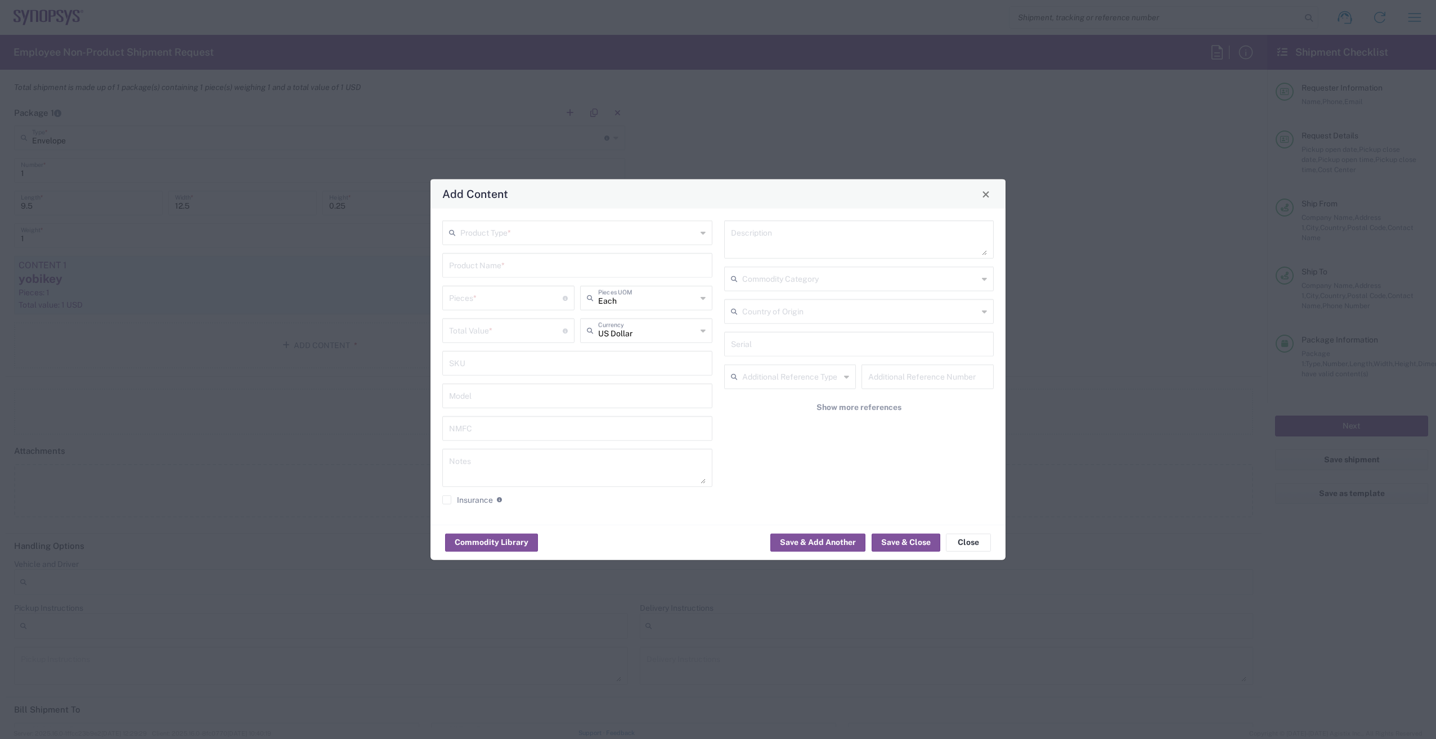
click at [482, 230] on input "text" at bounding box center [578, 232] width 236 height 20
click at [488, 272] on span "General Commodity" at bounding box center [577, 275] width 268 height 17
type input "General Commodity"
click at [476, 266] on input "text" at bounding box center [577, 265] width 257 height 20
type input "yubikey"
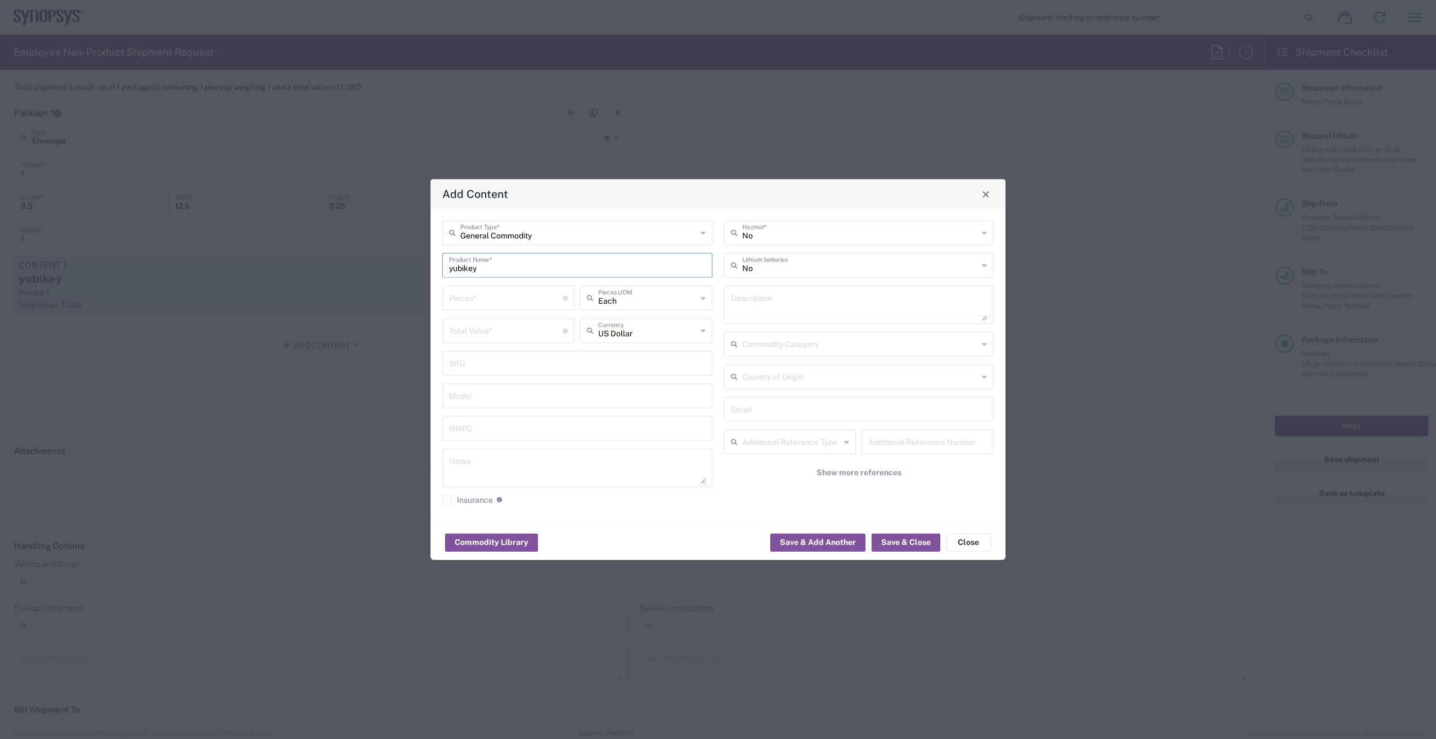
click at [456, 294] on input "number" at bounding box center [506, 298] width 114 height 20
type input "1"
click at [483, 337] on input "number" at bounding box center [506, 330] width 114 height 20
type input "10"
click at [630, 338] on input "text" at bounding box center [647, 330] width 98 height 20
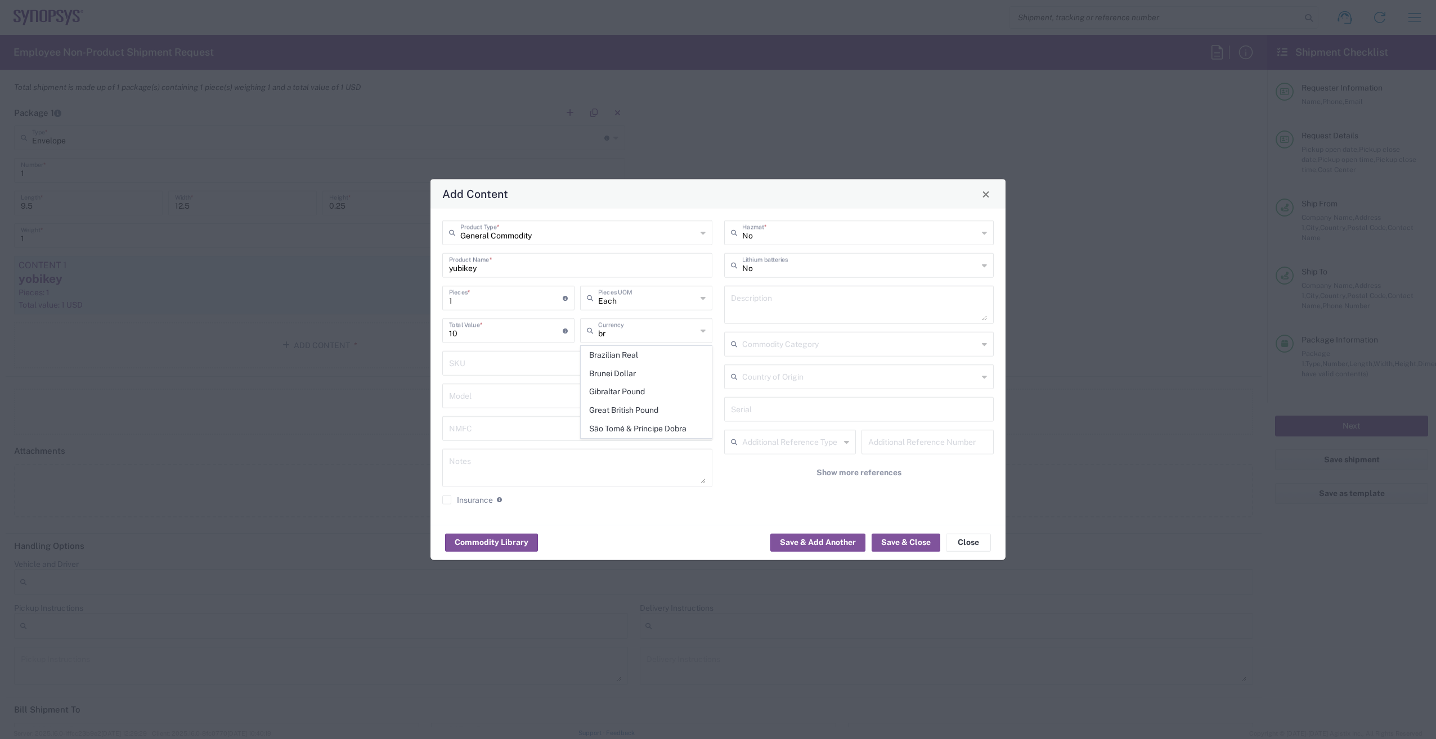
click at [653, 407] on span "Great British Pound" at bounding box center [646, 410] width 130 height 17
type input "Great British Pound"
click at [912, 539] on button "Save & Close" at bounding box center [906, 542] width 69 height 18
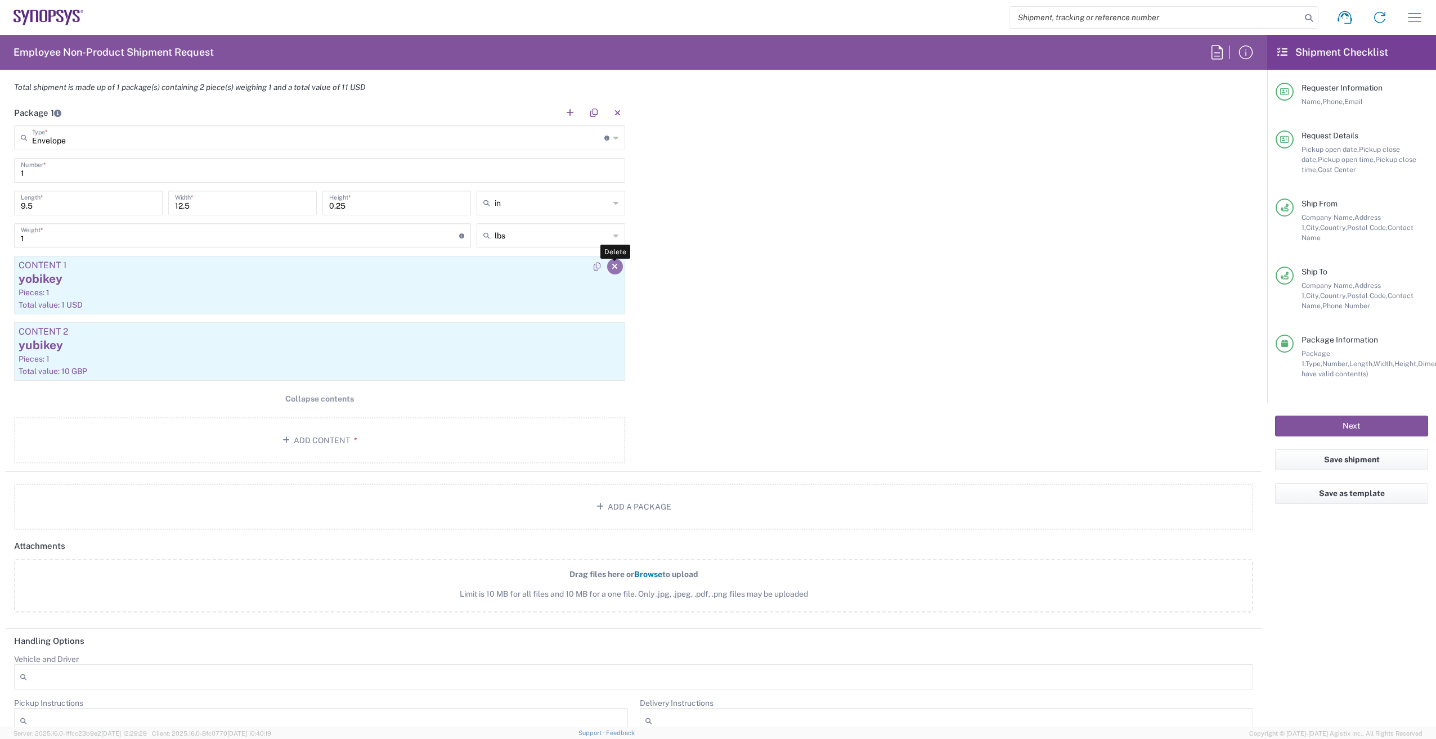
click at [614, 267] on button "button" at bounding box center [615, 267] width 16 height 16
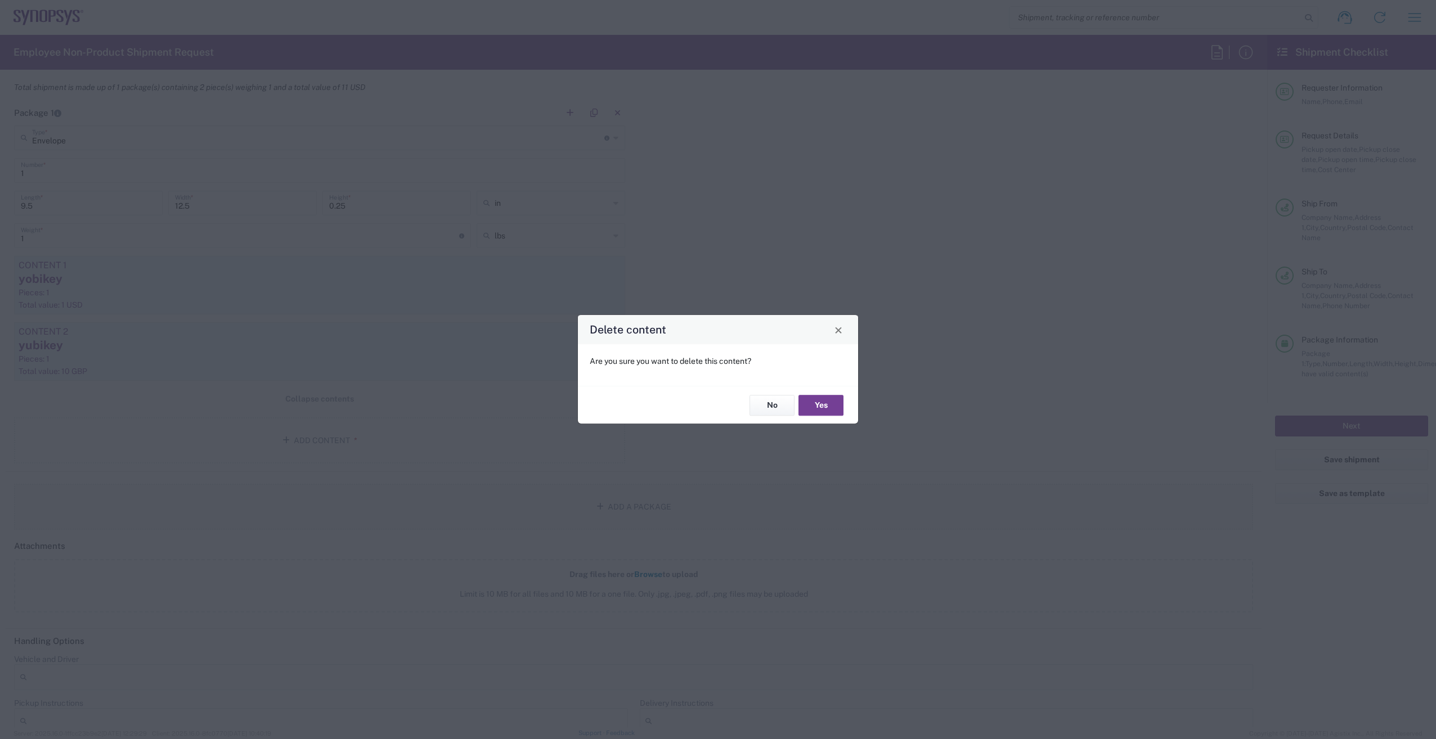
click at [825, 403] on button "Yes" at bounding box center [821, 405] width 45 height 21
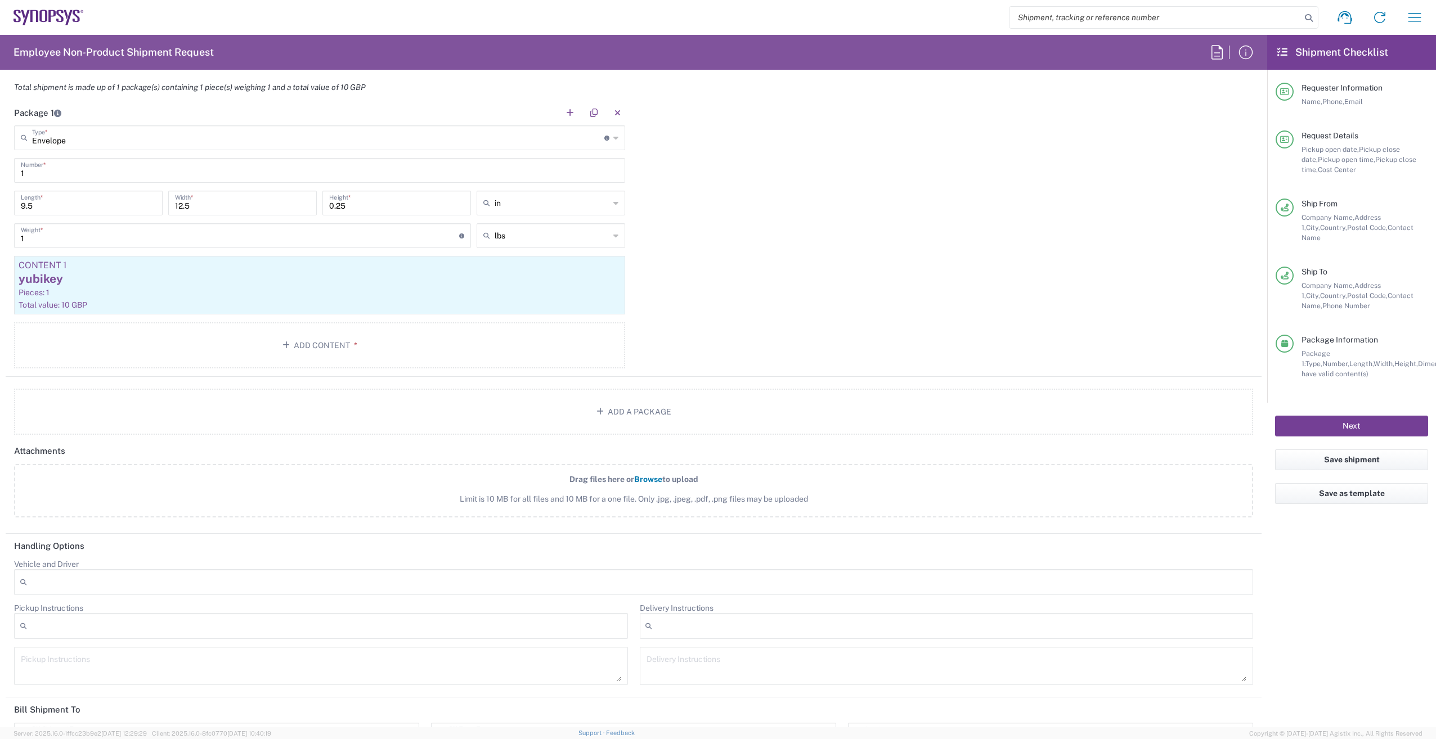
click at [1379, 416] on button "Next" at bounding box center [1351, 426] width 153 height 21
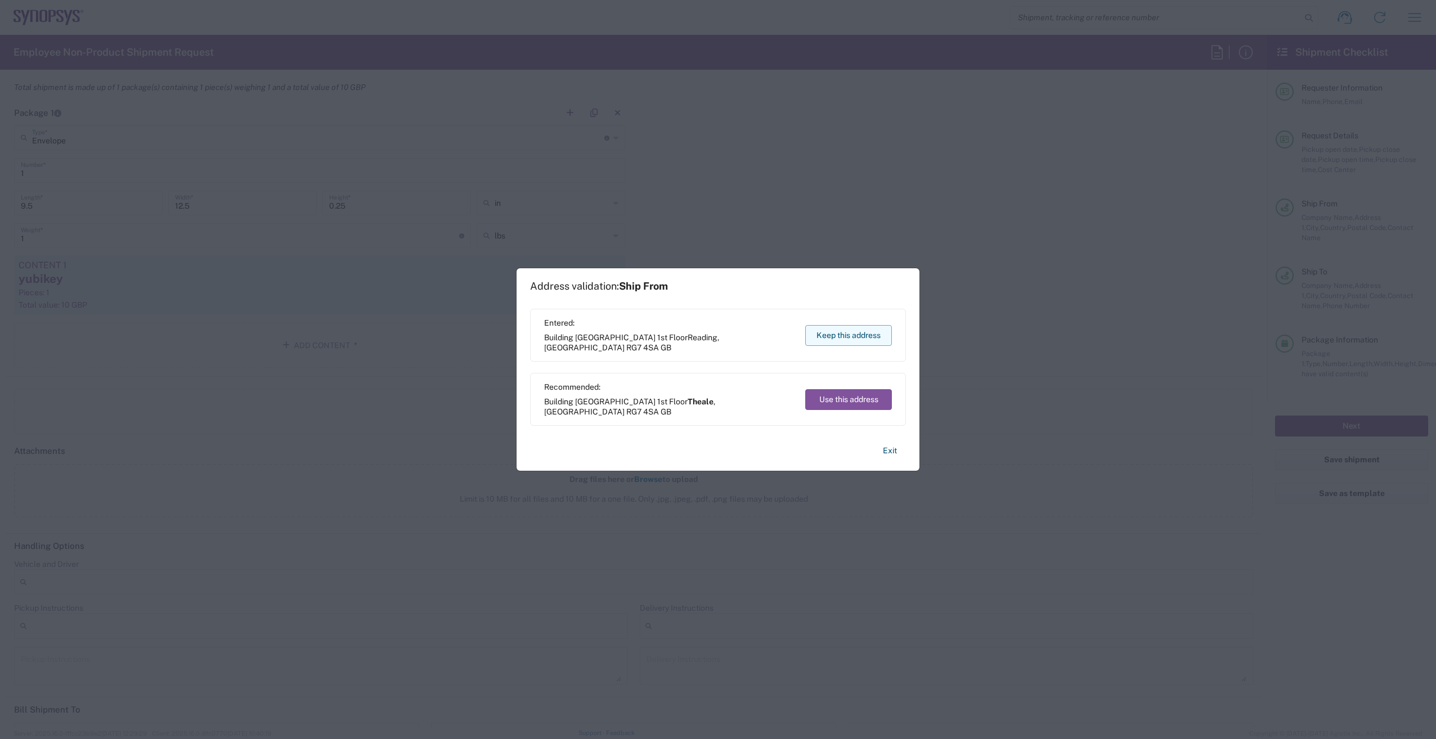
click at [835, 338] on button "Keep this address" at bounding box center [848, 335] width 87 height 21
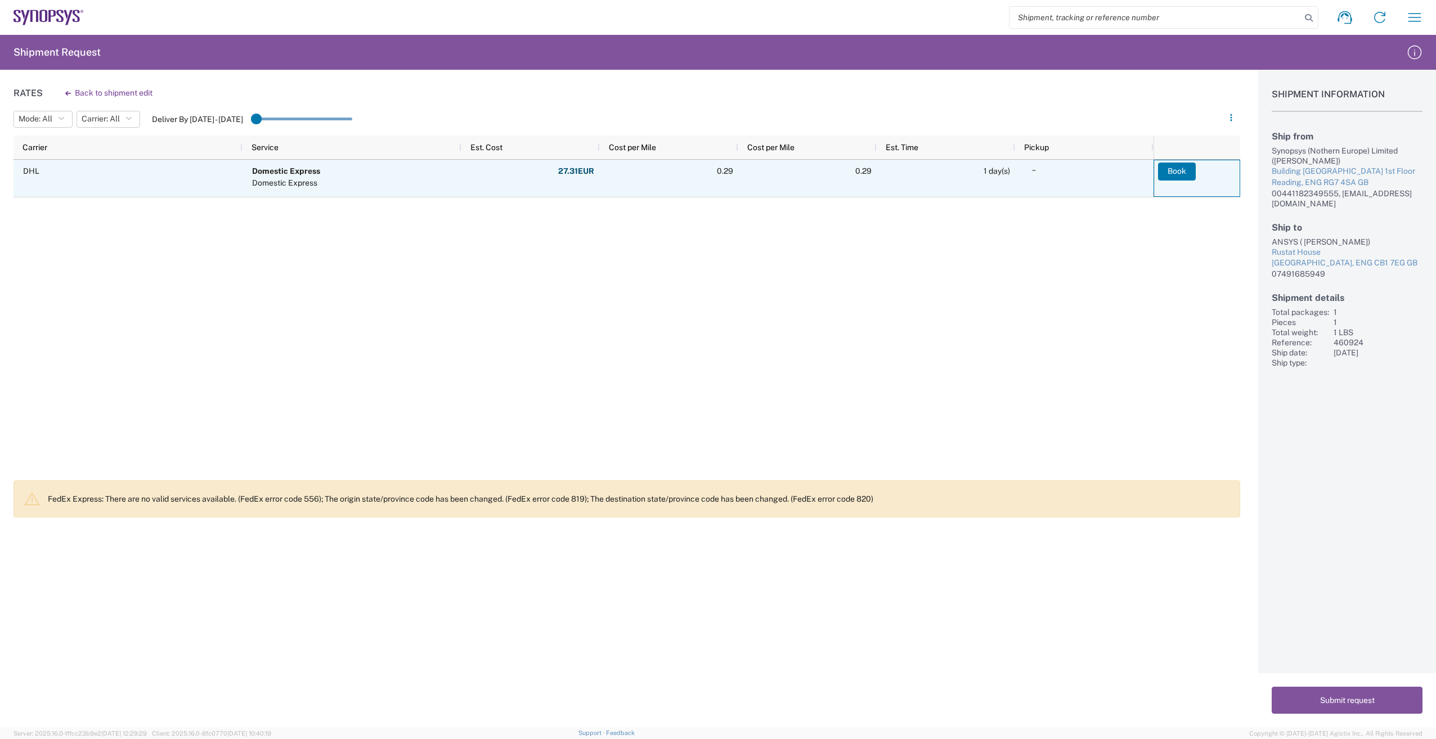
drag, startPoint x: 1177, startPoint y: 169, endPoint x: 1176, endPoint y: 176, distance: 6.2
click at [1176, 169] on button "Book" at bounding box center [1177, 172] width 38 height 18
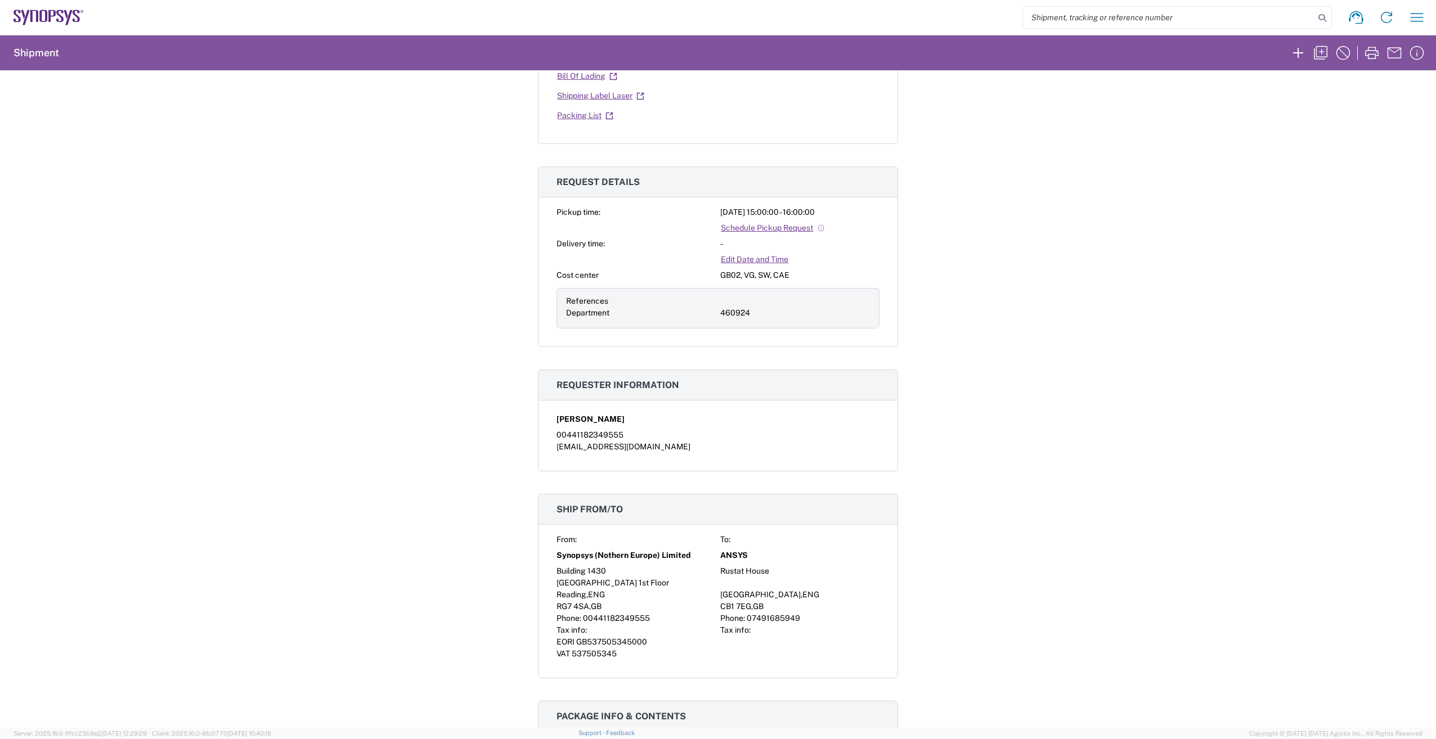
scroll to position [281, 0]
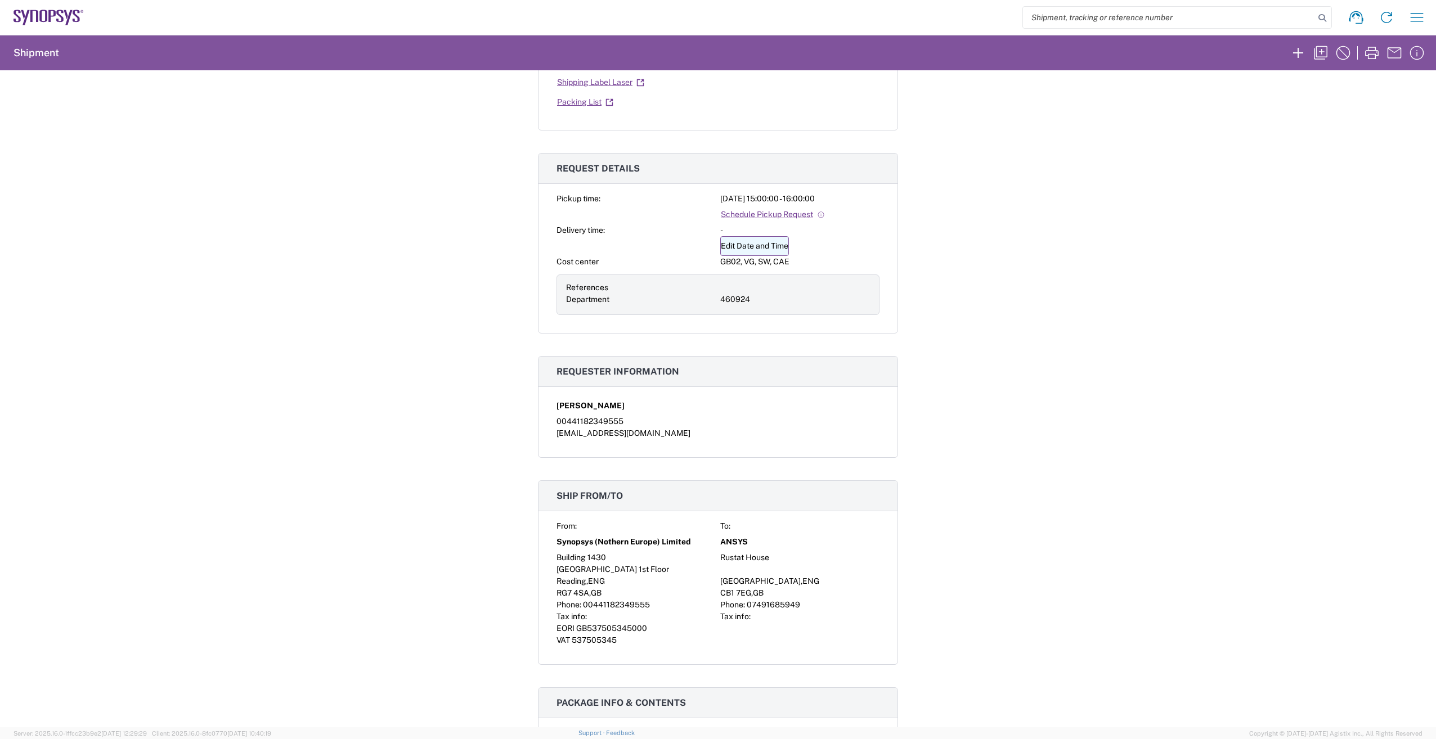
click at [743, 246] on link "Edit Date and Time" at bounding box center [754, 246] width 69 height 20
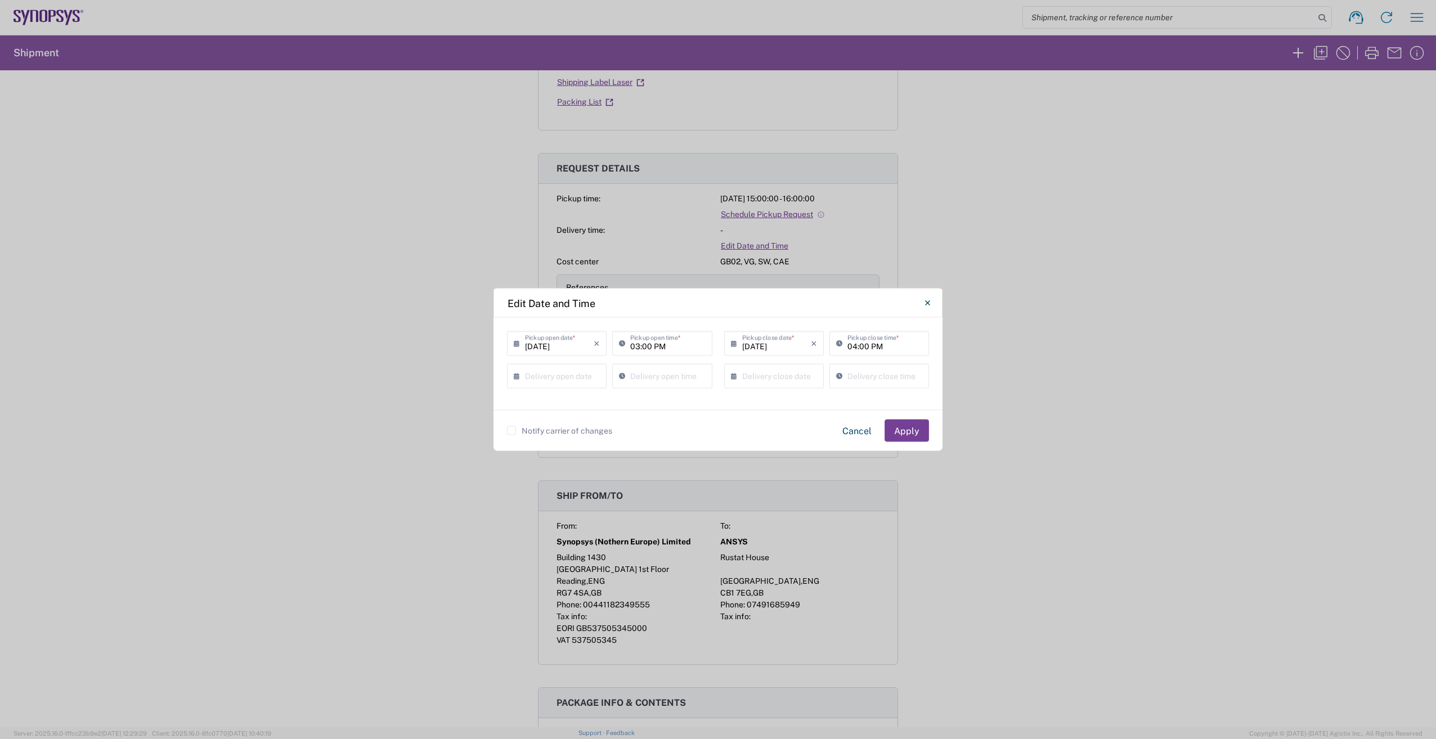
click at [909, 426] on button "Apply" at bounding box center [907, 431] width 44 height 23
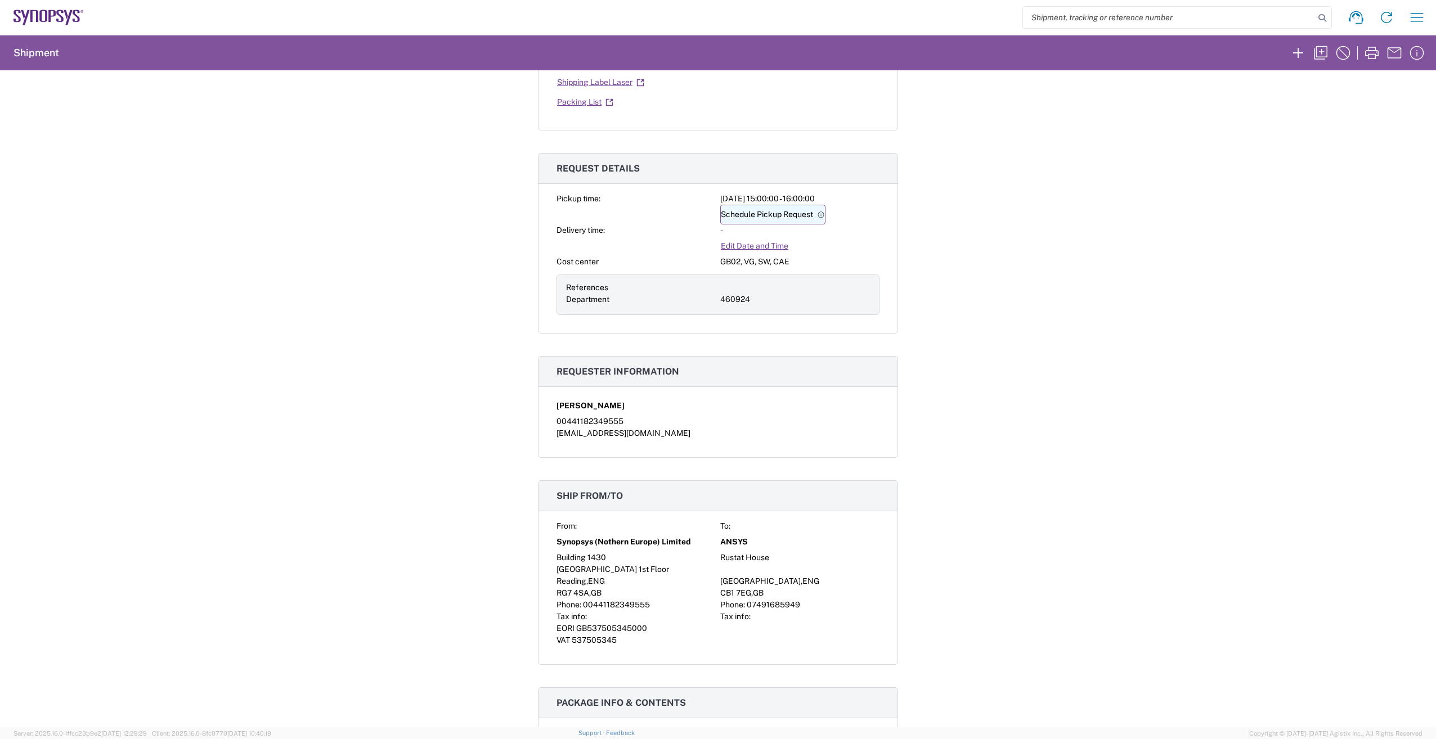
click at [746, 218] on link "Schedule Pickup Request" at bounding box center [772, 215] width 105 height 20
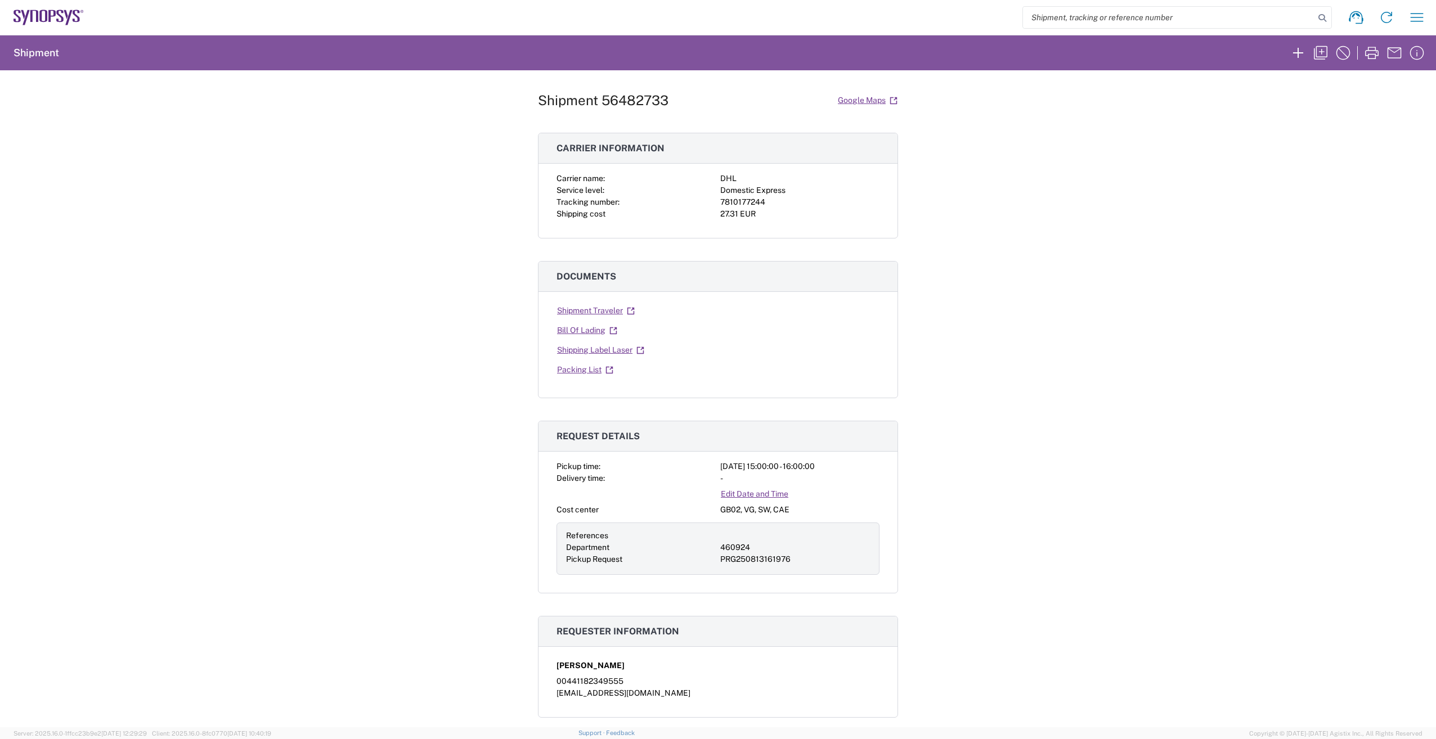
scroll to position [0, 0]
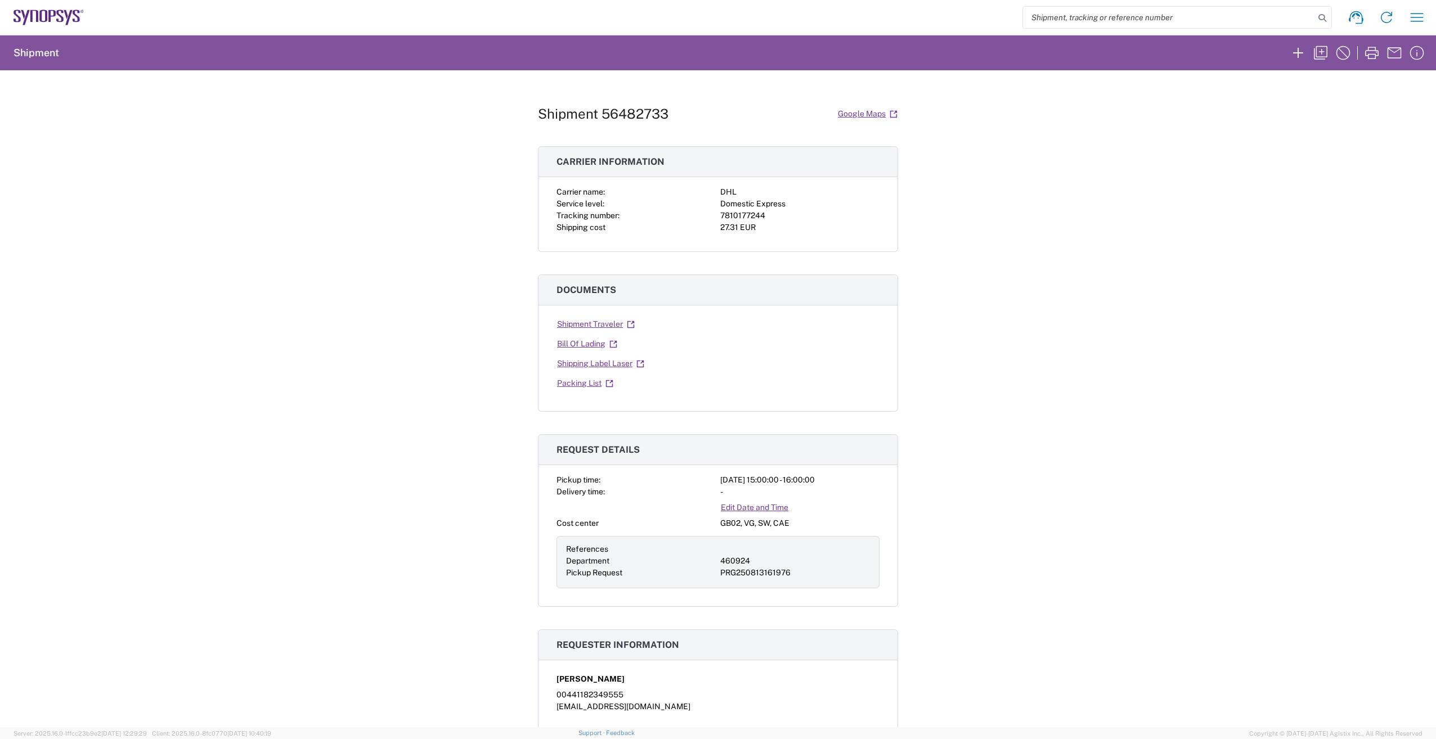
click at [575, 362] on link "Shipping Label Laser" at bounding box center [601, 364] width 88 height 20
click at [1416, 56] on icon "button" at bounding box center [1417, 53] width 18 height 18
click at [1412, 18] on icon "button" at bounding box center [1417, 17] width 18 height 18
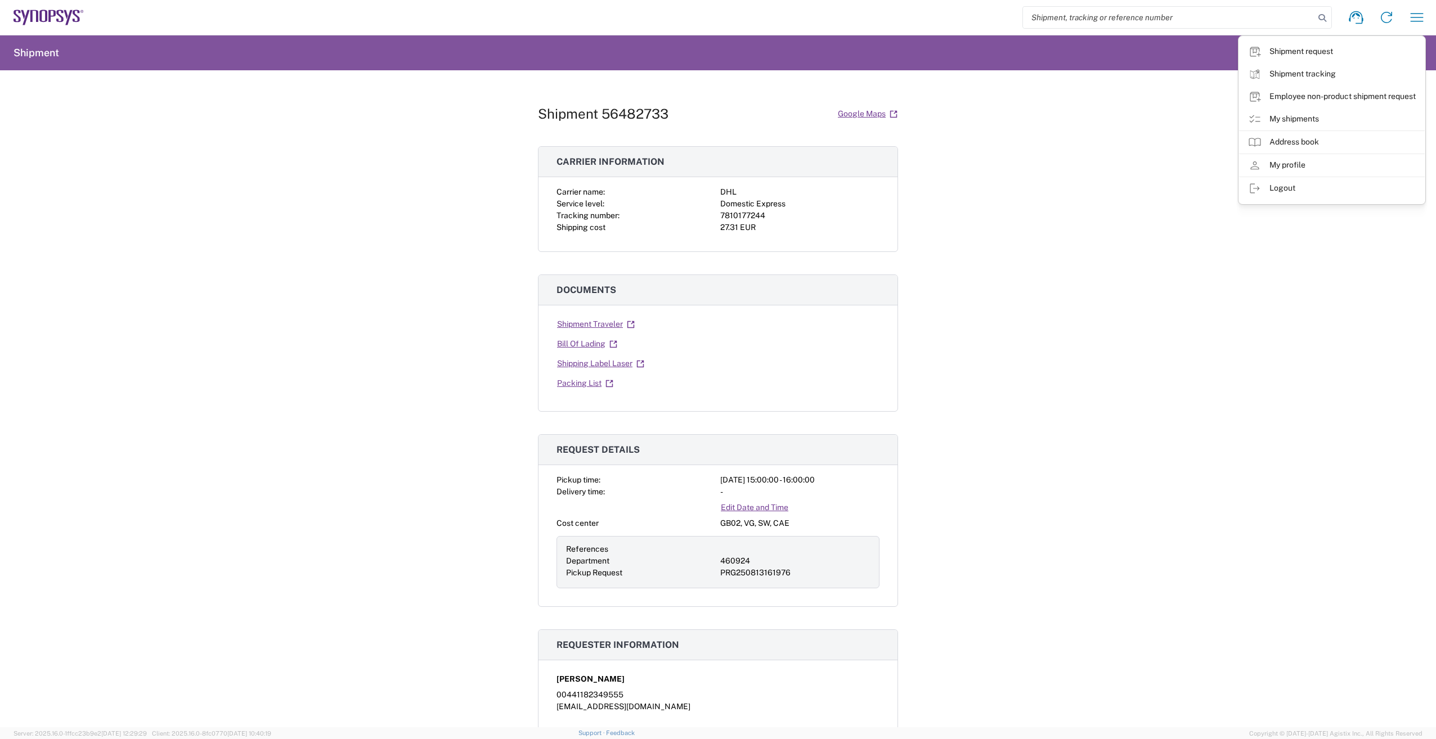
click at [1347, 118] on link "My shipments" at bounding box center [1332, 119] width 186 height 23
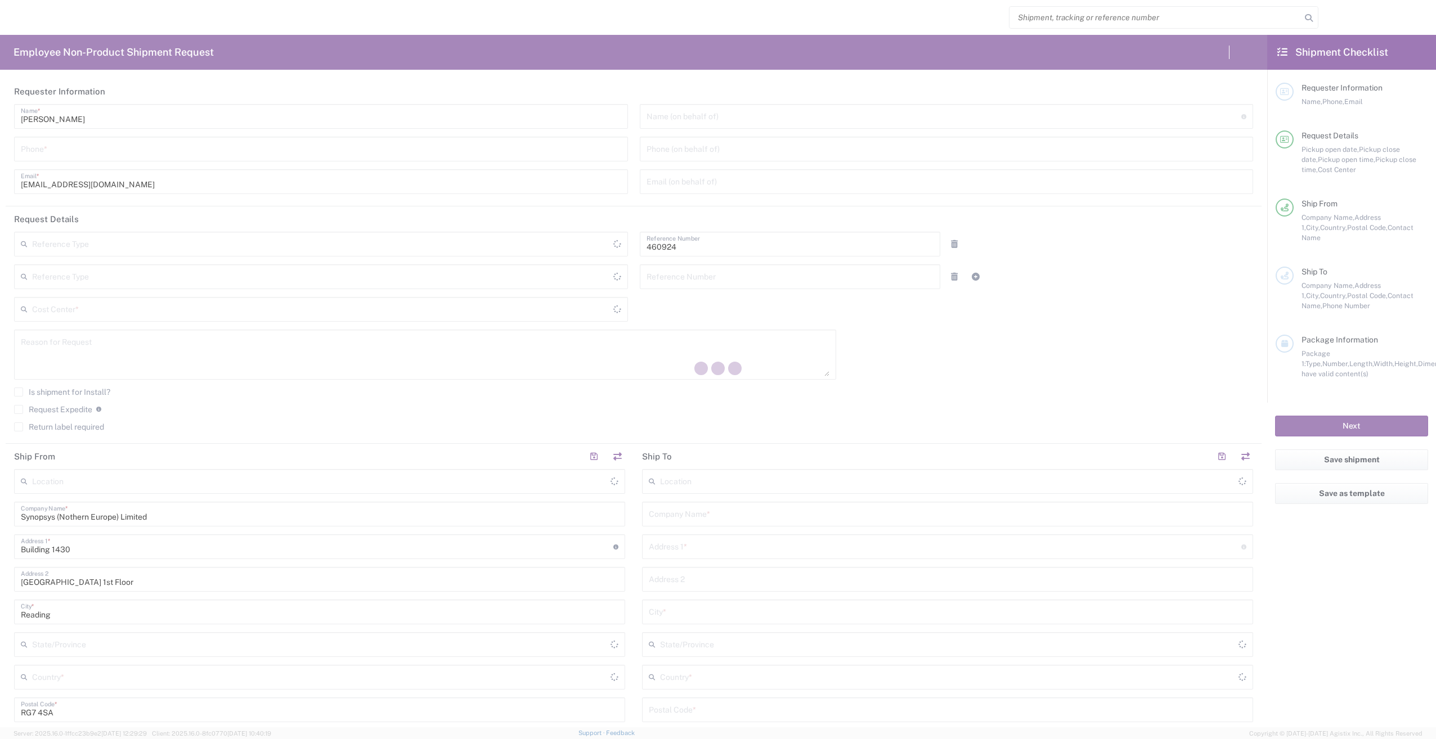
type input "Department"
type input "GB02, VG, SW, CAE 460924"
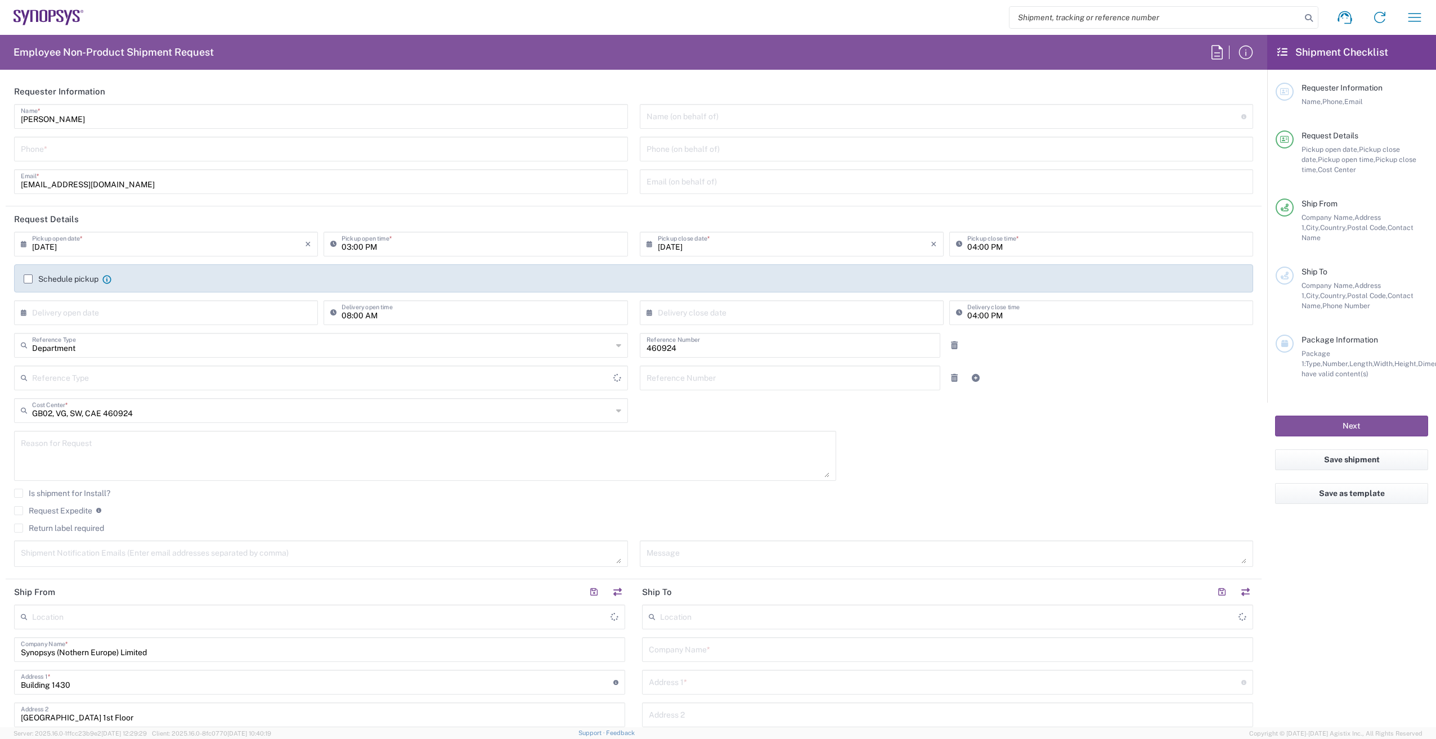
type input "Delivered at Place"
type input "[GEOGRAPHIC_DATA]"
type input "Theale GB33"
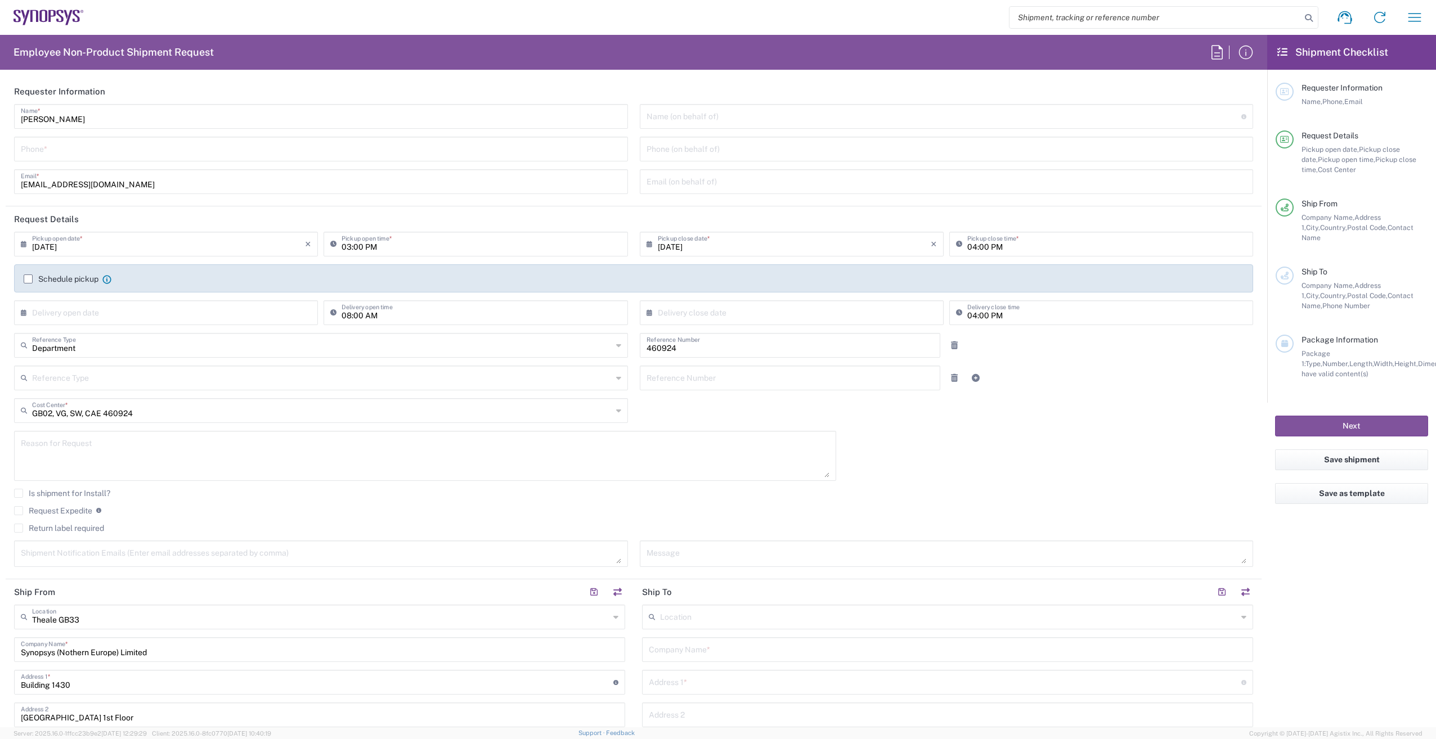
click at [1400, 18] on div "Shipment request Shipment tracking Employee non-product shipment request My shi…" at bounding box center [758, 17] width 1348 height 27
click at [1407, 18] on icon "button" at bounding box center [1415, 17] width 18 height 18
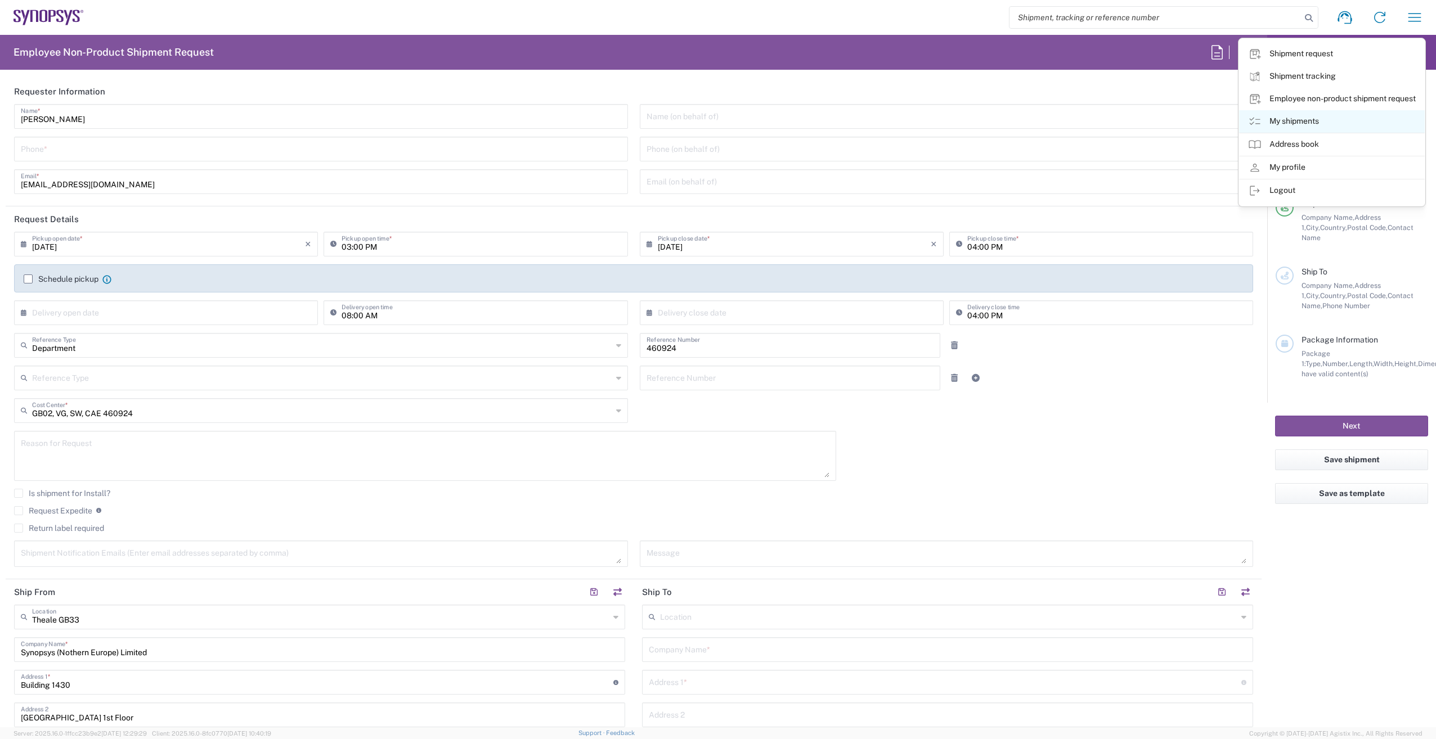
click at [1346, 120] on link "My shipments" at bounding box center [1332, 121] width 186 height 23
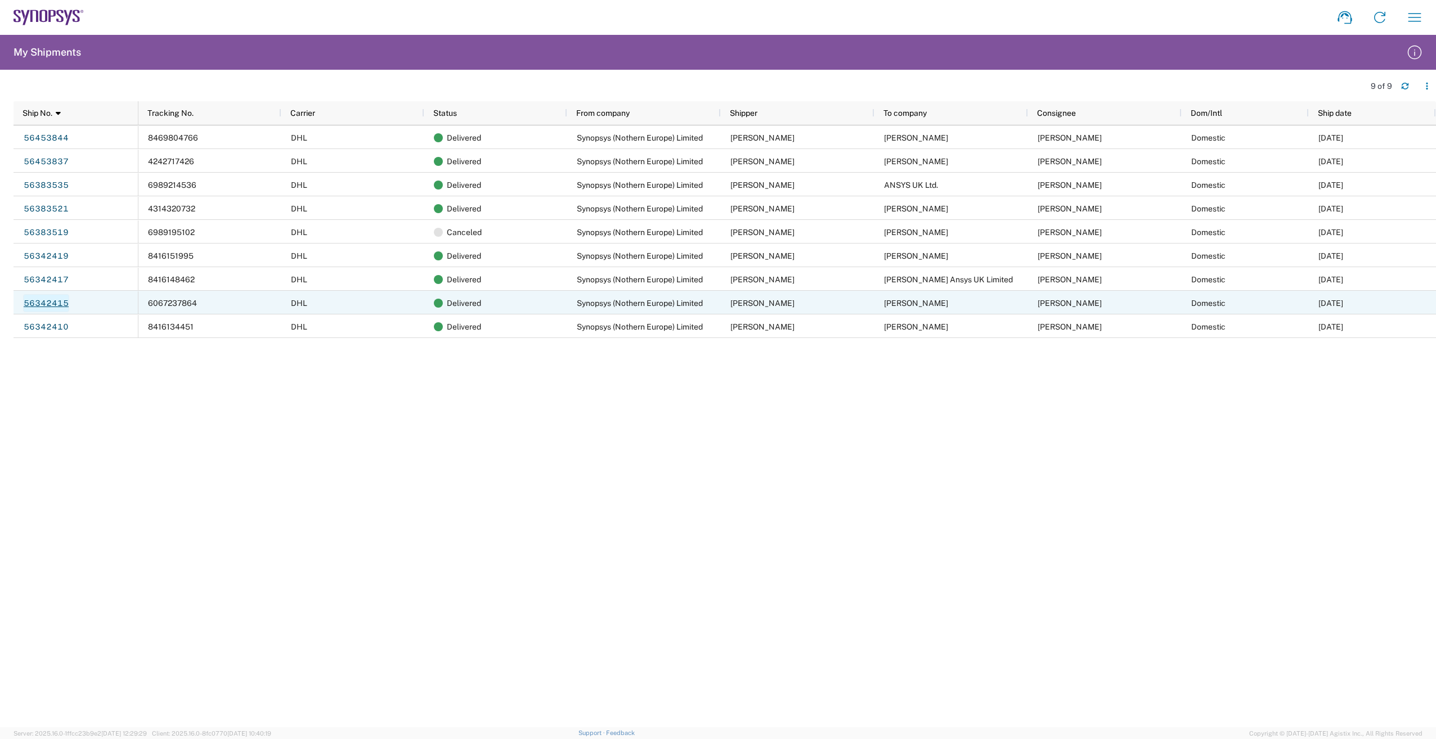
click at [41, 304] on link "56342415" at bounding box center [46, 303] width 46 height 18
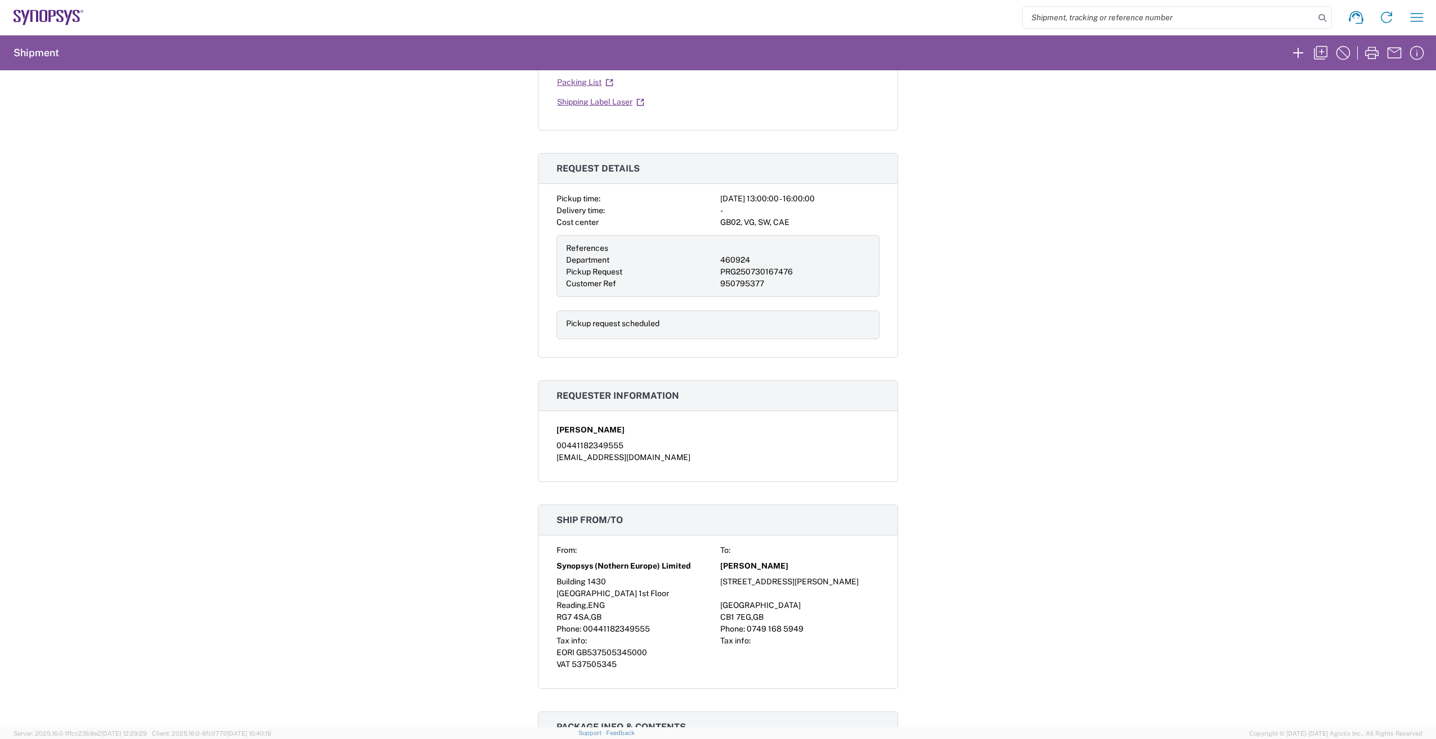
scroll to position [506, 0]
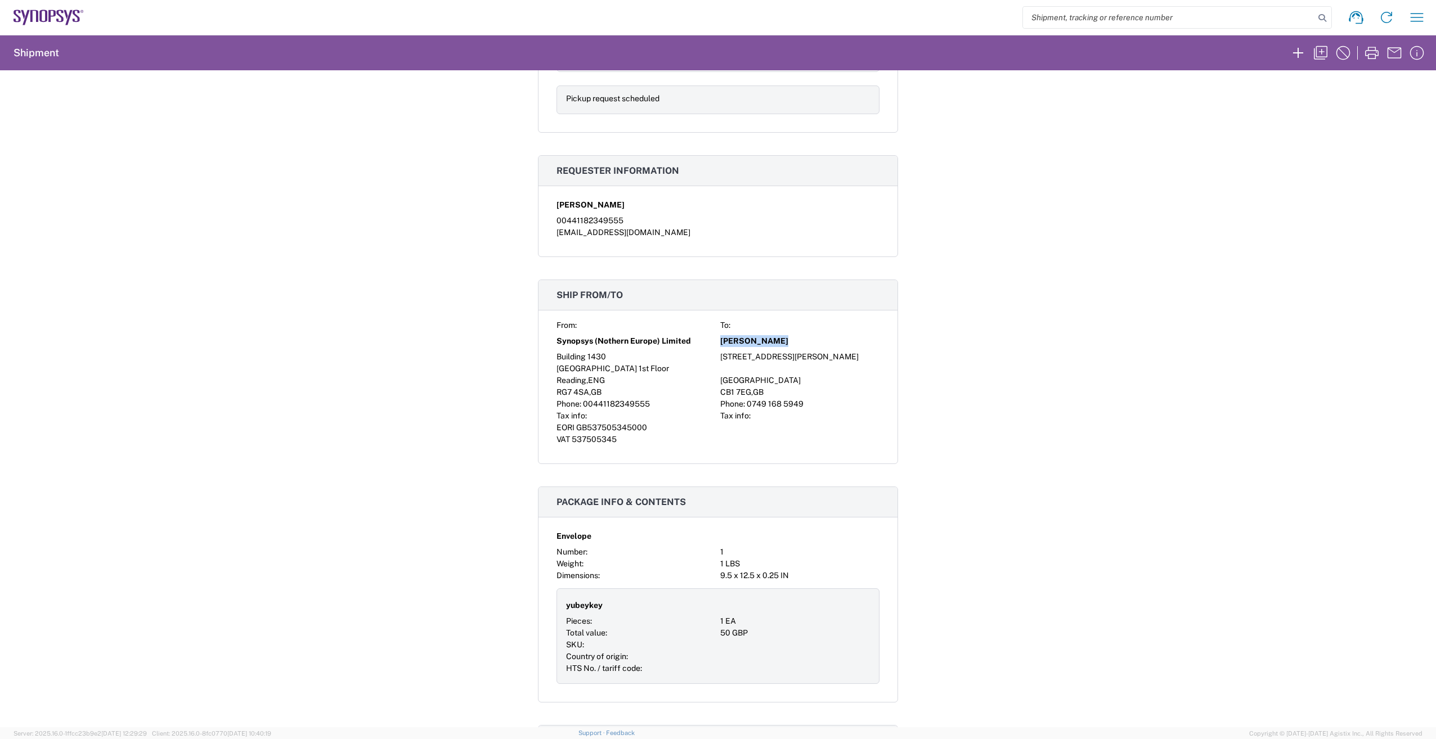
drag, startPoint x: 778, startPoint y: 340, endPoint x: 712, endPoint y: 343, distance: 66.5
click at [712, 343] on div "From: To: Synopsys (Nothern Europe) Limited Alison Powell Building 1430 62 Clif…" at bounding box center [718, 383] width 323 height 126
copy div "Alison Powell"
drag, startPoint x: 756, startPoint y: 380, endPoint x: 700, endPoint y: 381, distance: 56.3
click at [700, 381] on div "From: To: Synopsys (Nothern Europe) Limited Alison Powell Building 1430 62 Clif…" at bounding box center [718, 383] width 323 height 126
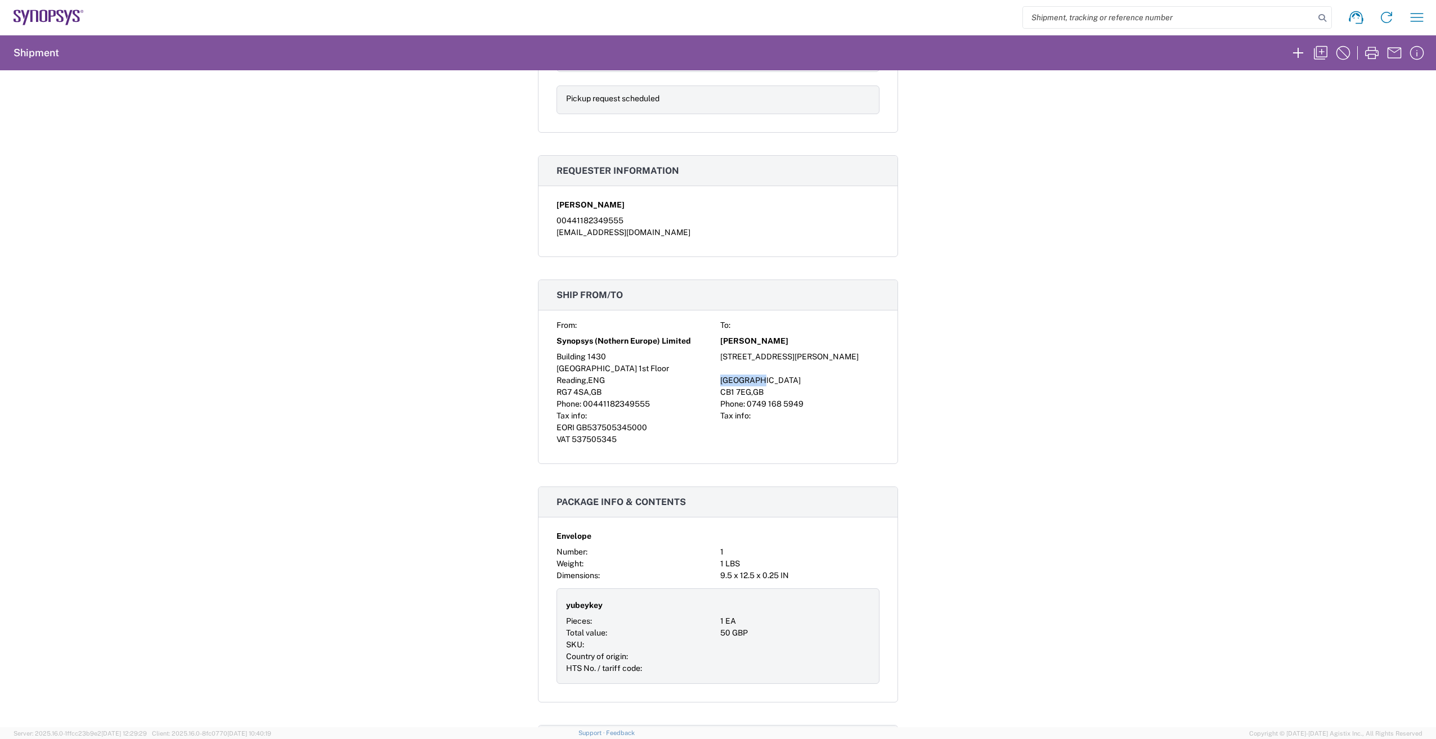
copy div "Cambridge"
drag, startPoint x: 747, startPoint y: 393, endPoint x: 713, endPoint y: 393, distance: 33.8
click at [713, 393] on div "From: To: Synopsys (Nothern Europe) Limited Alison Powell Building 1430 62 Clif…" at bounding box center [718, 383] width 323 height 126
copy div "CB1 7EG"
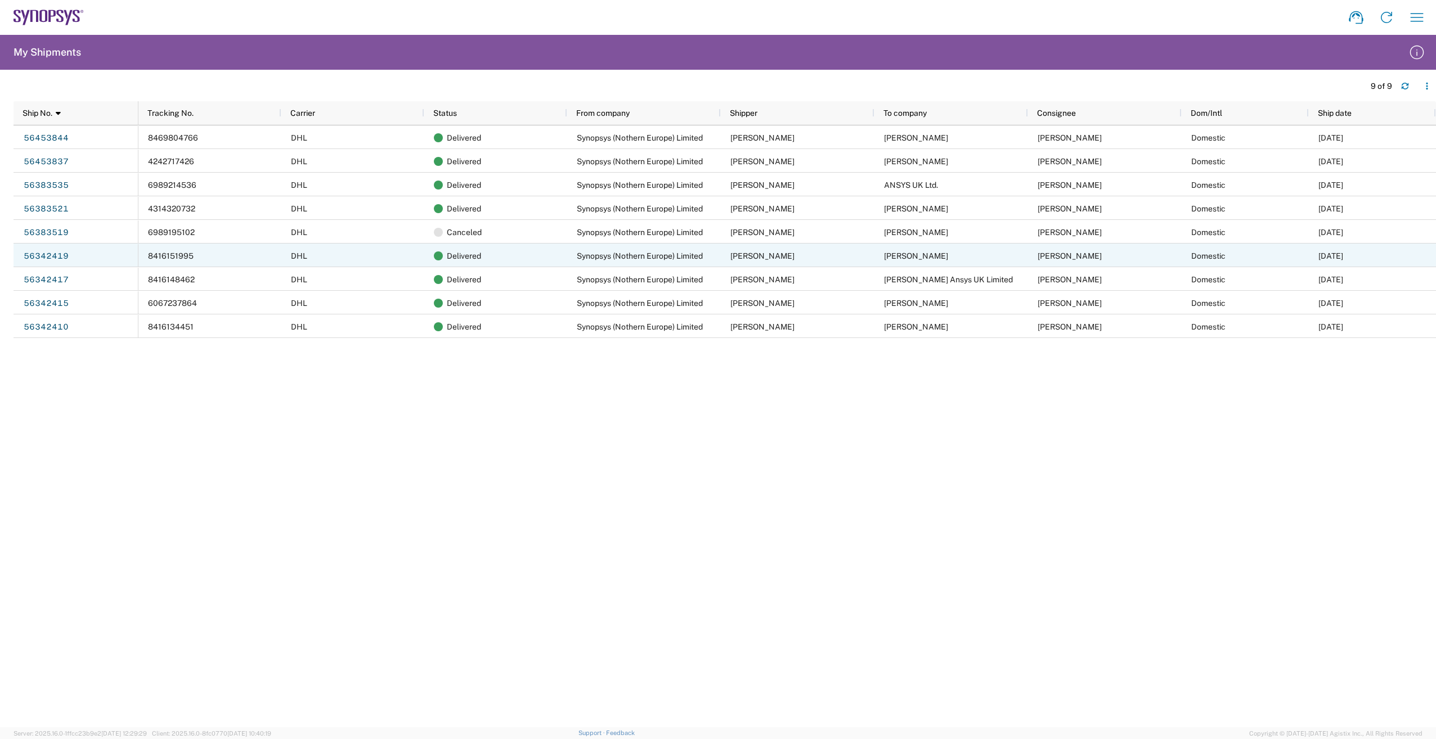
click at [1073, 253] on span "Collin Pasternack" at bounding box center [1070, 256] width 64 height 9
click at [1043, 255] on span "Collin Pasternack" at bounding box center [1070, 256] width 64 height 9
